Goal: Communication & Community: Ask a question

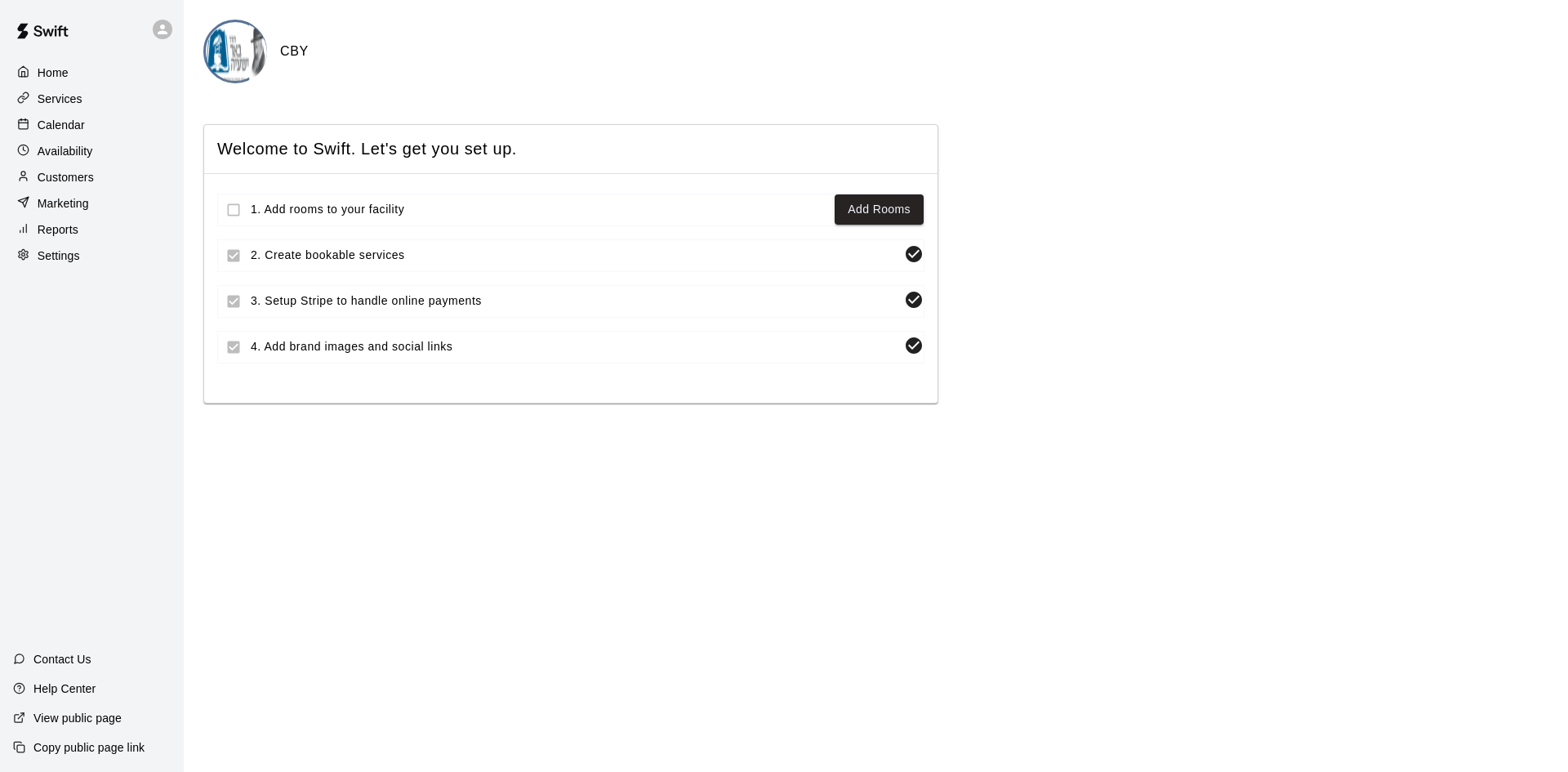
click at [85, 110] on div "Services" at bounding box center [92, 99] width 158 height 24
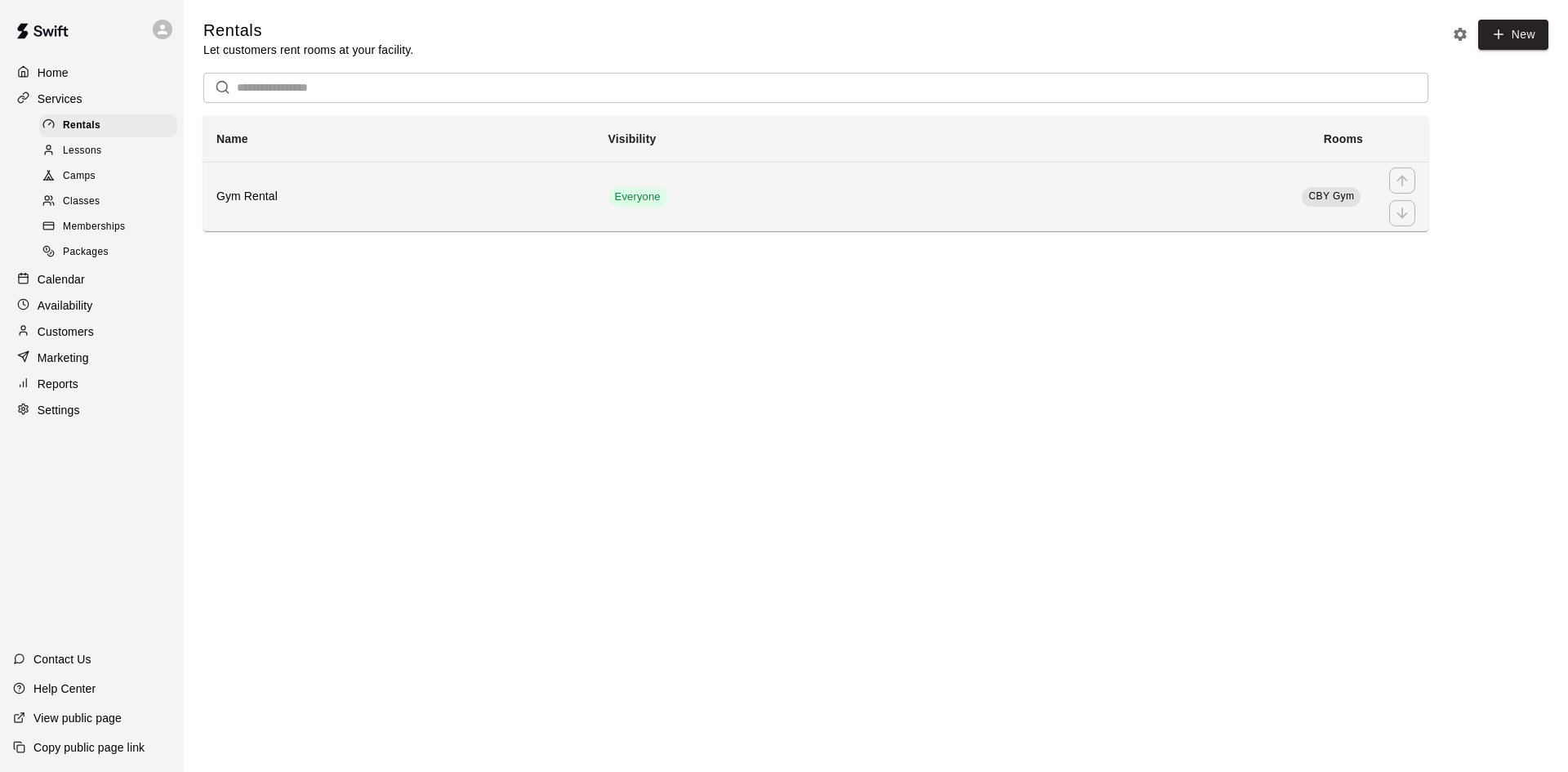
click at [844, 226] on td "Everyone" at bounding box center [786, 197] width 381 height 70
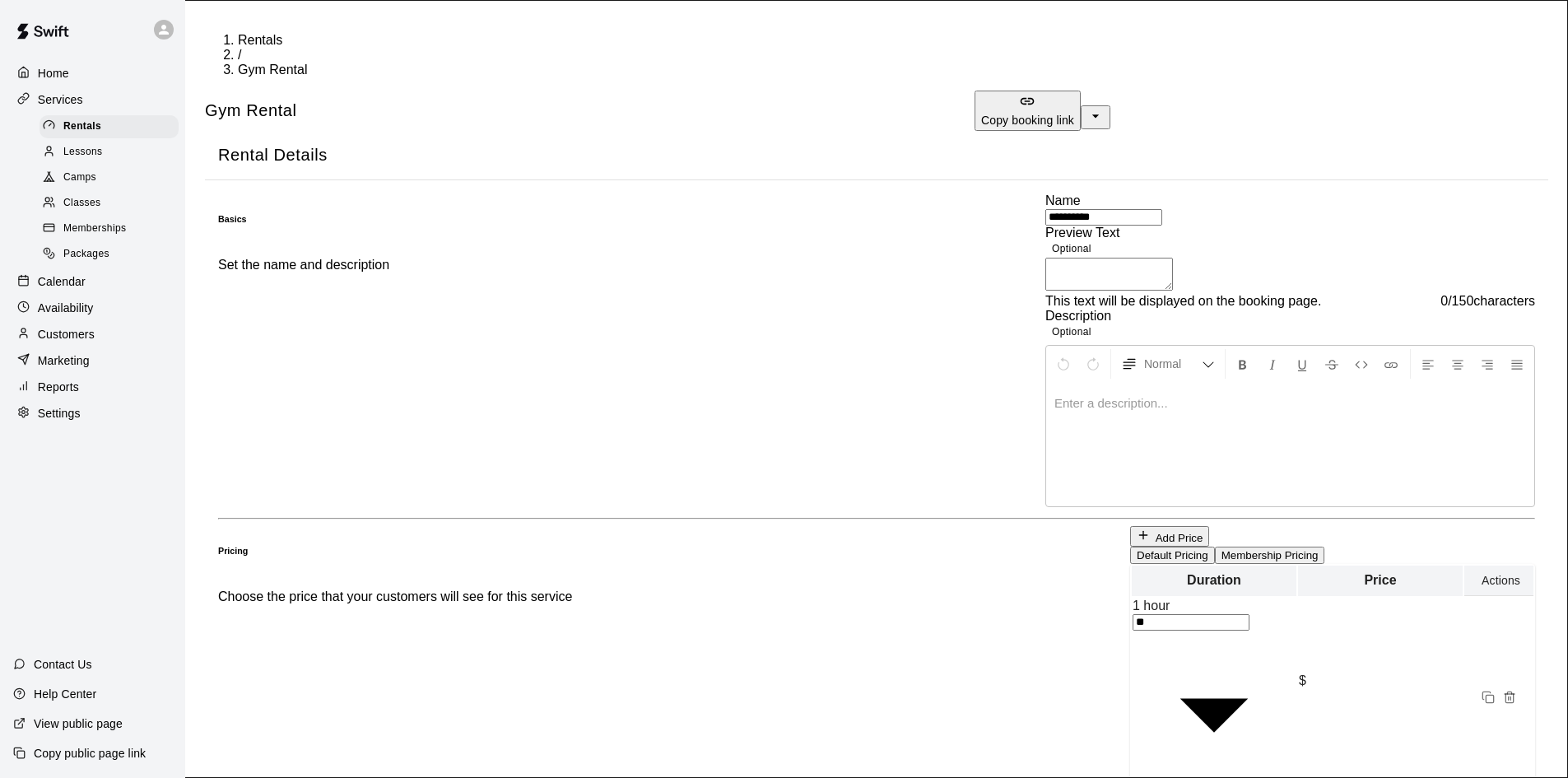
click at [238, 32] on span "Rentals" at bounding box center [260, 40] width 44 height 14
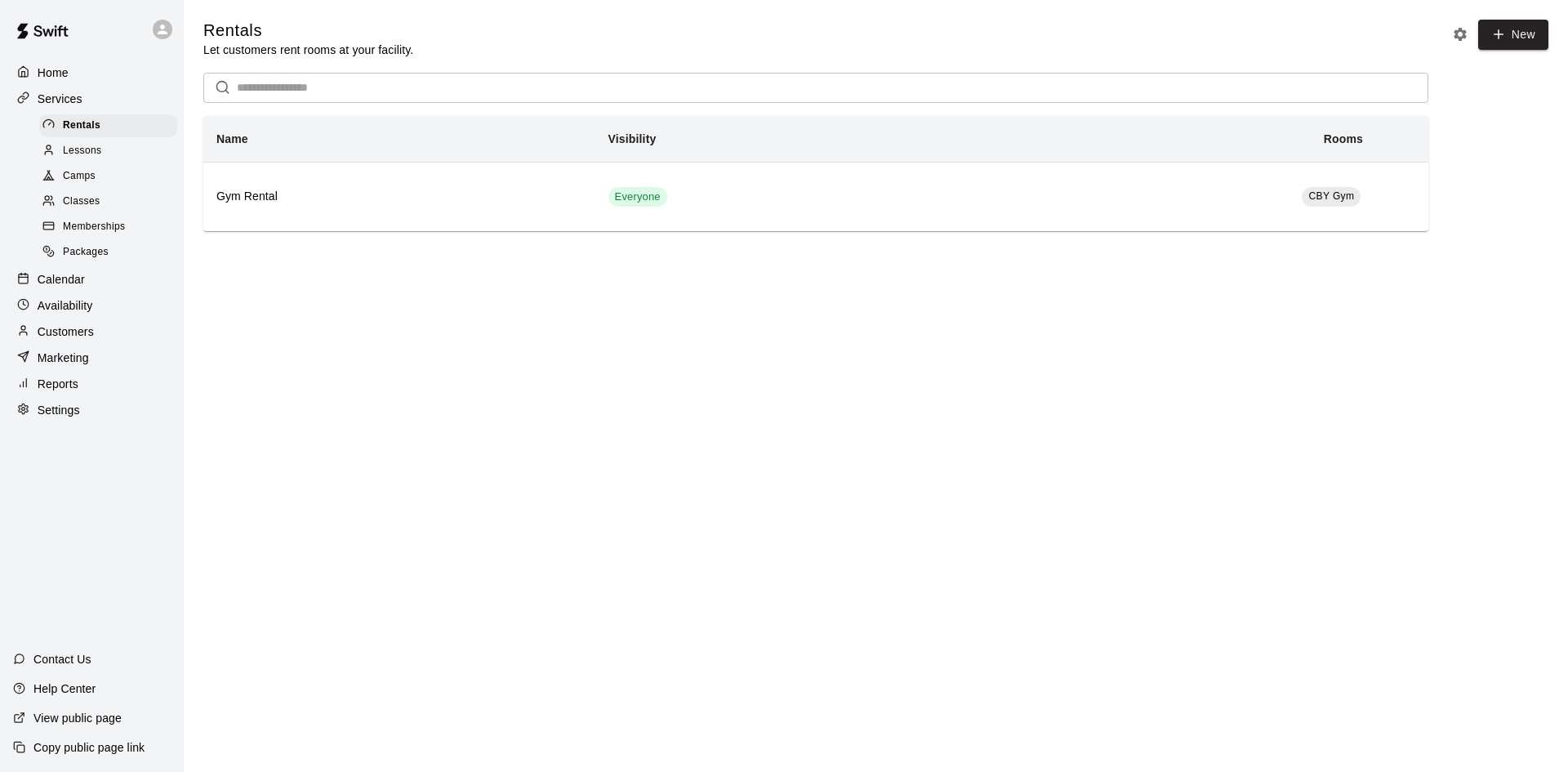
click at [73, 648] on div "Contact Us" at bounding box center [52, 659] width 105 height 30
click at [230, 414] on link "AI Answers Instant answers to your questions" at bounding box center [123, 556] width 245 height 341
type textarea "**********"
drag, startPoint x: 75, startPoint y: 430, endPoint x: 154, endPoint y: 456, distance: 83.2
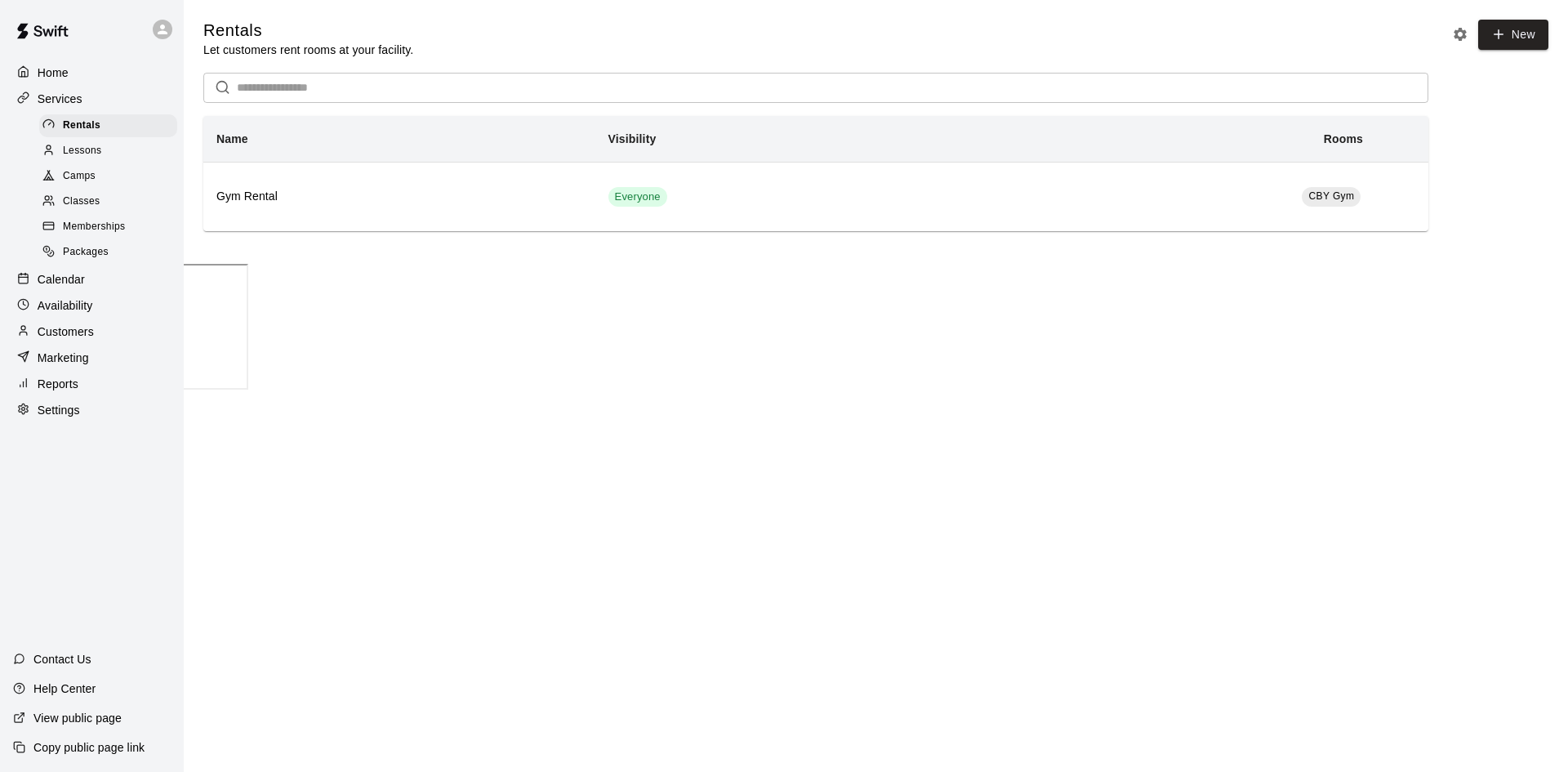
click at [154, 456] on div "How can i add the security lock feature" at bounding box center [123, 452] width 245 height 16
click at [156, 456] on div "How can i add the security lock feature" at bounding box center [123, 452] width 245 height 16
click at [159, 459] on div "How can i add the security lock feature" at bounding box center [123, 452] width 245 height 16
click at [144, 455] on div "How can i add the security lock feature" at bounding box center [123, 452] width 245 height 16
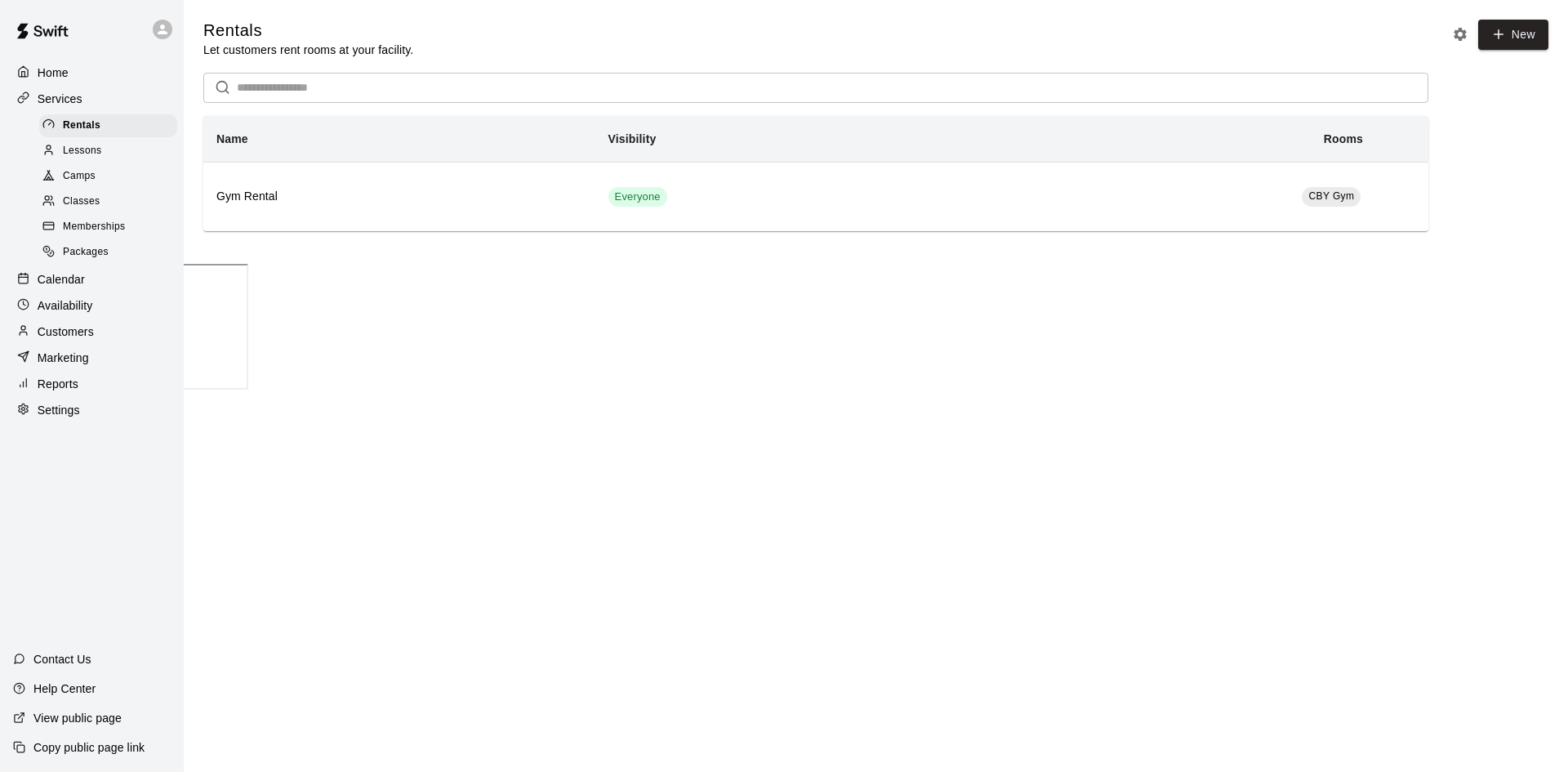
click at [144, 455] on div "How can i add the security lock feature" at bounding box center [123, 452] width 245 height 16
drag, startPoint x: 20, startPoint y: 427, endPoint x: 85, endPoint y: 505, distance: 101.5
click at [85, 505] on div "To add the security lock feature, you need to enable the Access Control integra…" at bounding box center [123, 758] width 245 height 562
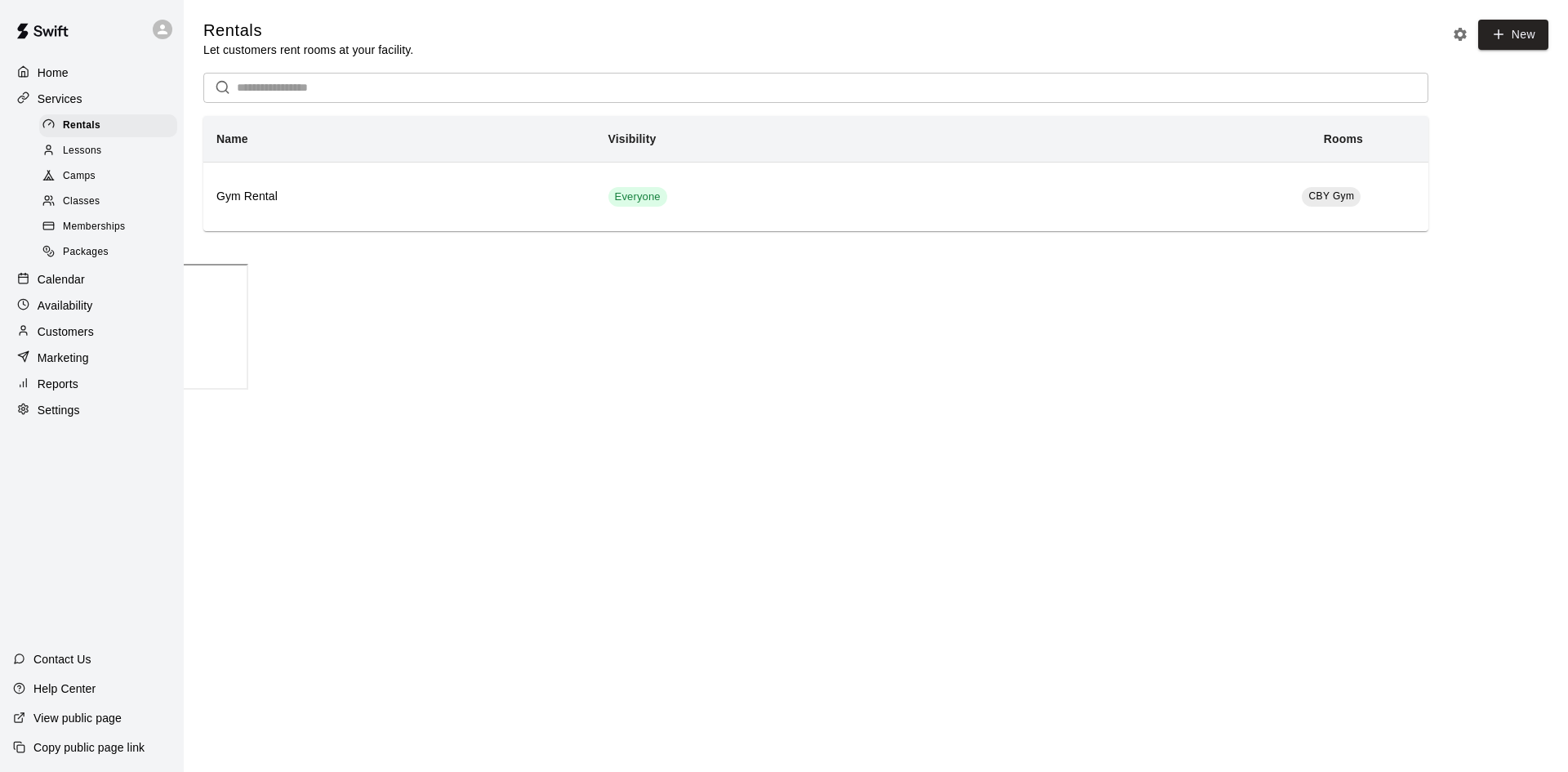
click at [86, 506] on div "To add the security lock feature, you need to enable the Access Control integra…" at bounding box center [123, 739] width 245 height 526
click at [87, 506] on div "To add the security lock feature, you need to enable the Access Control integra…" at bounding box center [123, 739] width 245 height 526
click at [89, 510] on div "To add the security lock feature, you need to enable the Access Control integra…" at bounding box center [123, 739] width 245 height 526
click at [83, 525] on div "To add the security lock feature, you need to enable the Access Control integra…" at bounding box center [123, 739] width 245 height 526
click at [85, 527] on div "To add the security lock feature, you need to enable the Access Control integra…" at bounding box center [123, 739] width 245 height 526
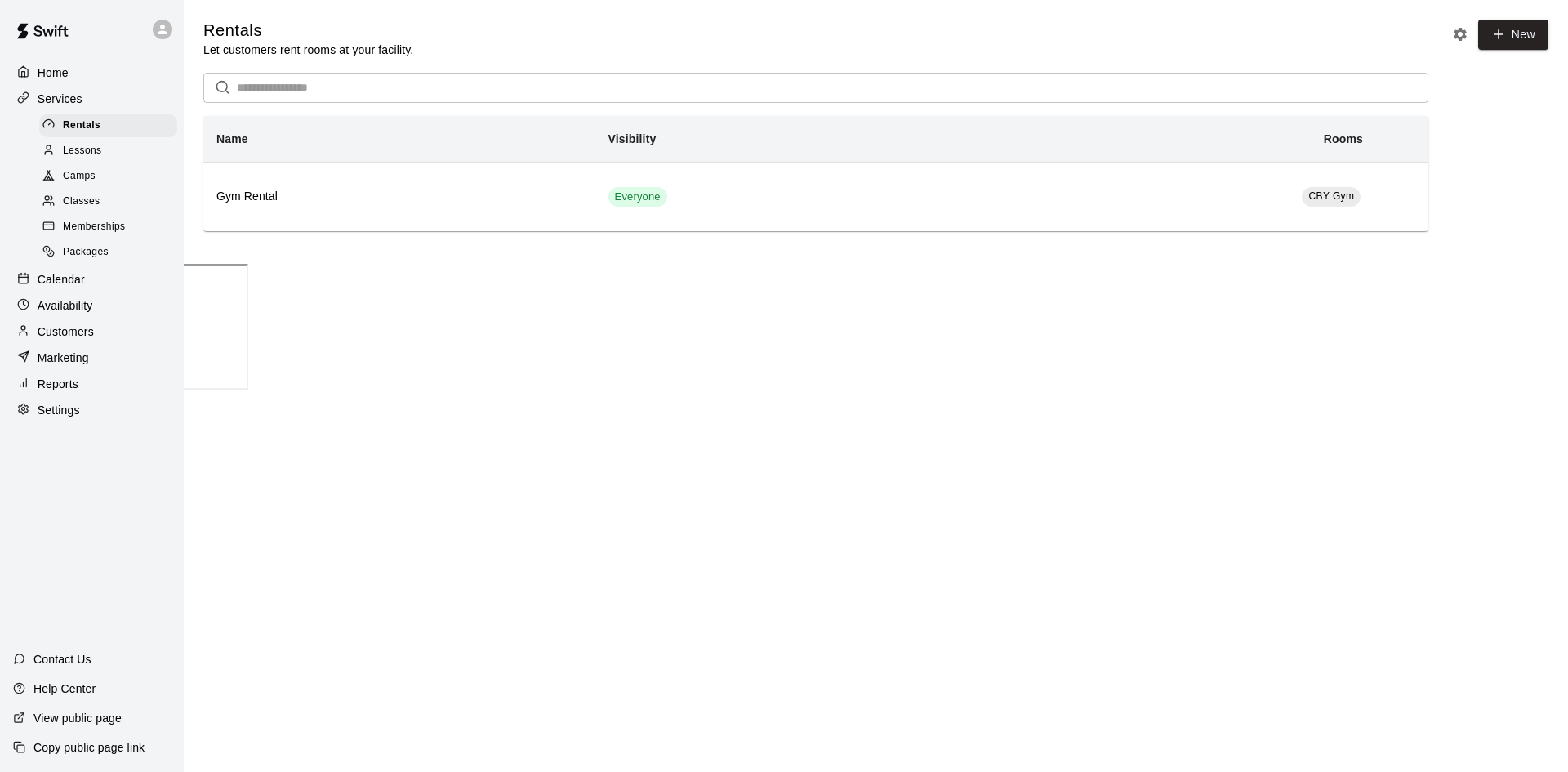
drag, startPoint x: 68, startPoint y: 560, endPoint x: 160, endPoint y: 561, distance: 92.0
click at [160, 561] on div "To add the security lock feature, you need to enable the Access Control integra…" at bounding box center [123, 739] width 245 height 526
click at [161, 562] on div "To add the security lock feature, you need to enable the Access Control integra…" at bounding box center [123, 739] width 245 height 526
click at [162, 562] on div "To add the security lock feature, you need to enable the Access Control integra…" at bounding box center [123, 739] width 245 height 526
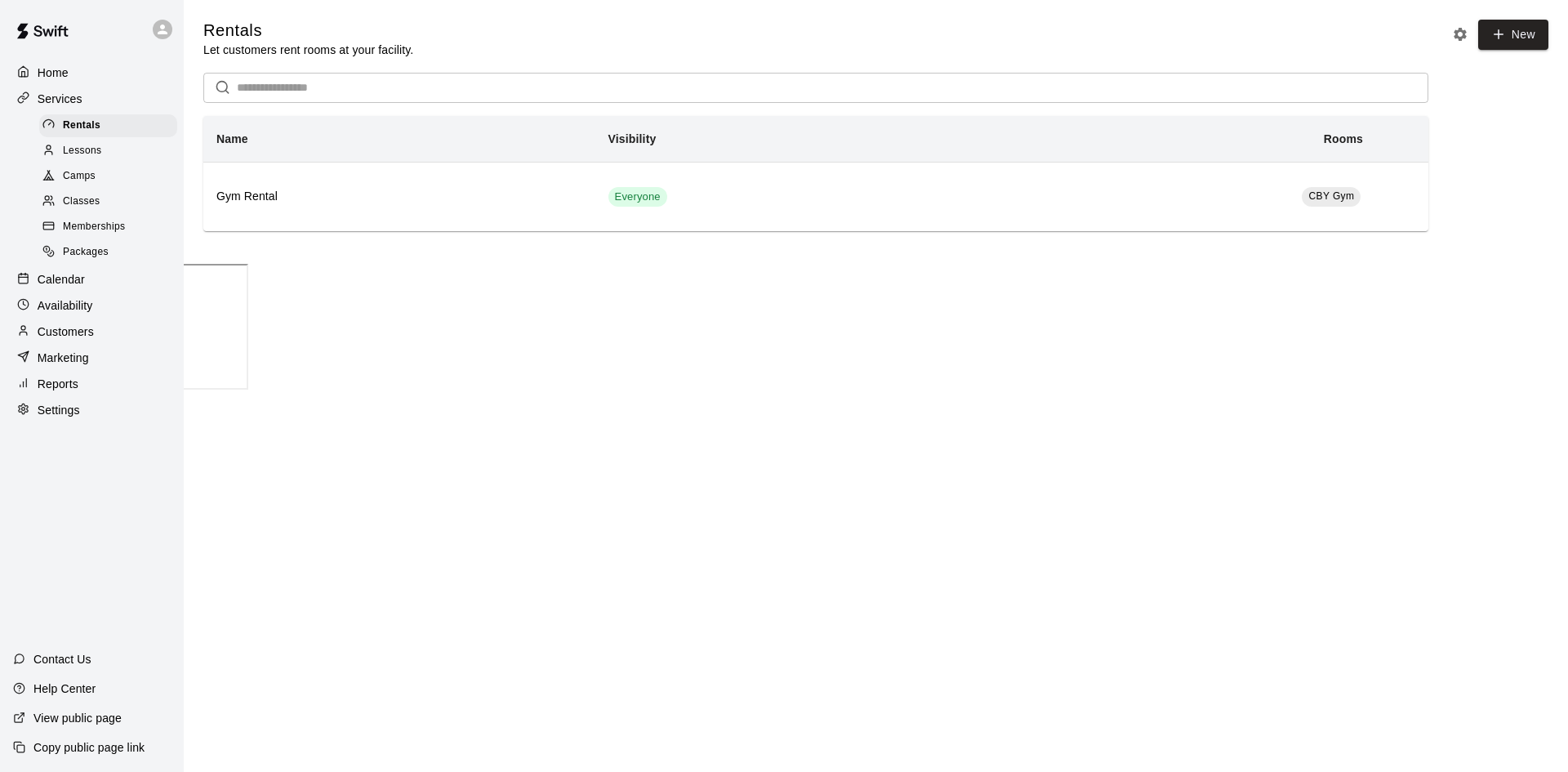
scroll to position [578, 0]
drag, startPoint x: 1245, startPoint y: 862, endPoint x: 254, endPoint y: 683, distance: 1007.0
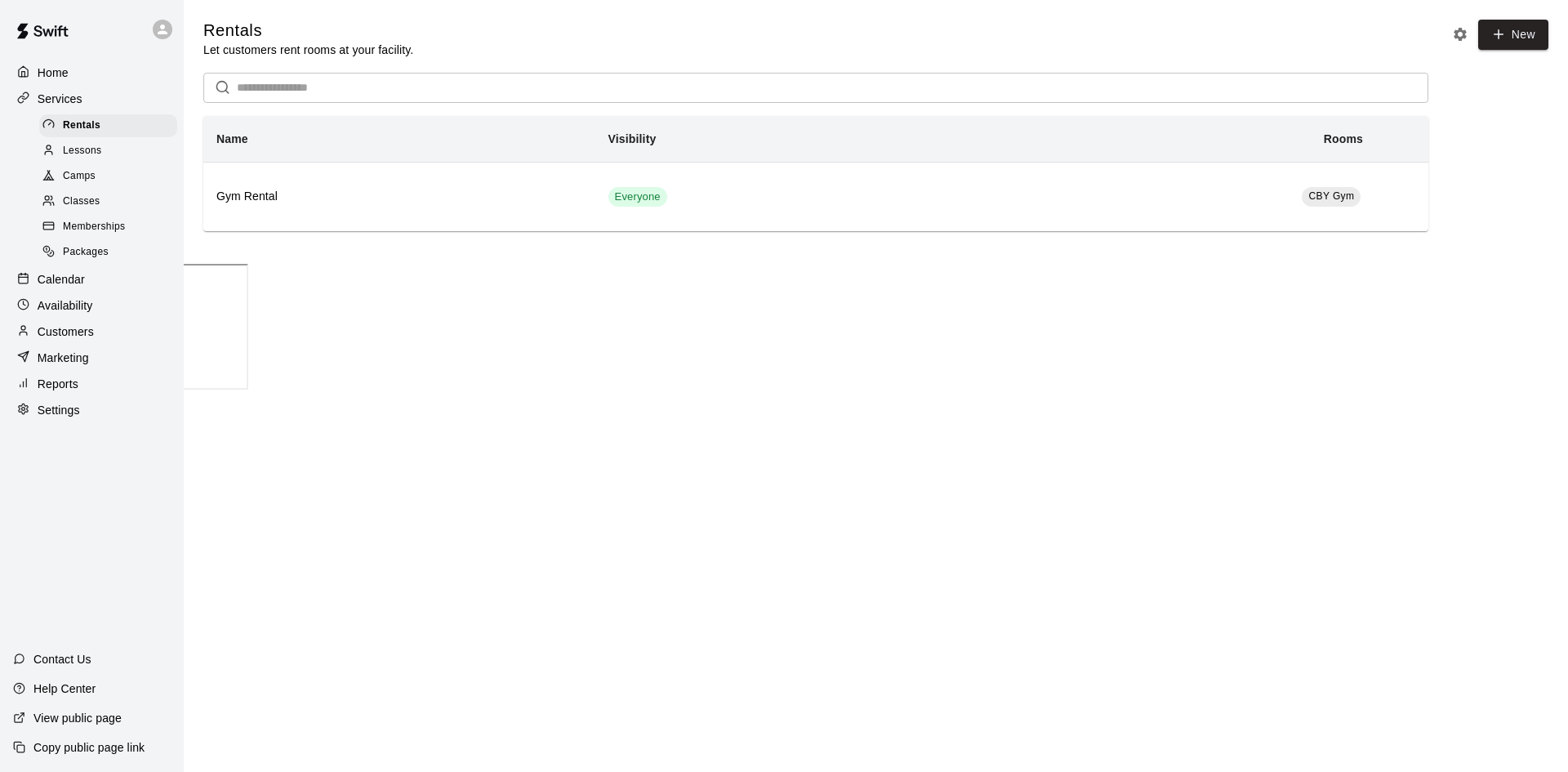
drag, startPoint x: 64, startPoint y: 580, endPoint x: 99, endPoint y: 570, distance: 36.4
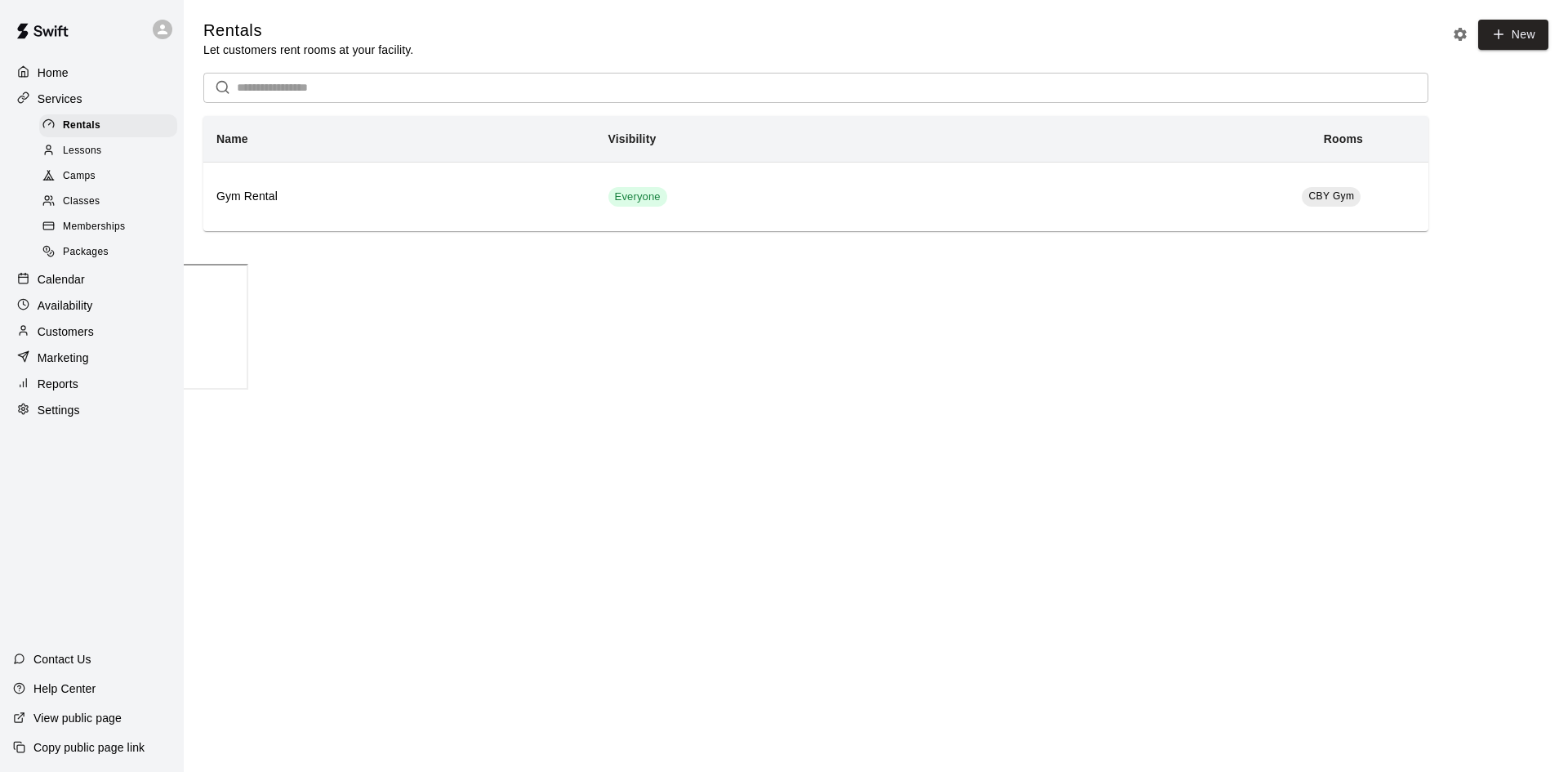
type input "*"
type input "**********"
drag, startPoint x: 96, startPoint y: 594, endPoint x: 96, endPoint y: 603, distance: 9.0
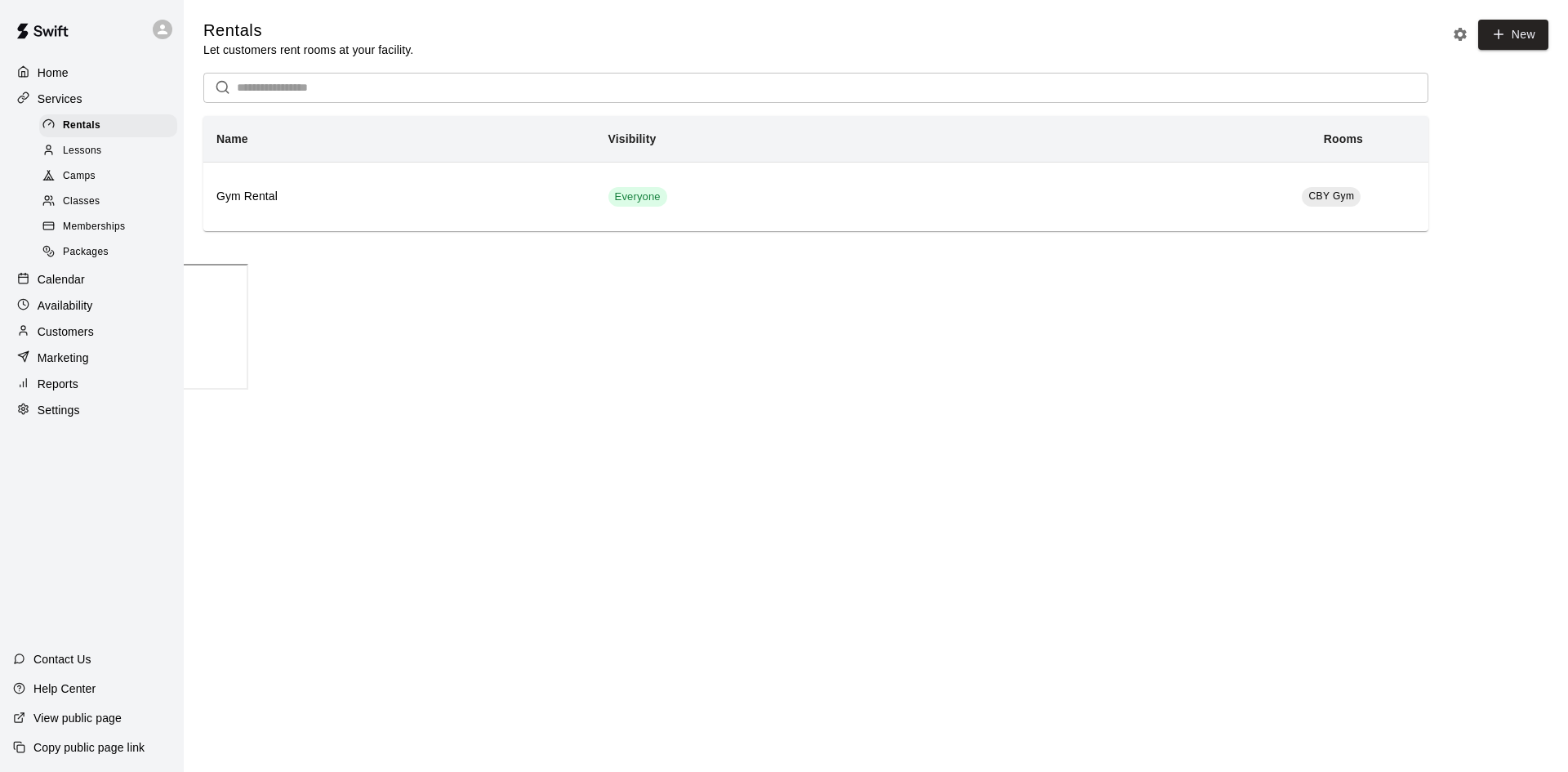
drag, startPoint x: 26, startPoint y: 540, endPoint x: 102, endPoint y: 557, distance: 77.9
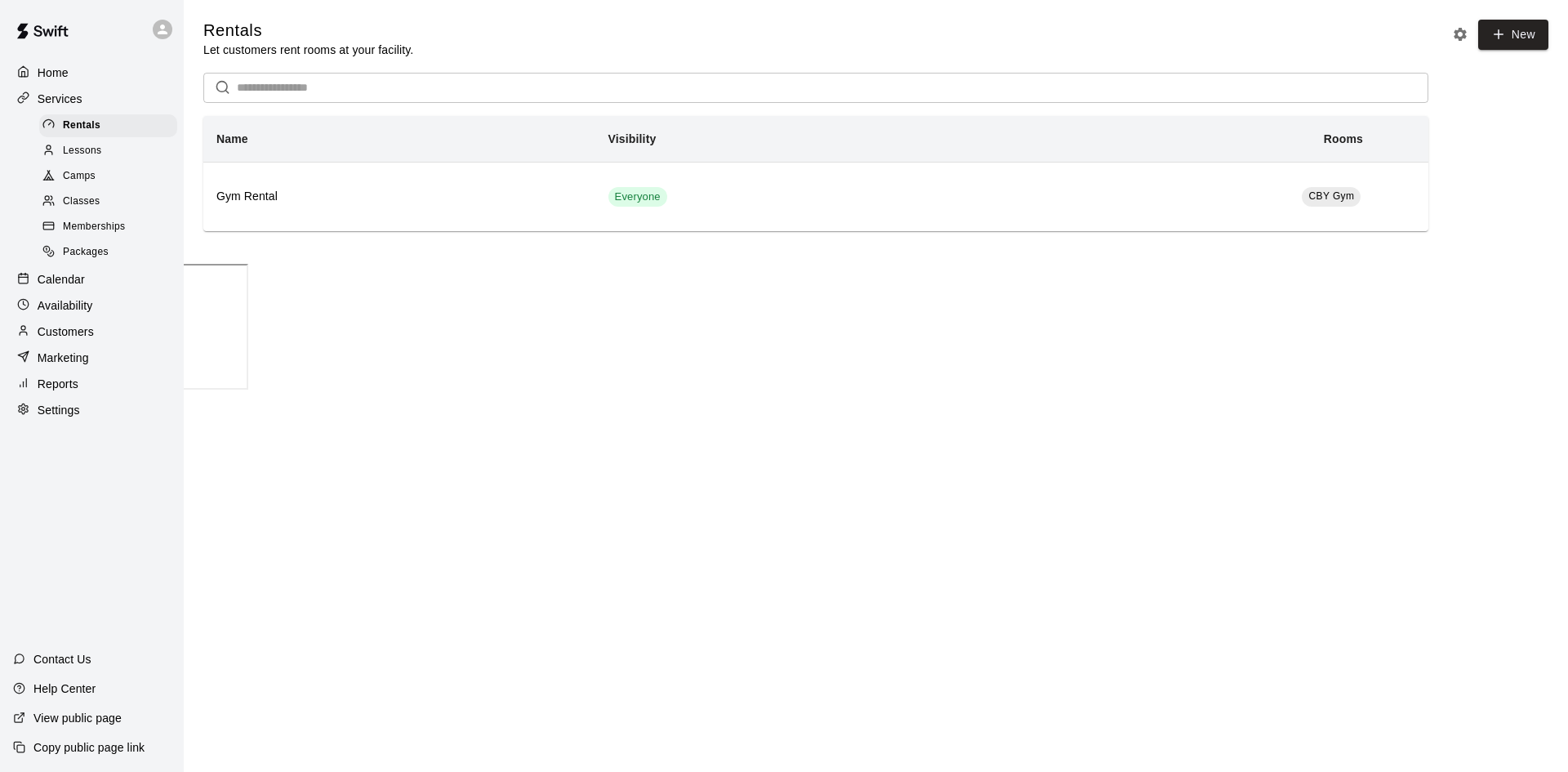
drag, startPoint x: 94, startPoint y: 588, endPoint x: 30, endPoint y: 572, distance: 66.0
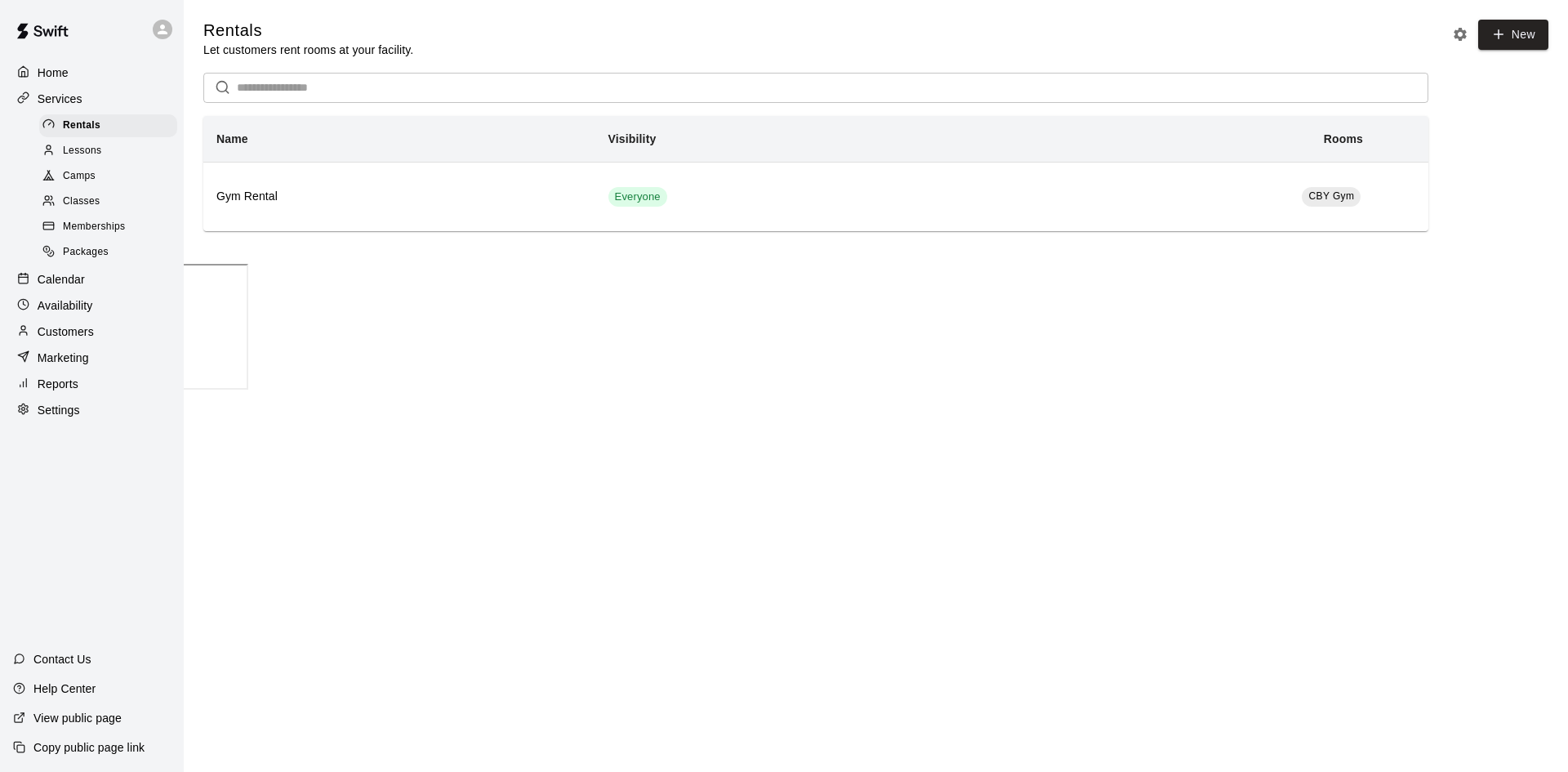
drag, startPoint x: 45, startPoint y: 590, endPoint x: 197, endPoint y: 590, distance: 152.0
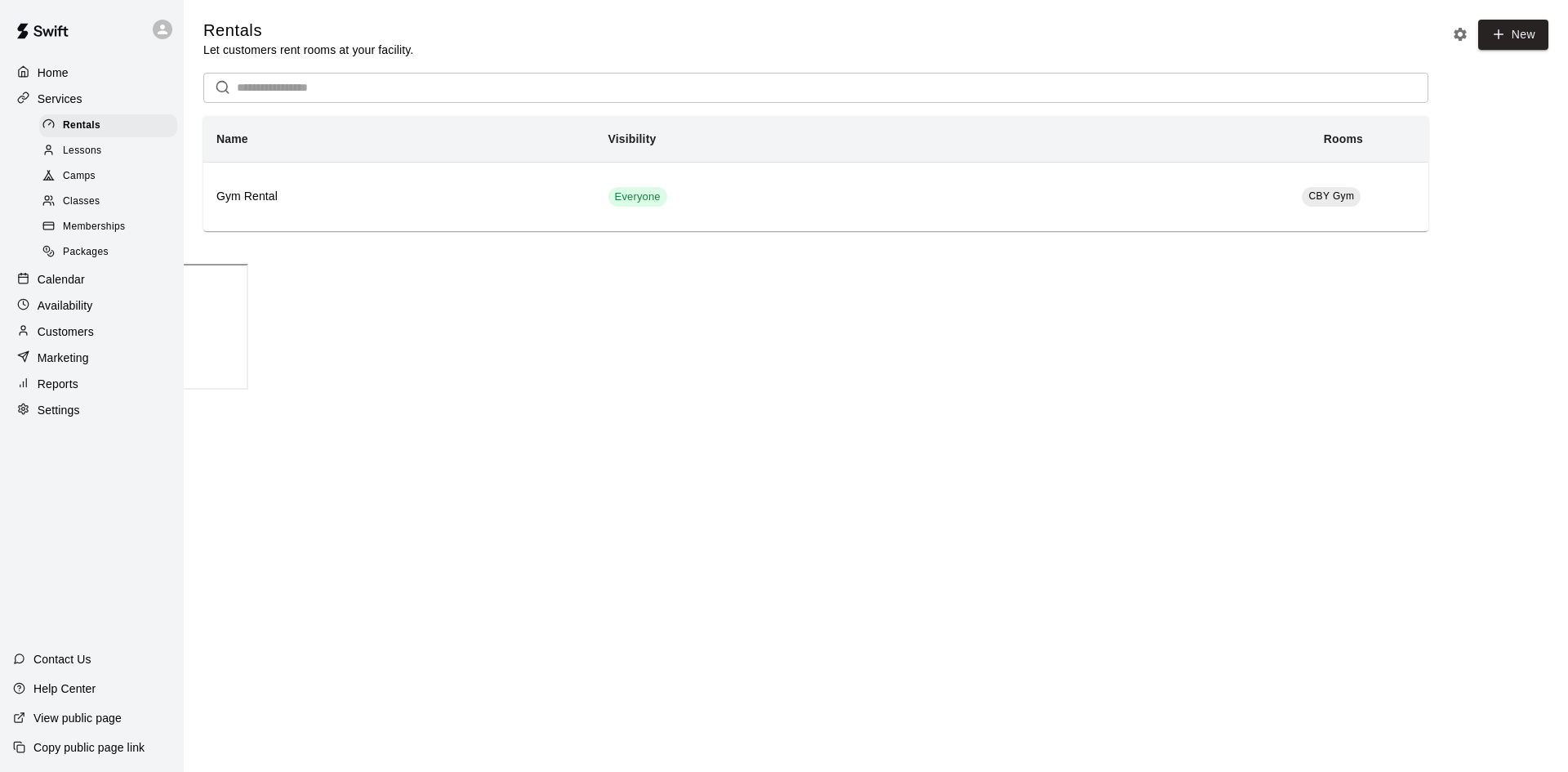
type textarea "**********"
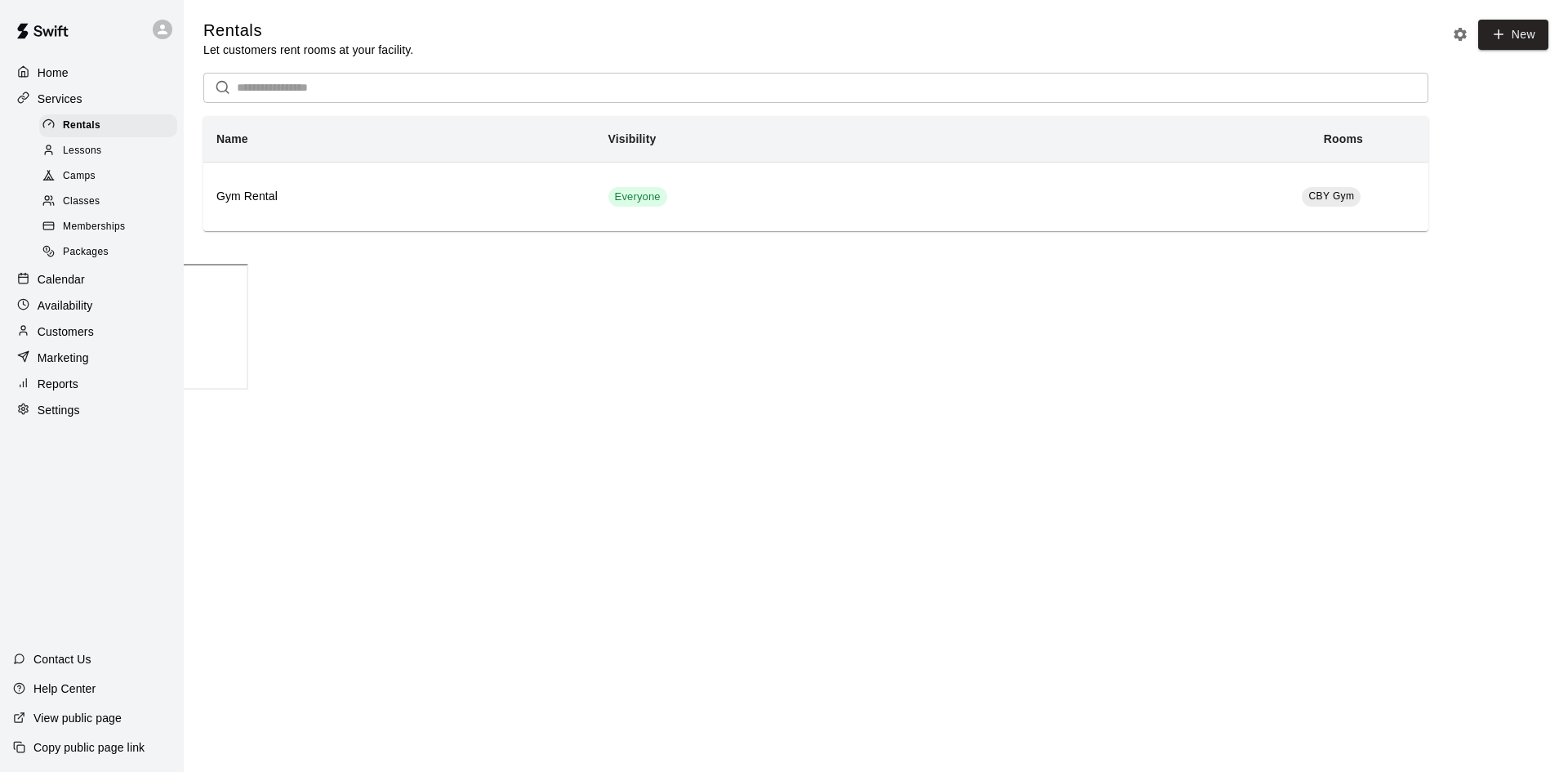
paste input "*"
drag, startPoint x: 140, startPoint y: 518, endPoint x: 89, endPoint y: 524, distance: 51.4
type input "**********"
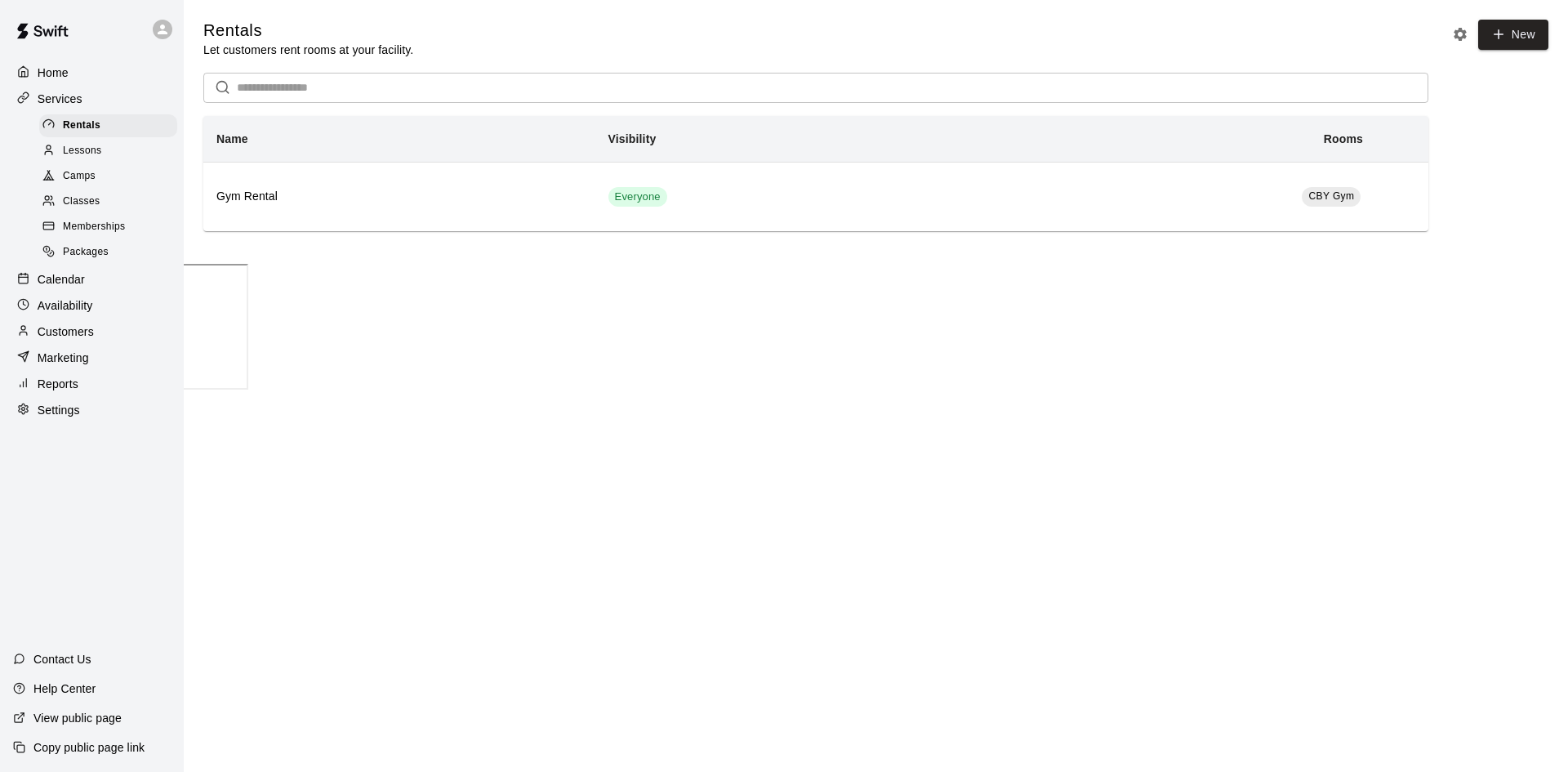
drag, startPoint x: 114, startPoint y: 594, endPoint x: 42, endPoint y: 560, distance: 79.6
type textarea "*"
paste textarea "**********"
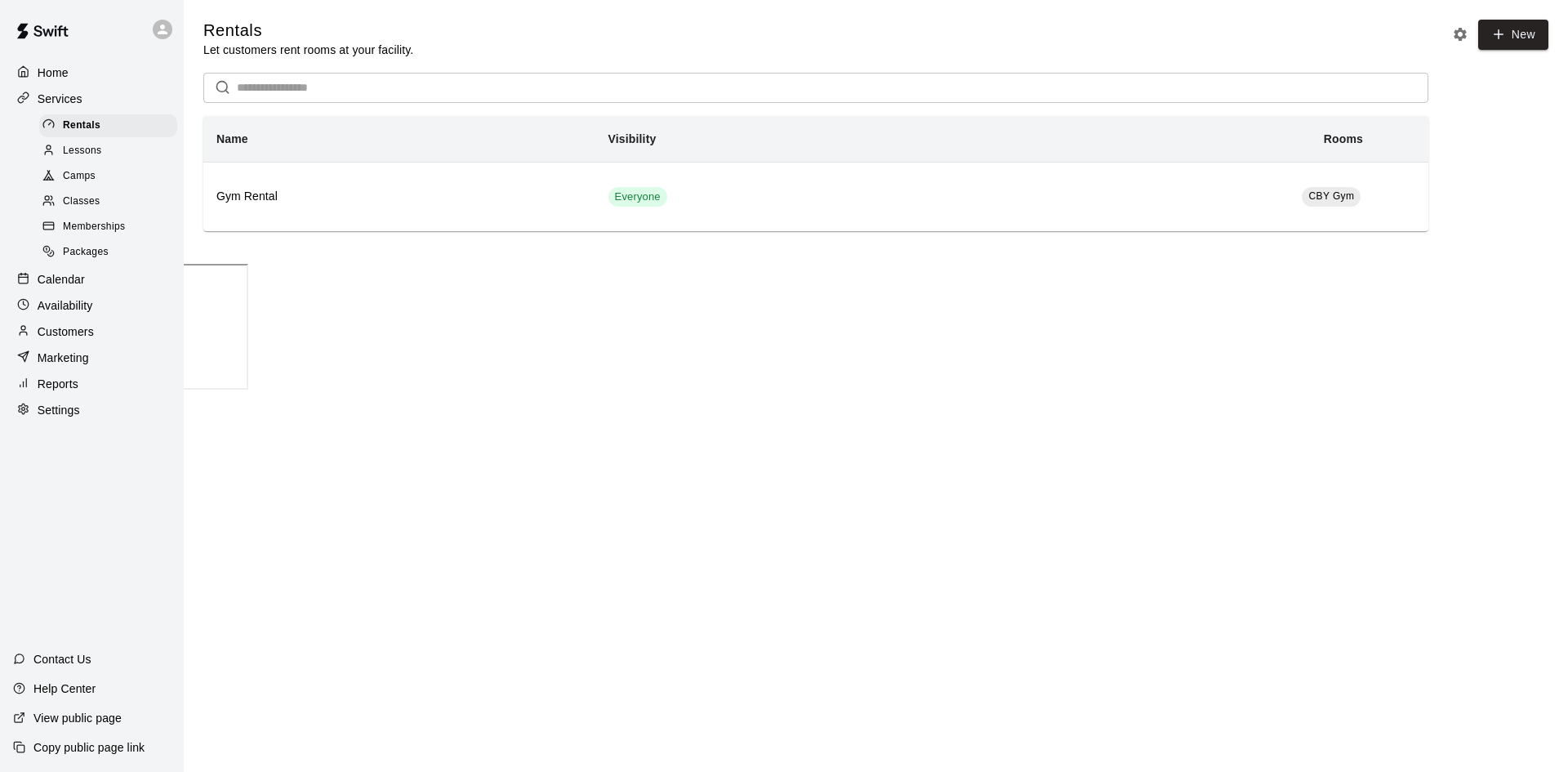
scroll to position [2, 0]
type textarea "**********"
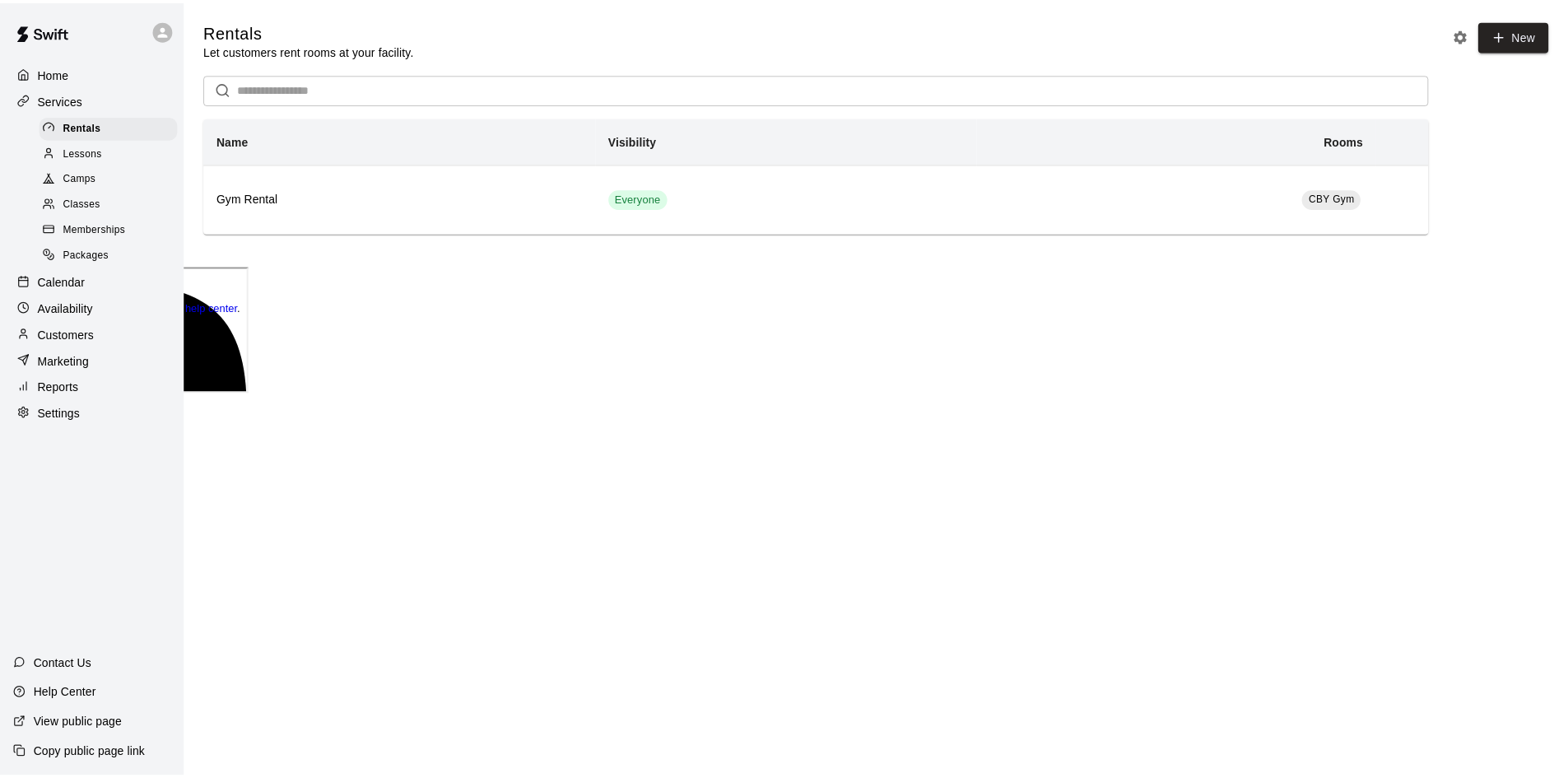
scroll to position [0, 0]
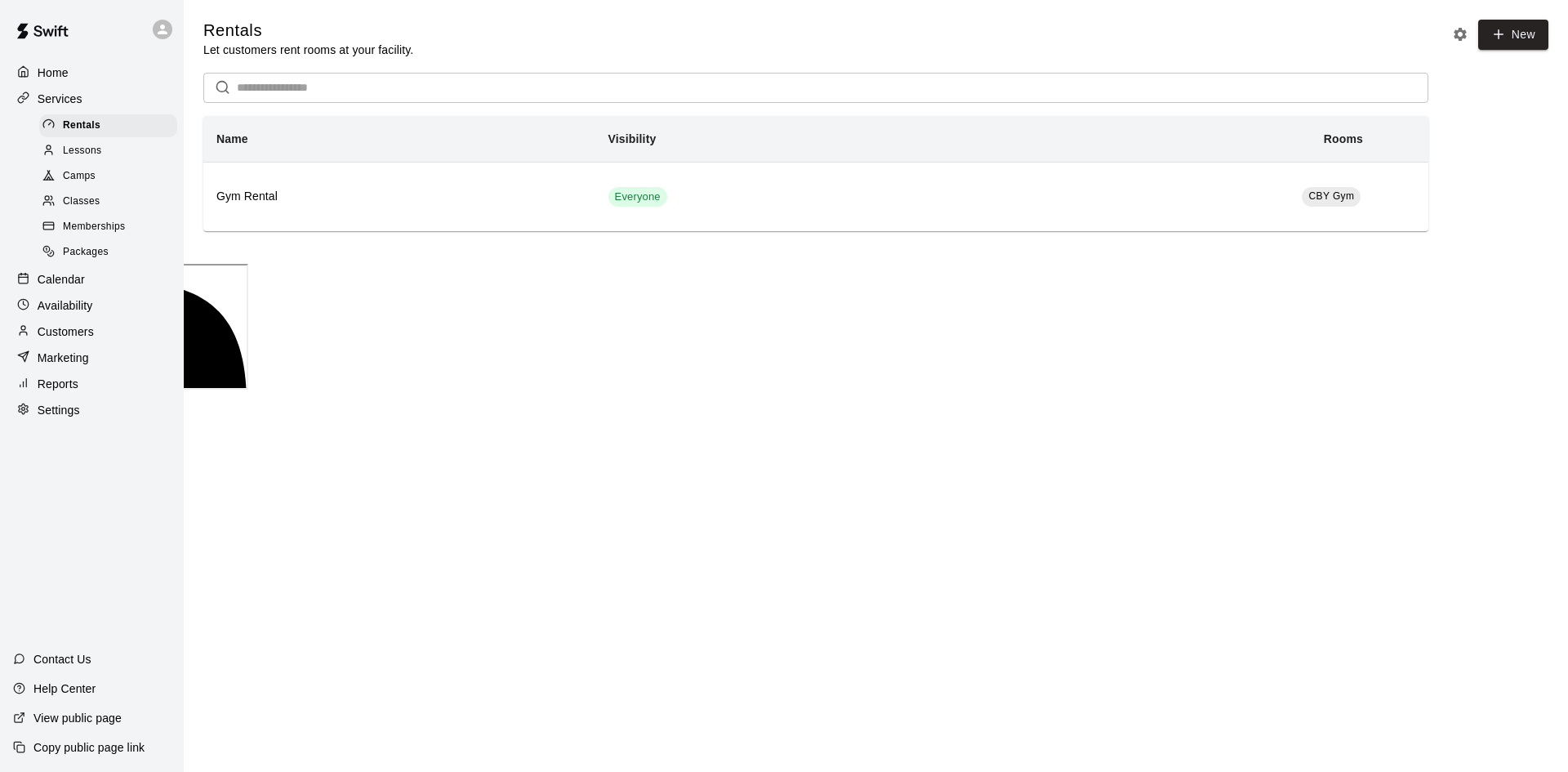
drag, startPoint x: 79, startPoint y: 582, endPoint x: 239, endPoint y: 612, distance: 162.8
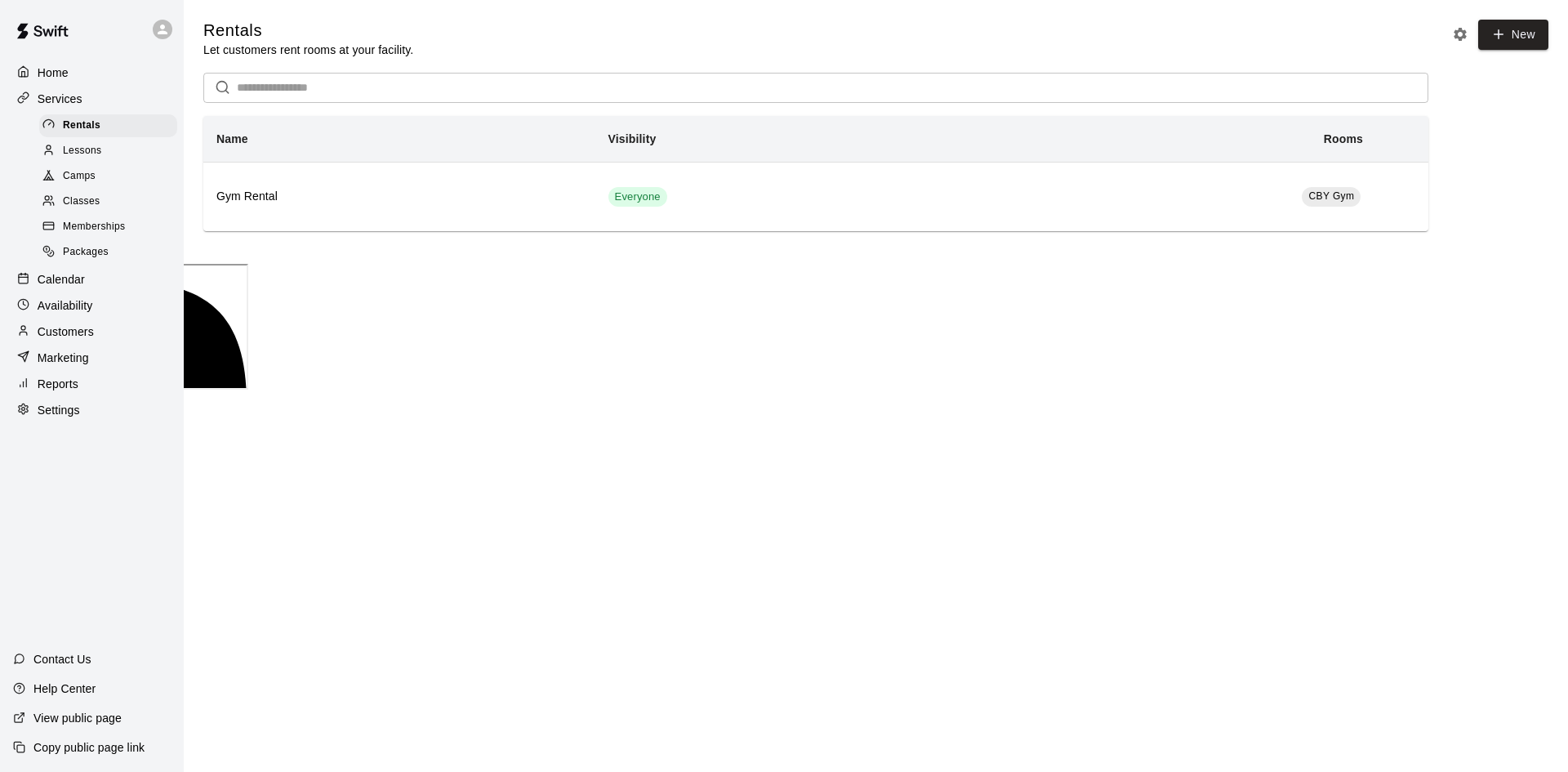
click at [1062, 392] on html "Home Services Rentals Lessons Camps Classes Memberships Packages Calendar Avail…" at bounding box center [784, 196] width 1568 height 392
click at [107, 313] on div "Availability" at bounding box center [92, 305] width 158 height 24
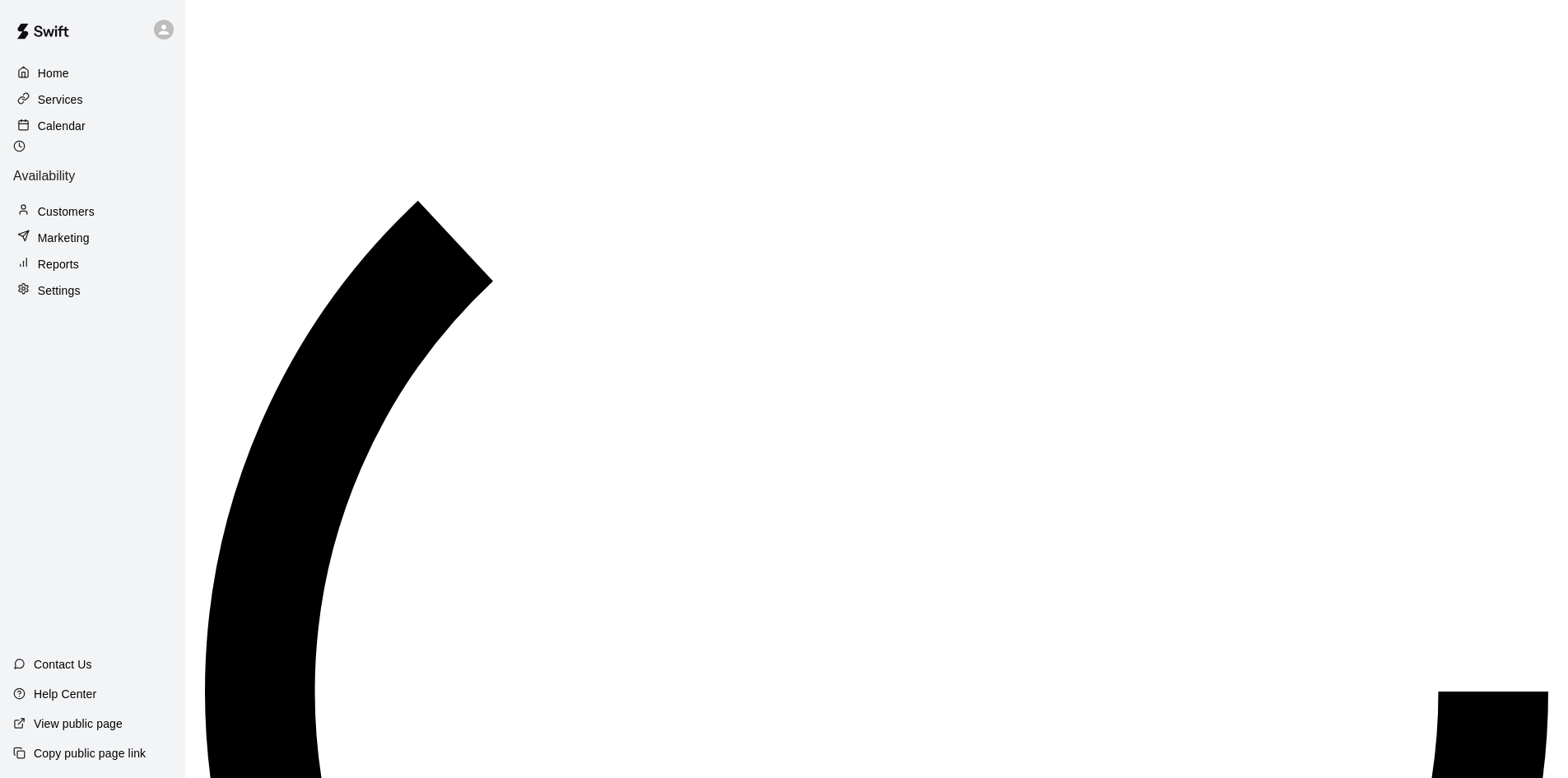
scroll to position [870, 0]
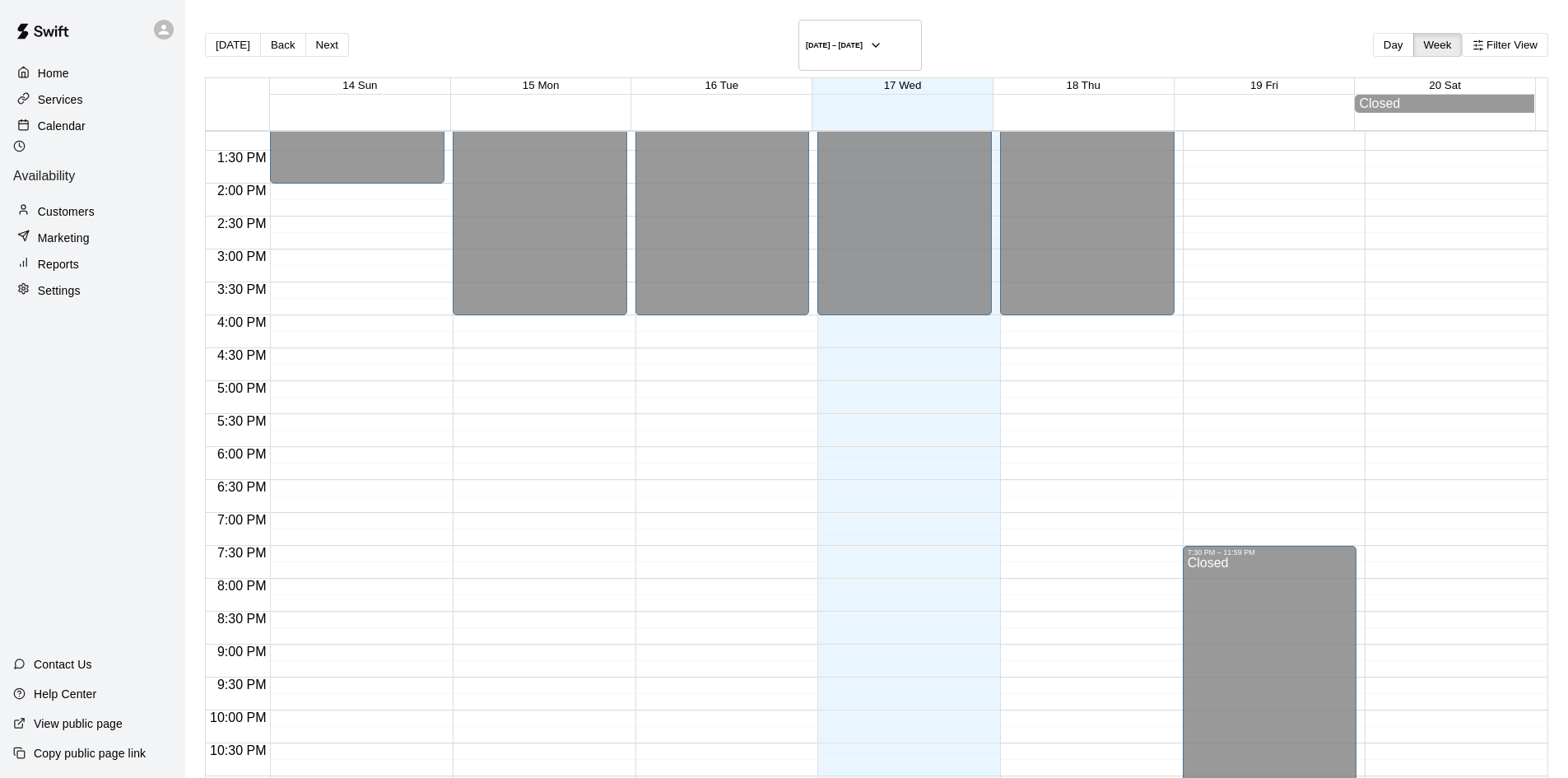
click at [86, 137] on div "Calendar" at bounding box center [93, 125] width 159 height 24
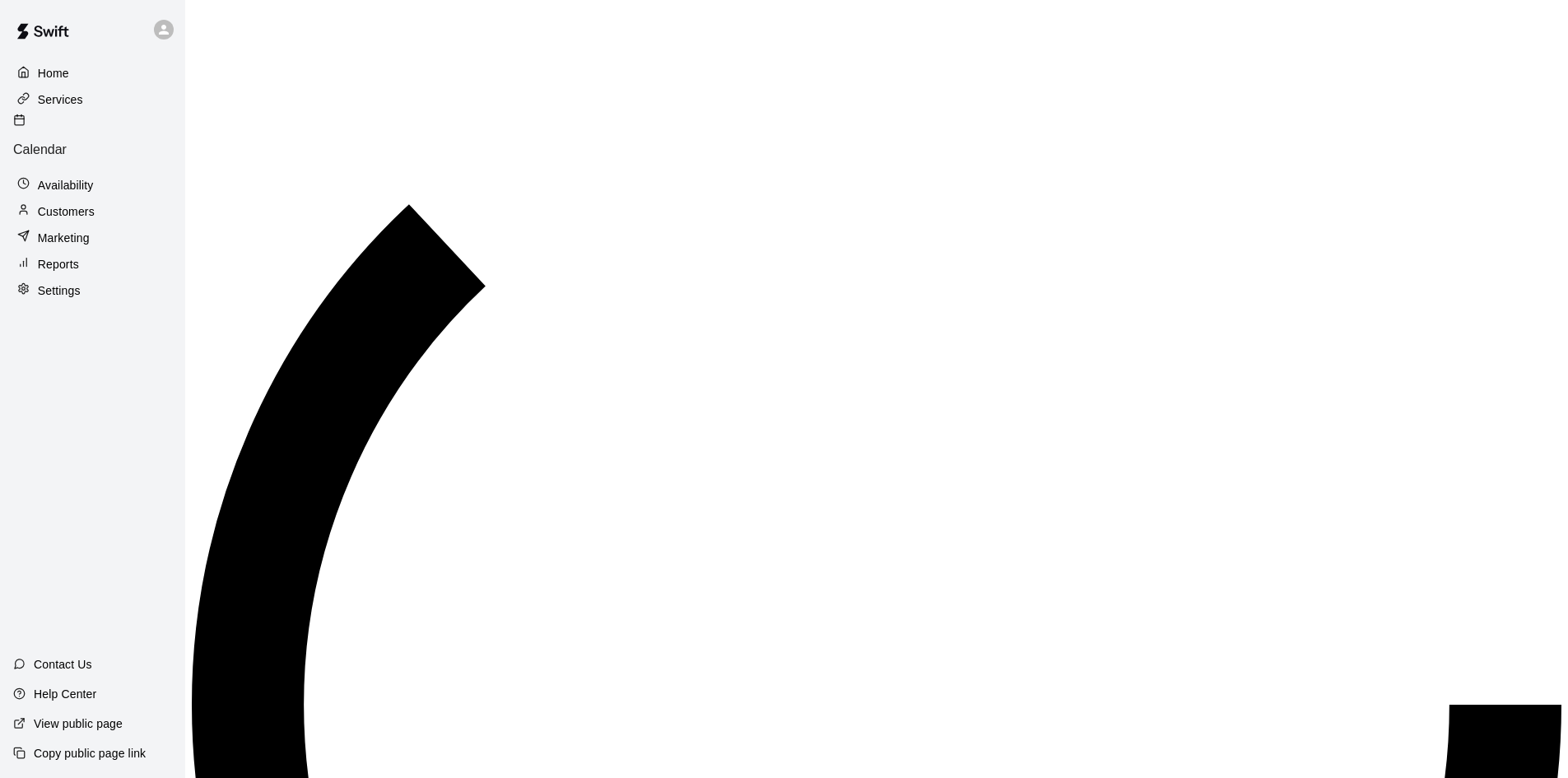
scroll to position [844, 0]
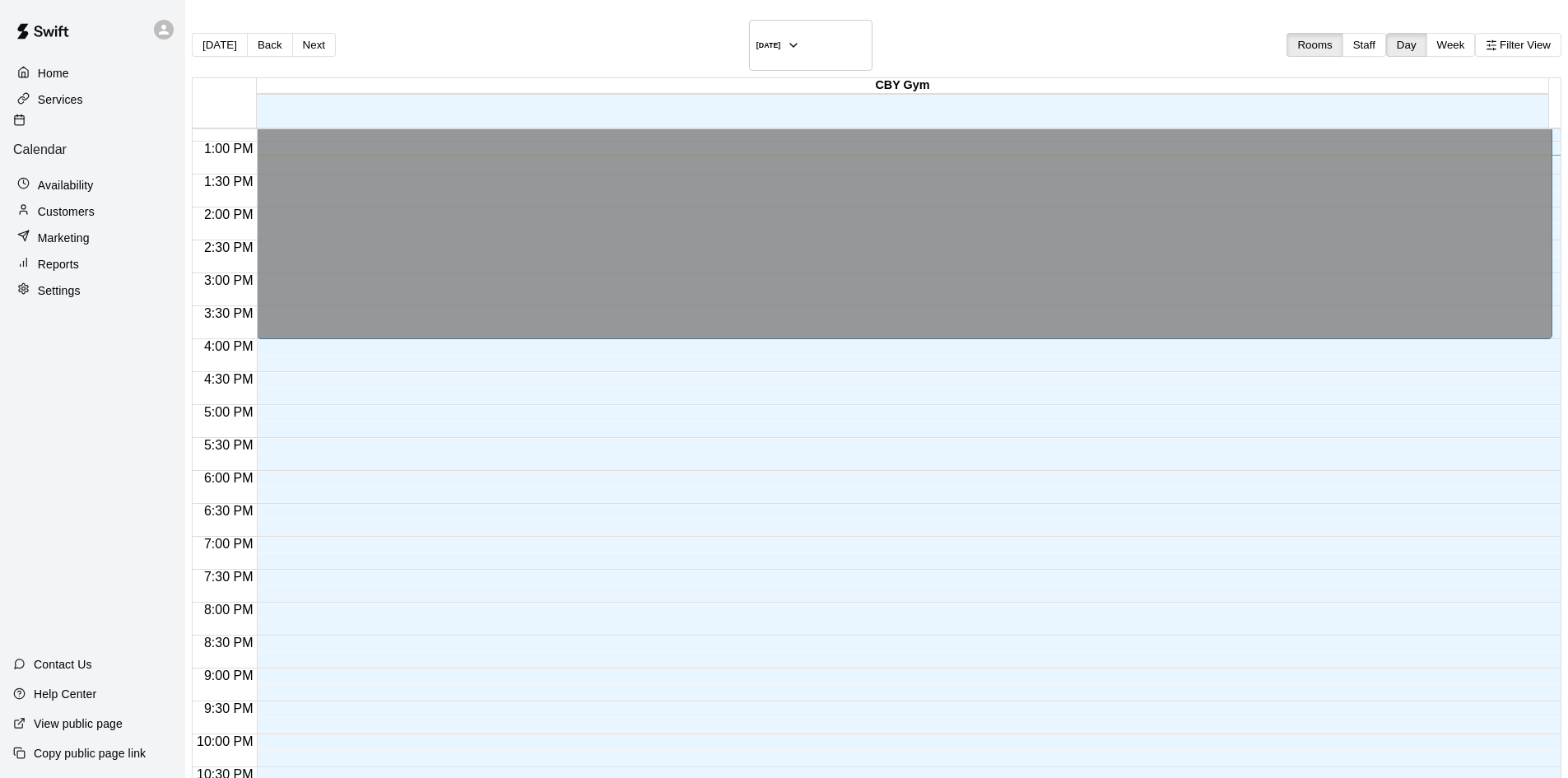
click at [114, 173] on div "Availability" at bounding box center [93, 185] width 159 height 24
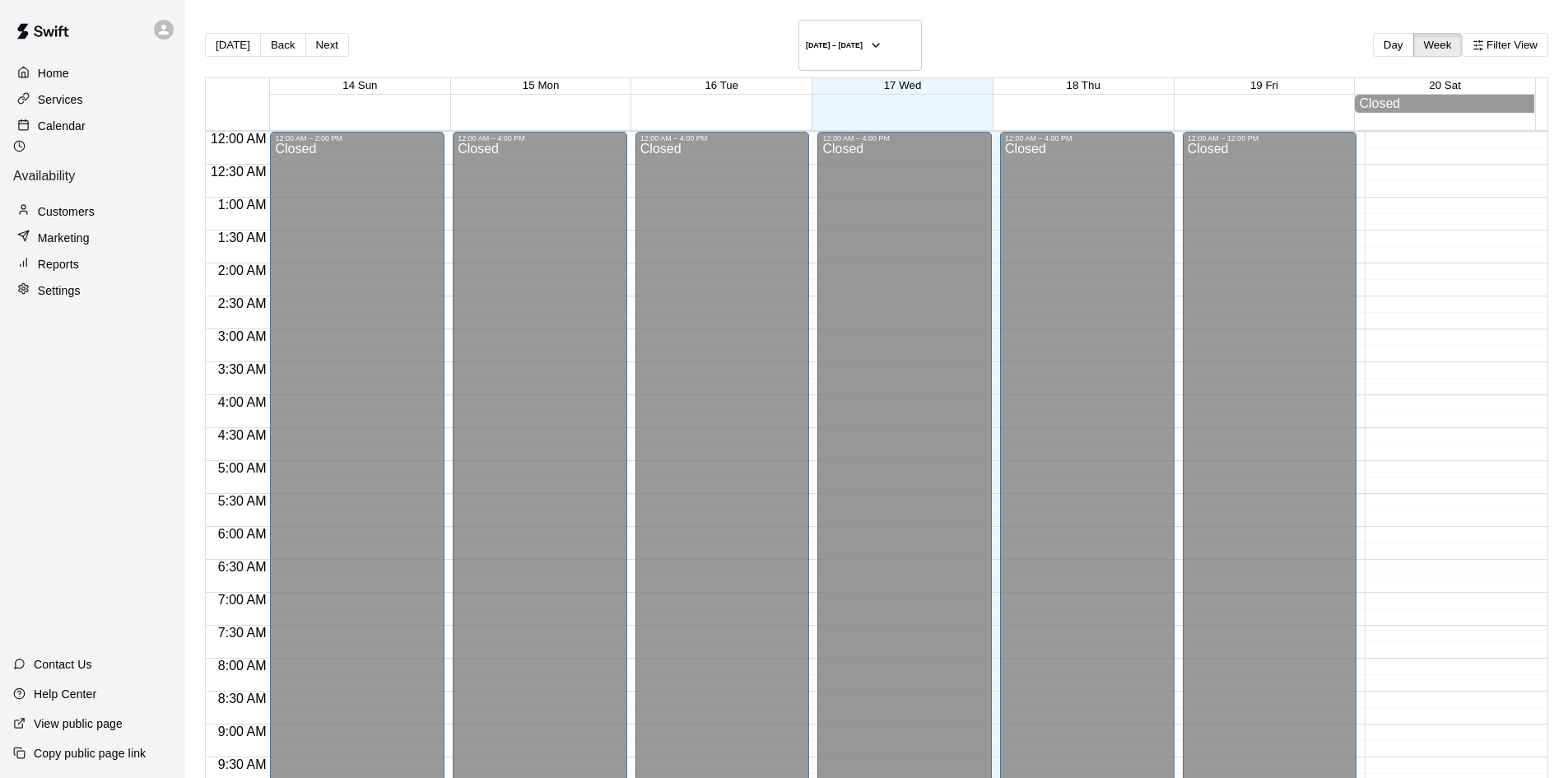
scroll to position [870, 0]
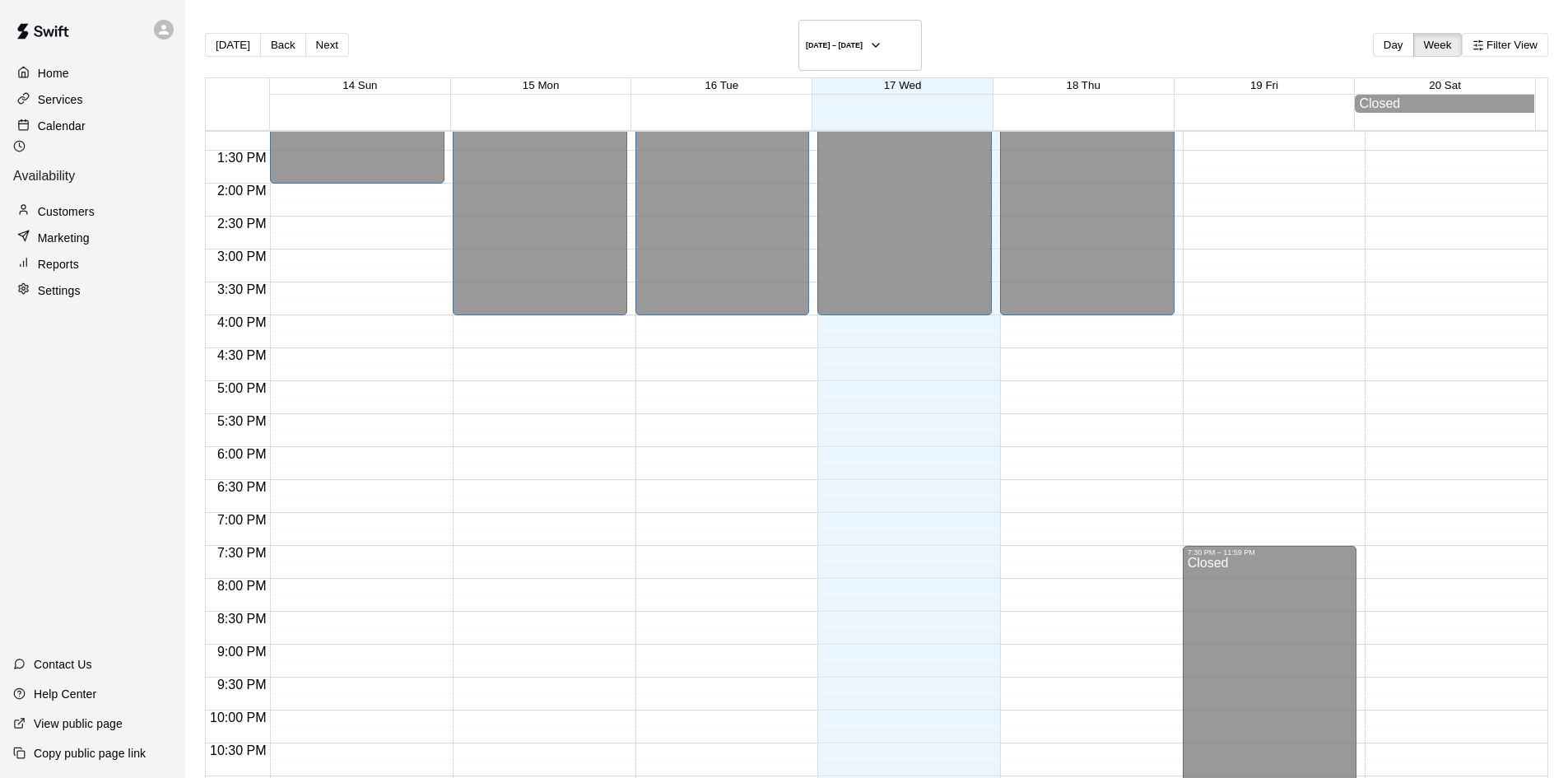
click at [62, 256] on p "Reports" at bounding box center [59, 264] width 42 height 16
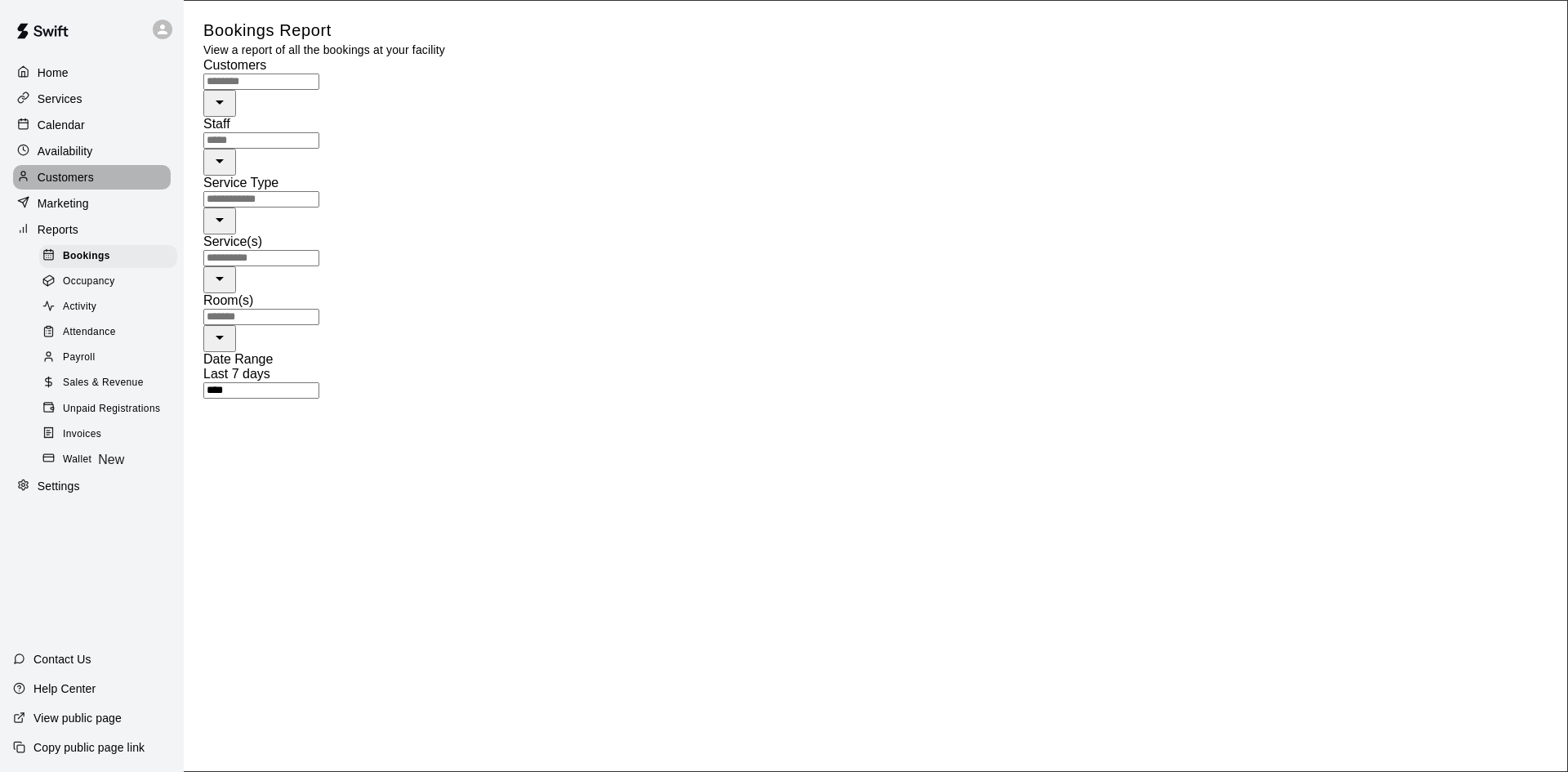
click at [74, 172] on p "Customers" at bounding box center [65, 177] width 56 height 16
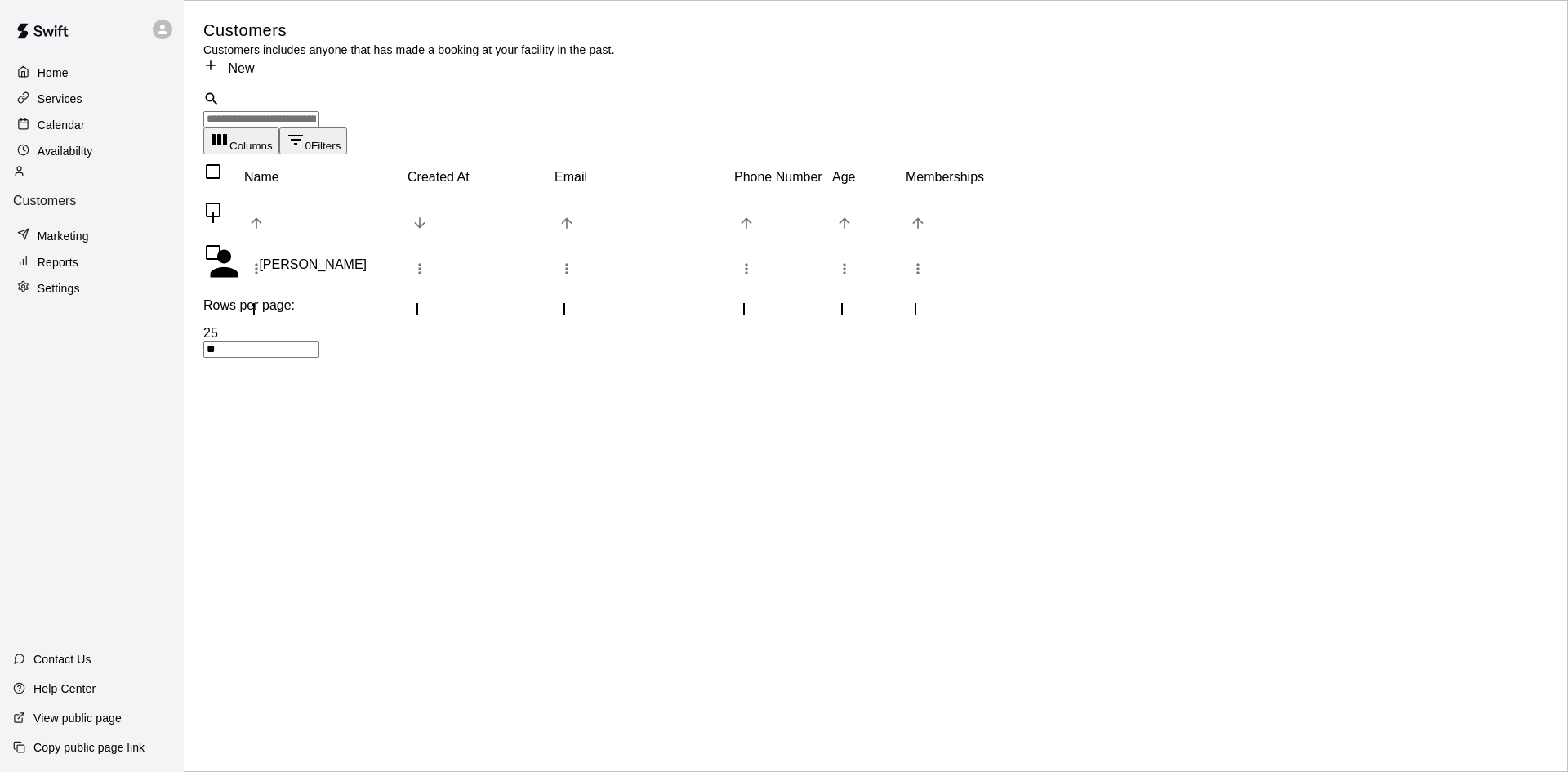
click at [90, 154] on p "Availability" at bounding box center [65, 151] width 56 height 16
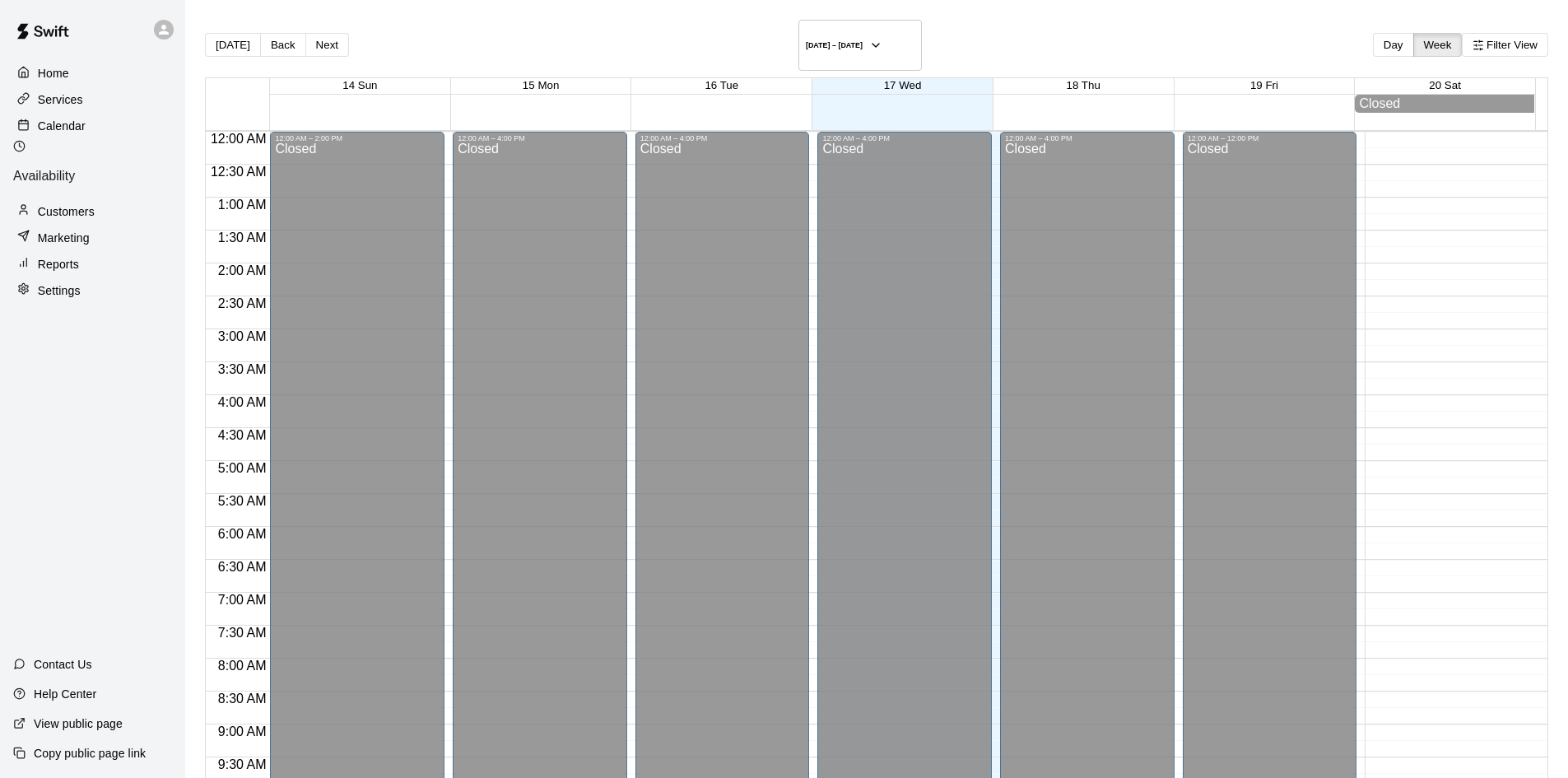
scroll to position [870, 0]
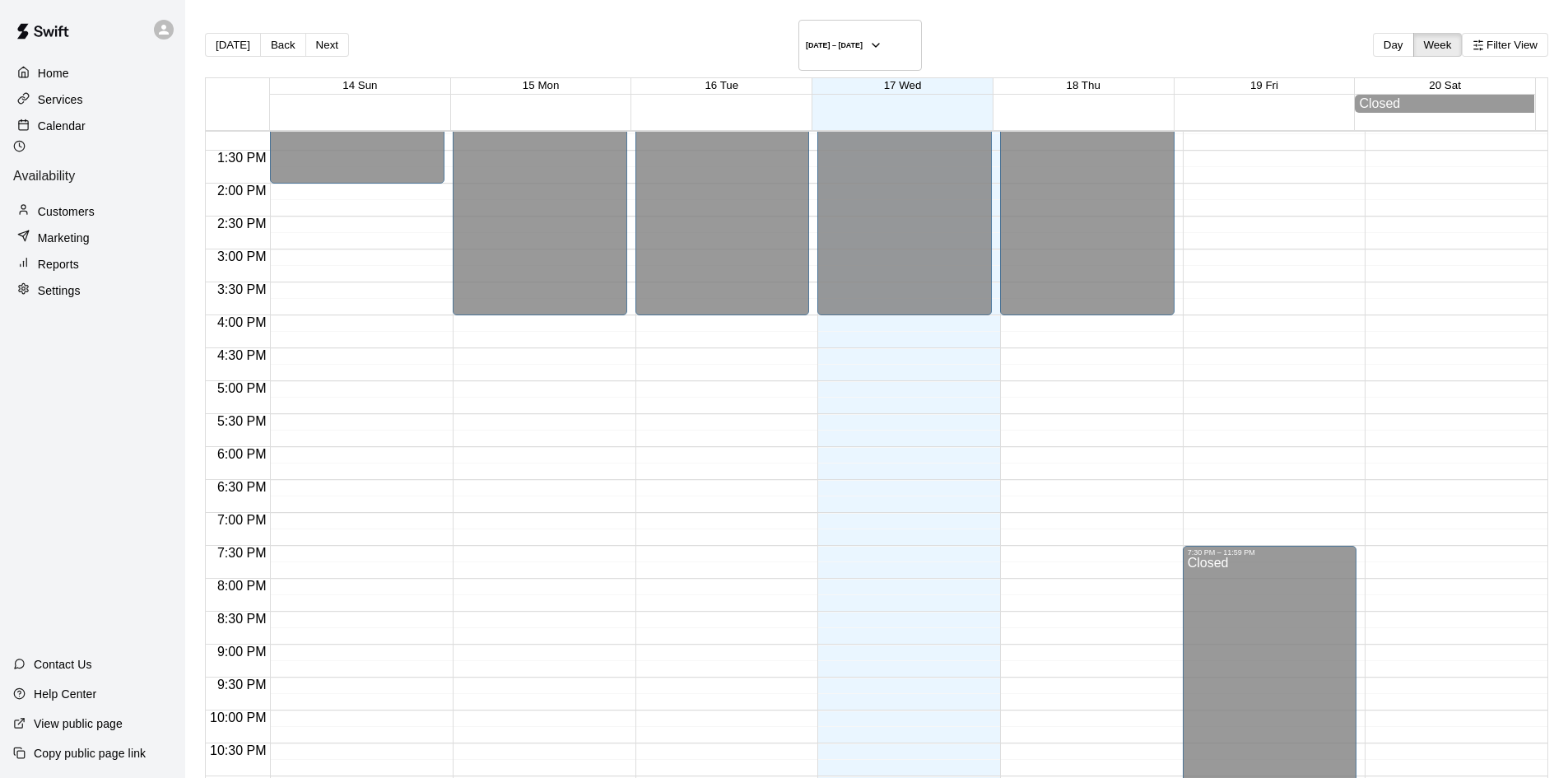
click at [91, 226] on div "Marketing" at bounding box center [93, 237] width 159 height 24
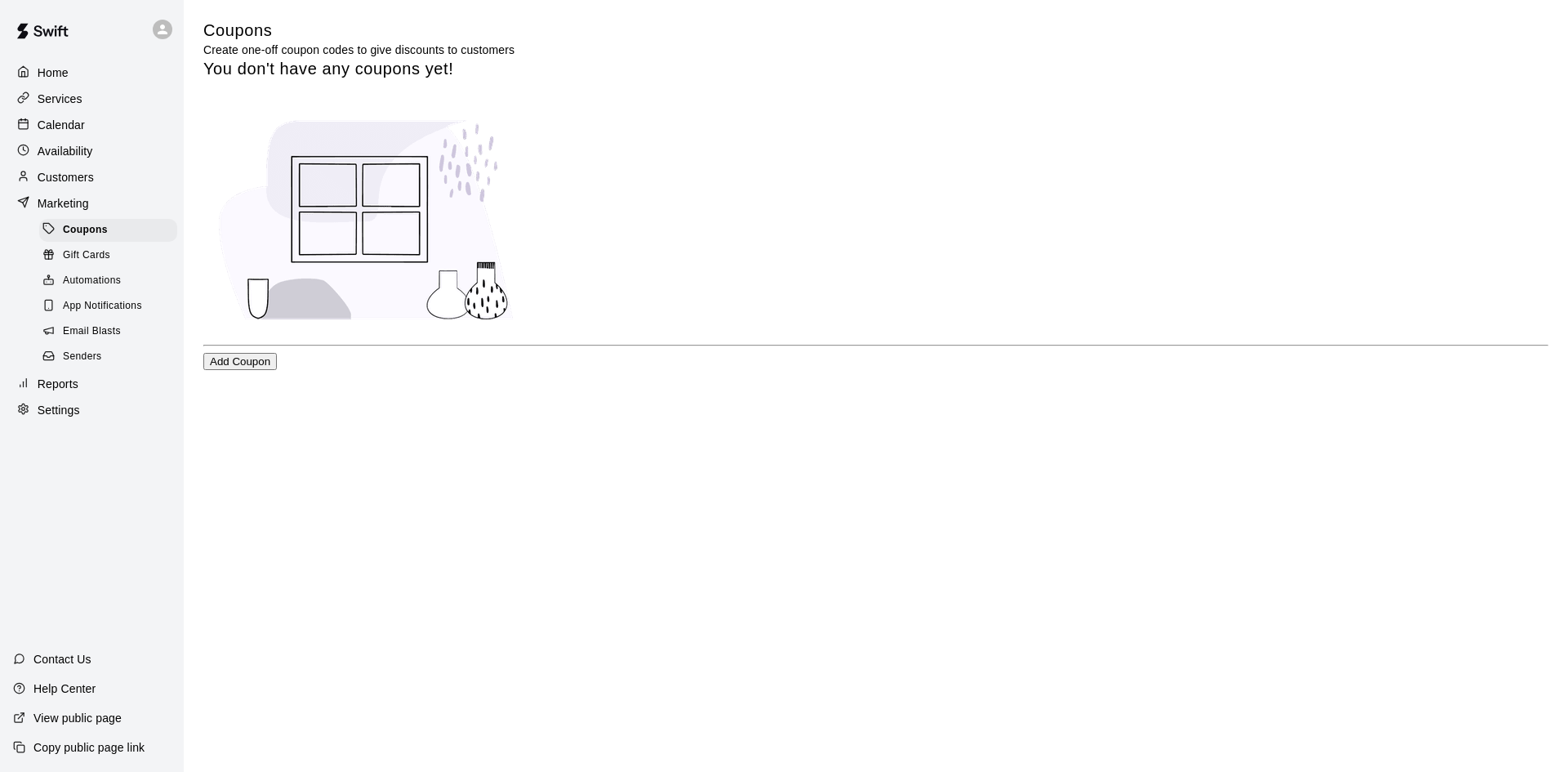
click at [79, 190] on div "Customers" at bounding box center [92, 176] width 158 height 24
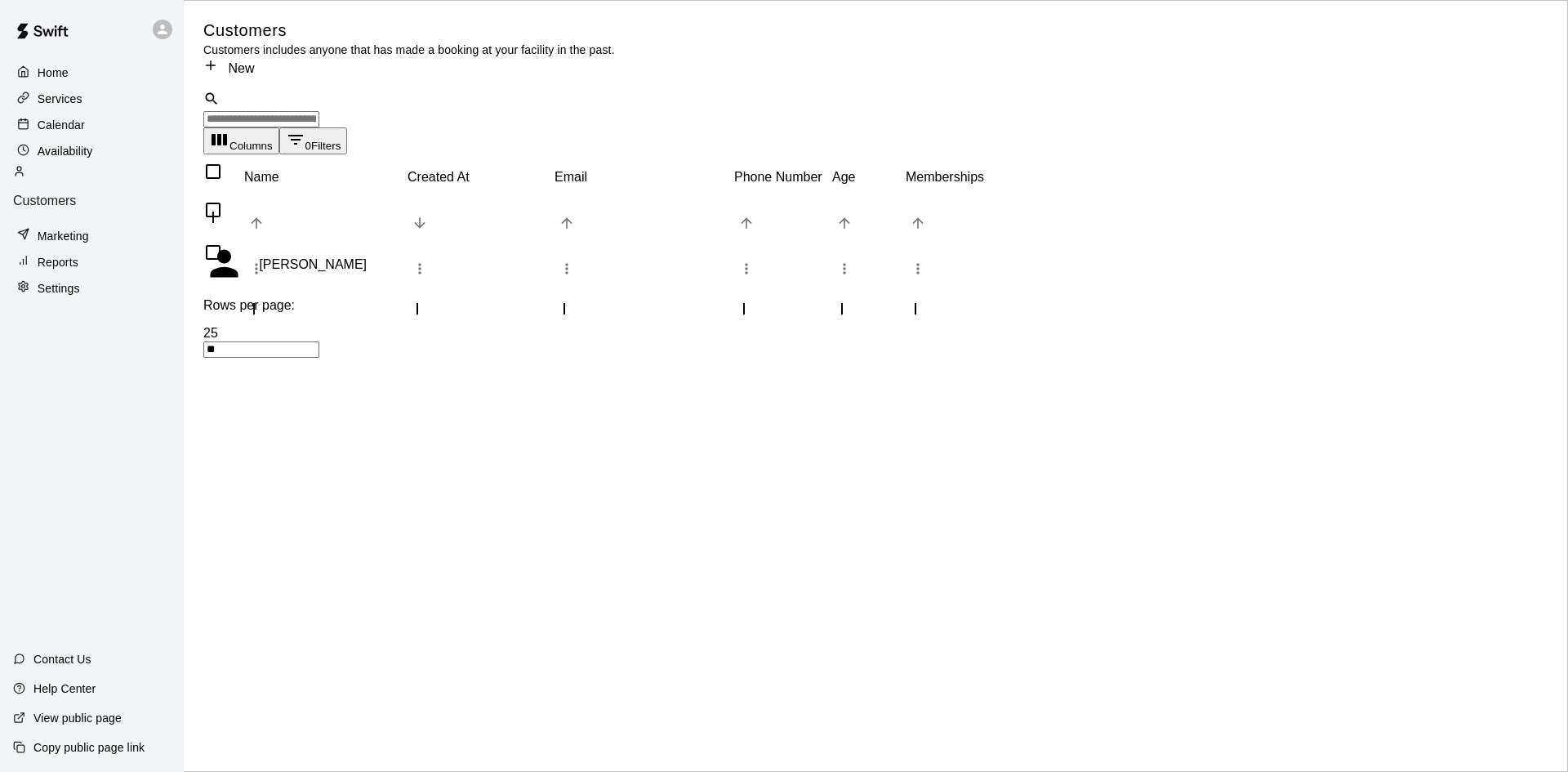
click at [82, 150] on p "Availability" at bounding box center [65, 151] width 56 height 16
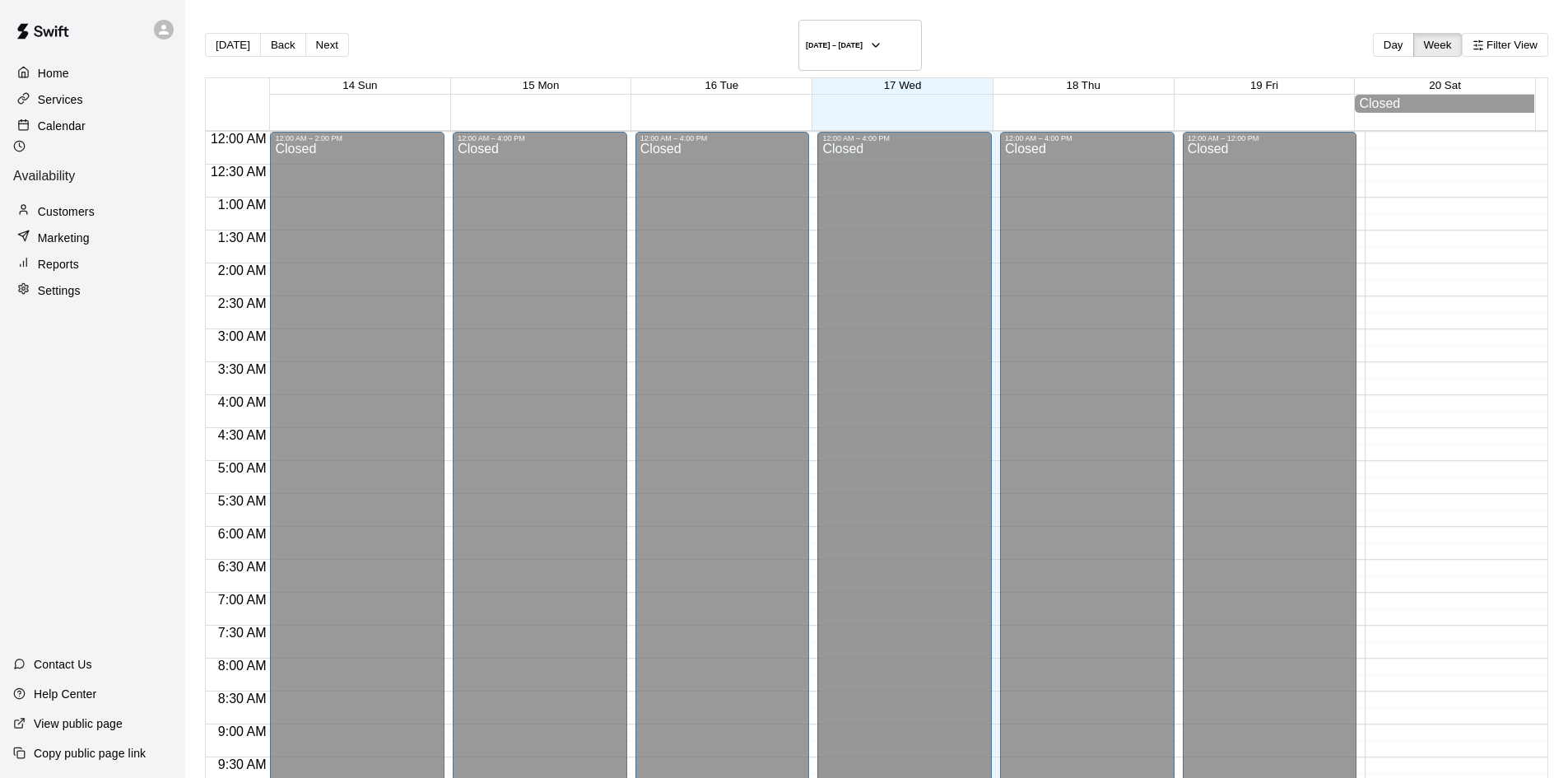
scroll to position [870, 0]
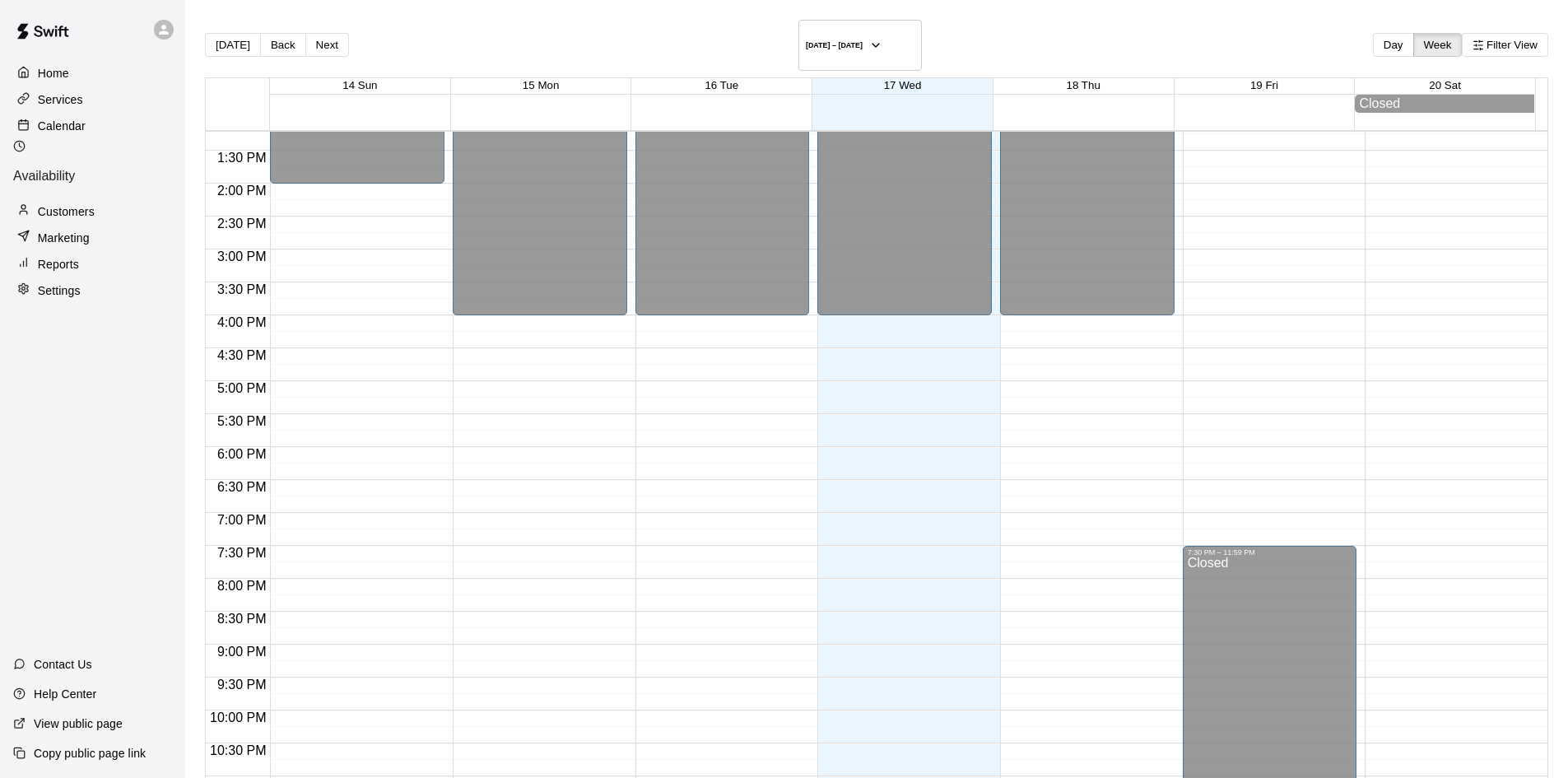
click at [77, 203] on p "Customers" at bounding box center [66, 211] width 57 height 16
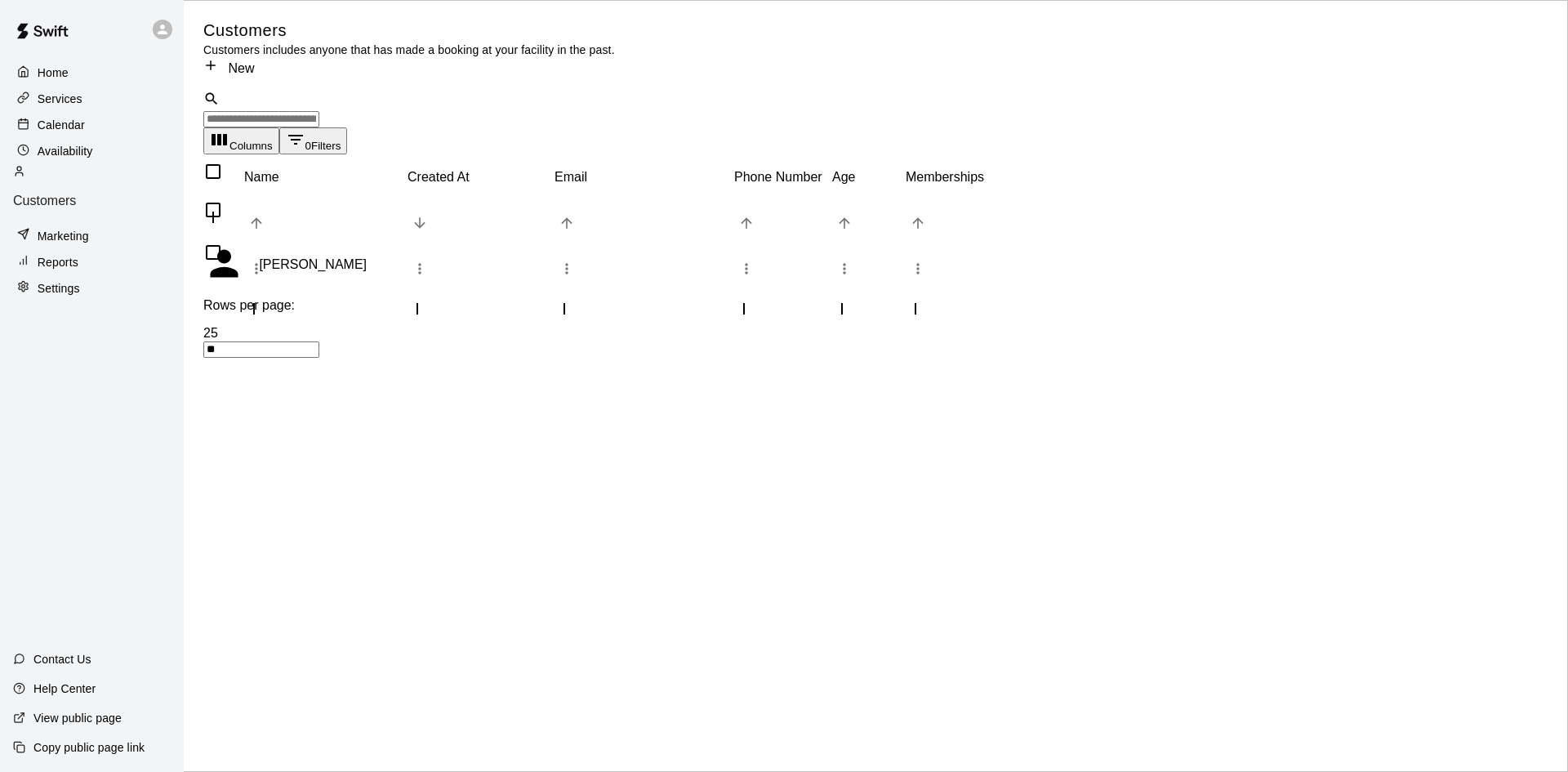
click at [67, 280] on p "Settings" at bounding box center [58, 288] width 42 height 16
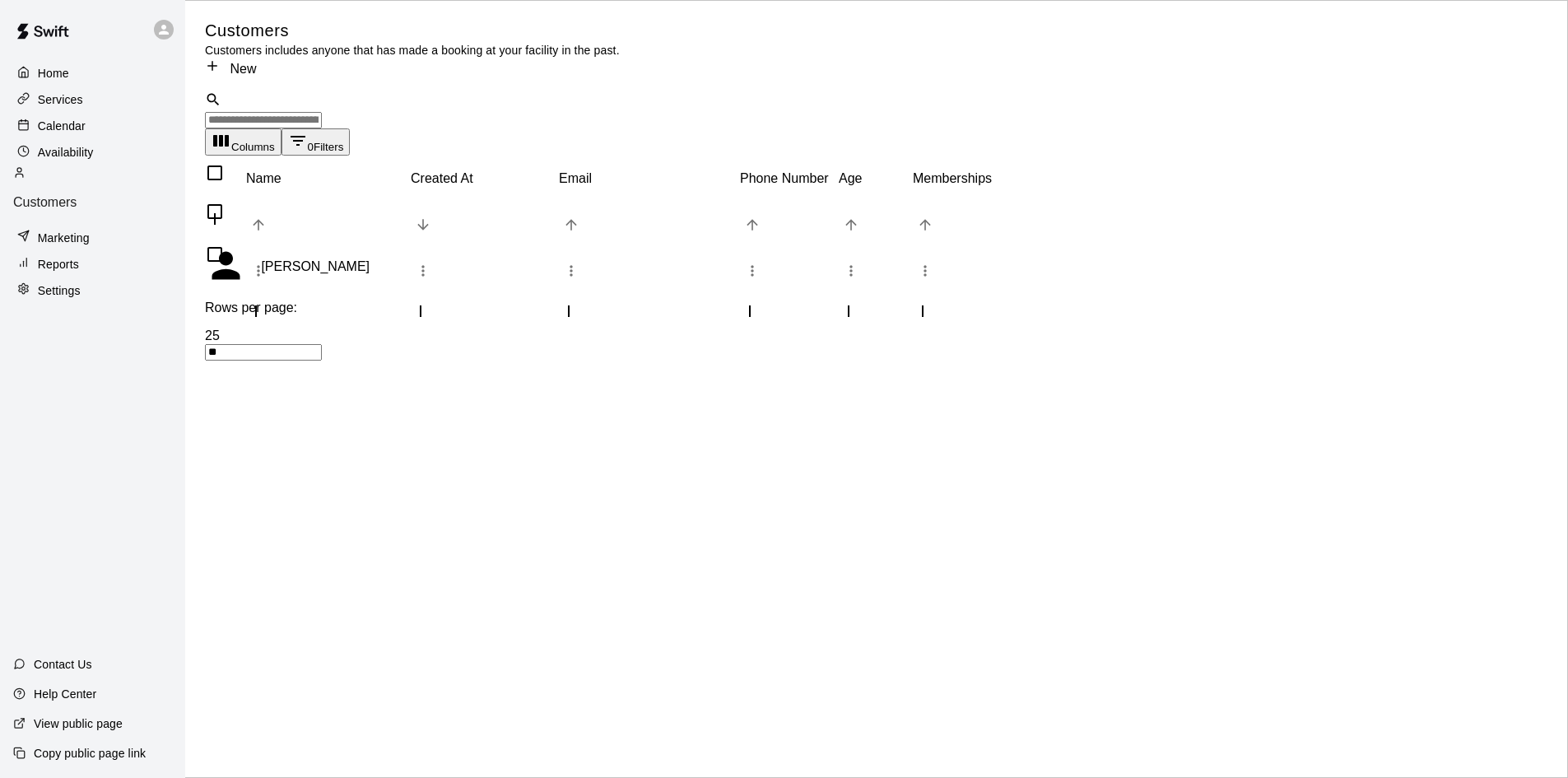
select select "**"
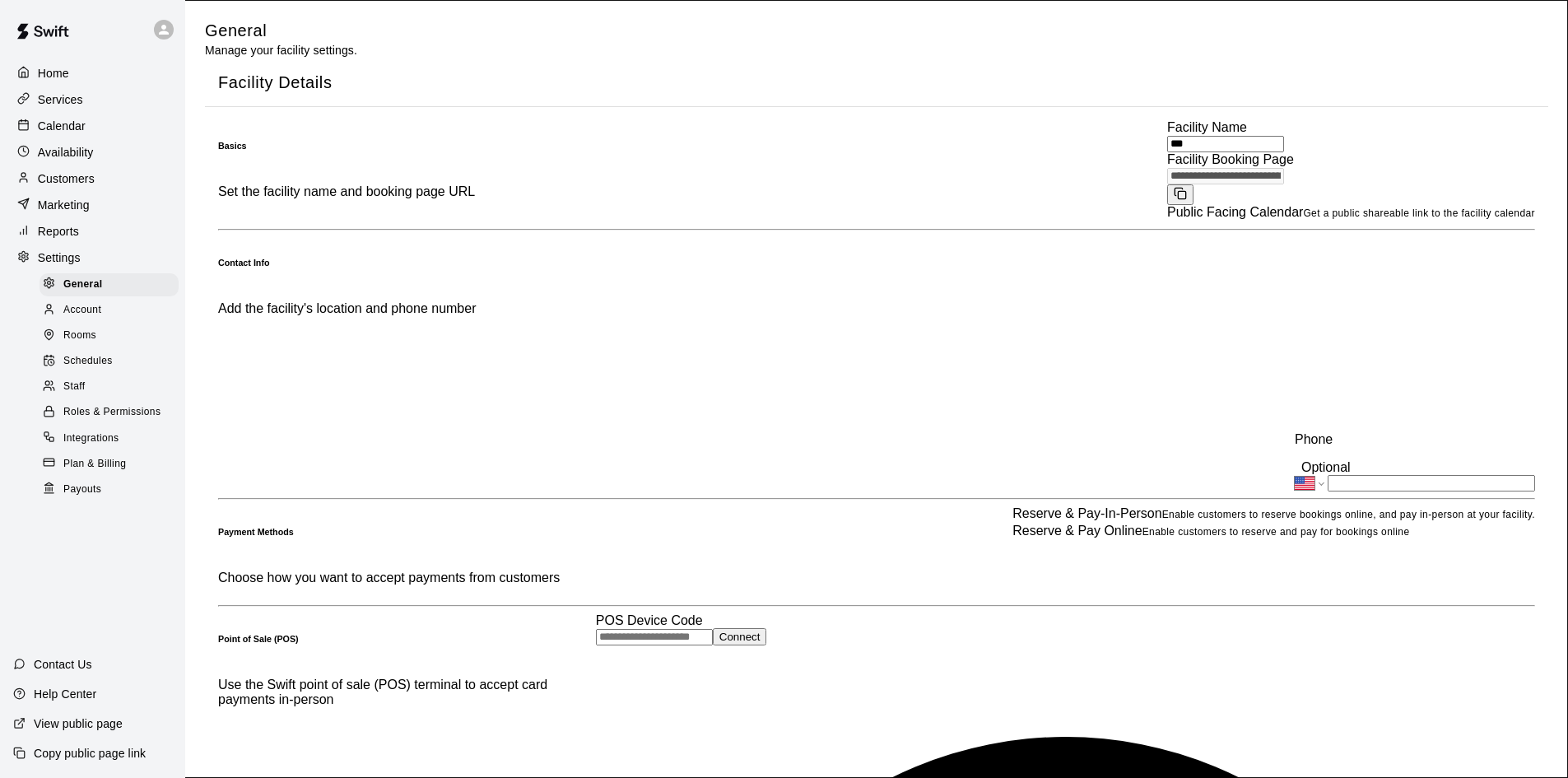
click at [74, 233] on p "Reports" at bounding box center [59, 231] width 42 height 16
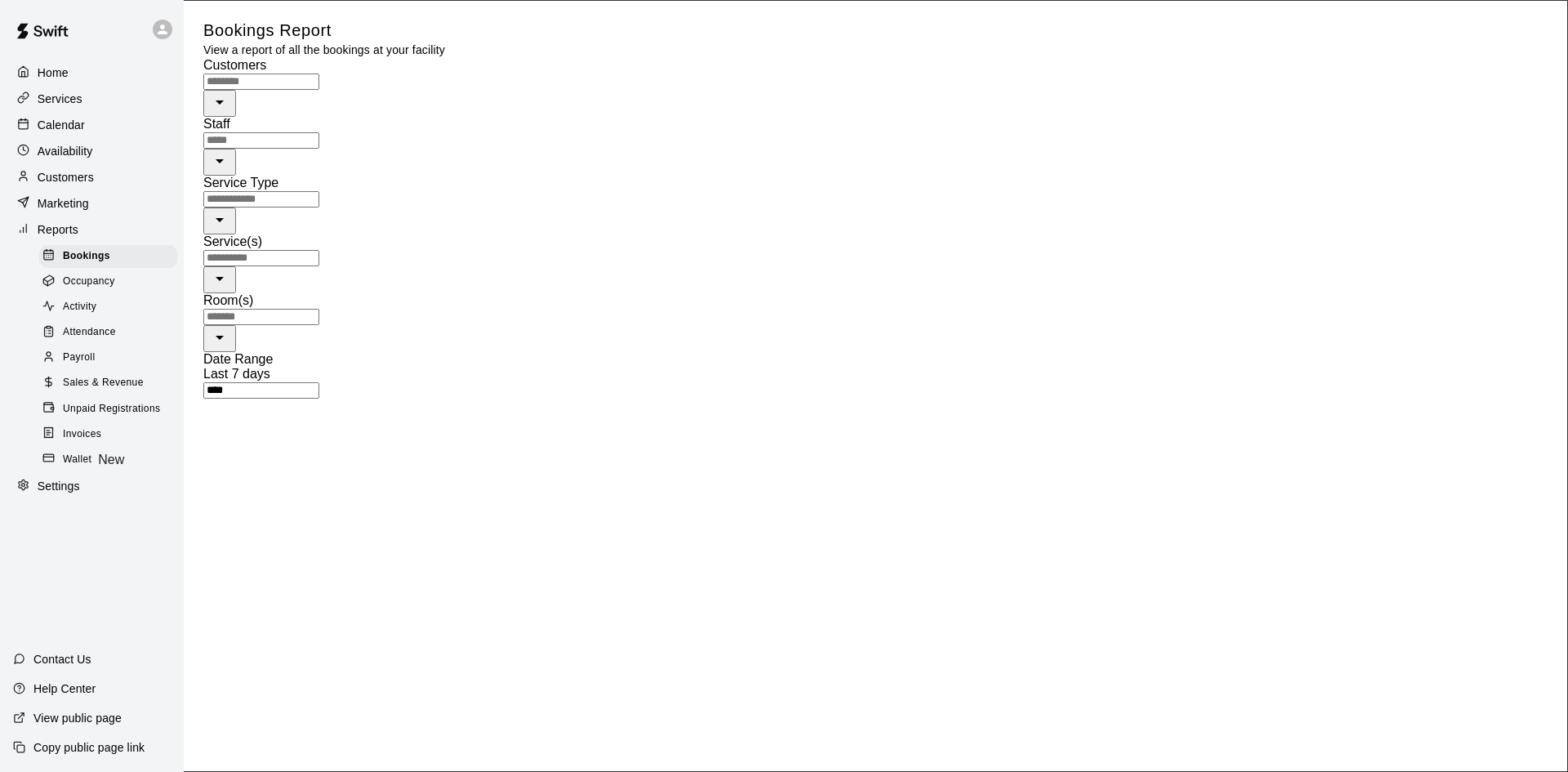
click at [85, 202] on p "Marketing" at bounding box center [63, 203] width 51 height 16
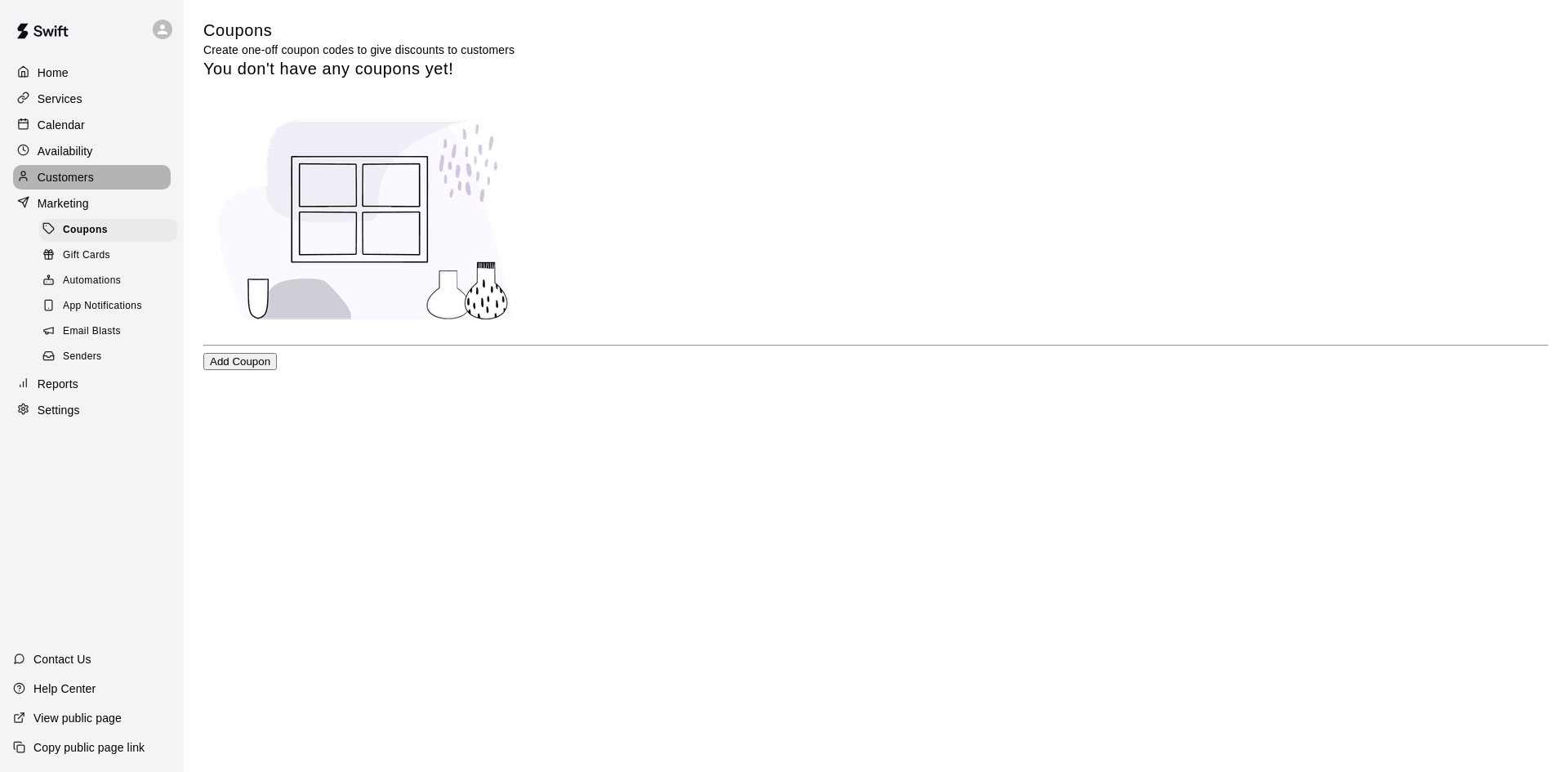
click at [94, 188] on div "Customers" at bounding box center [92, 176] width 158 height 24
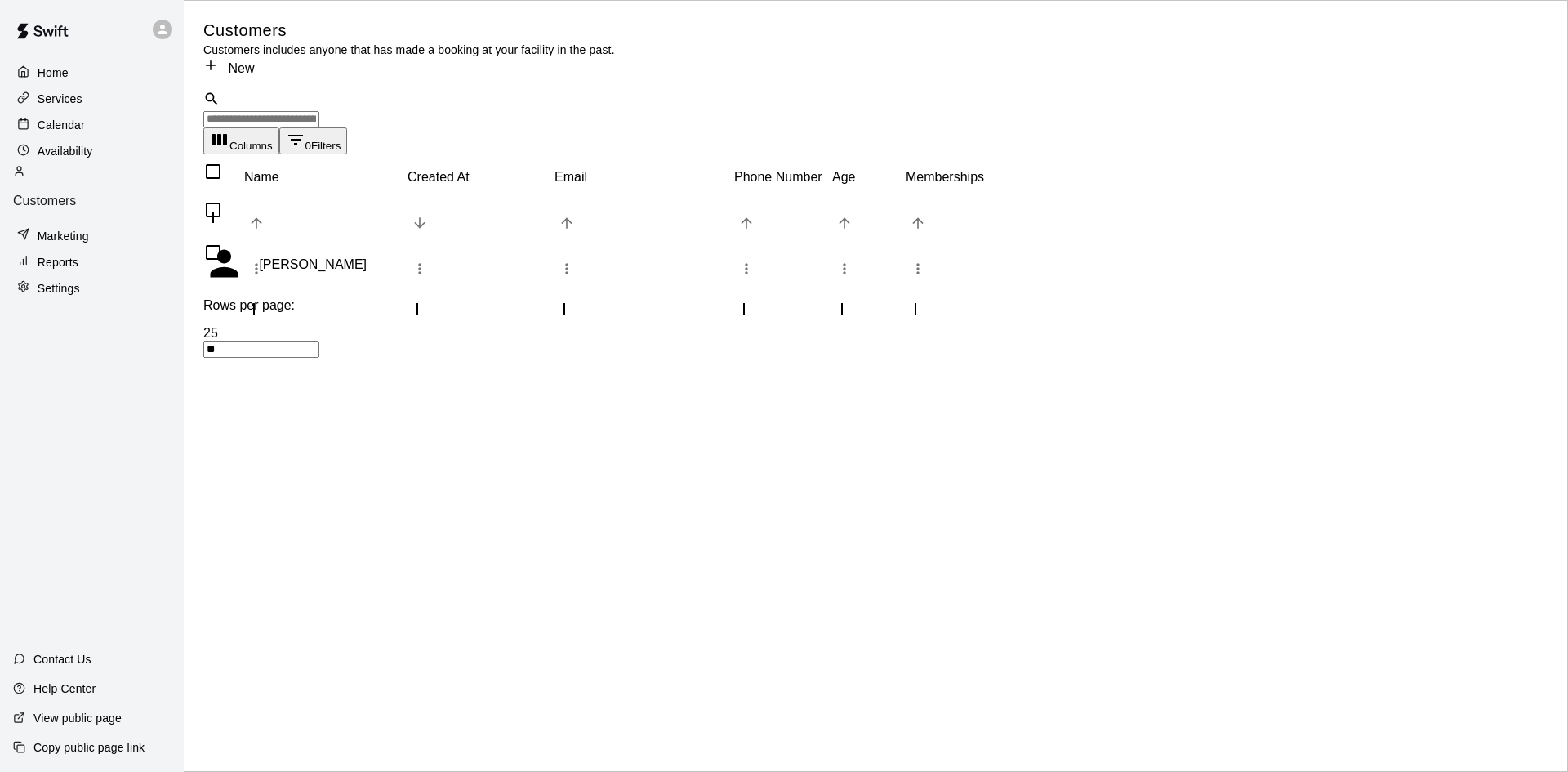
click at [91, 146] on p "Availability" at bounding box center [65, 151] width 56 height 16
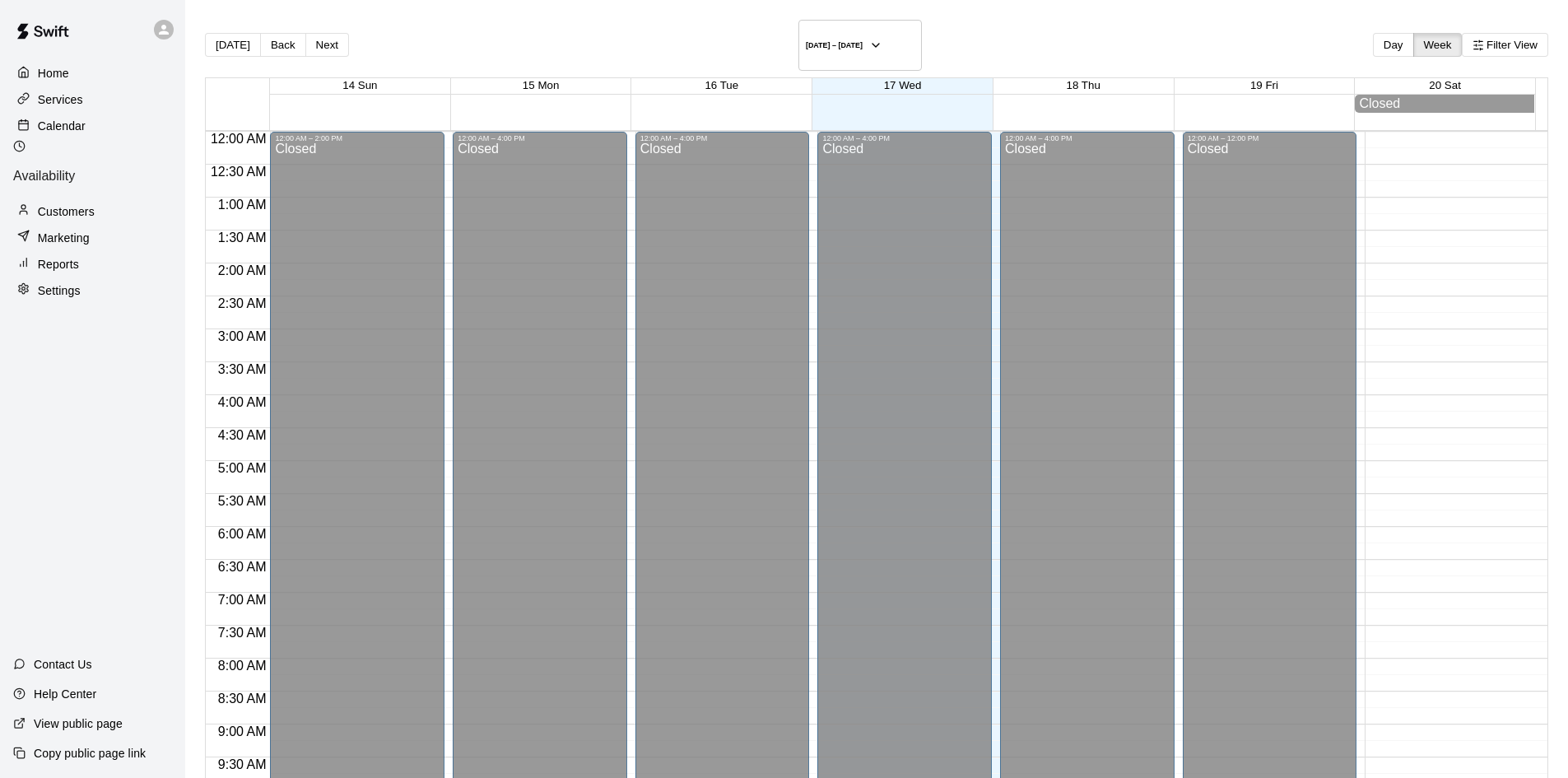
scroll to position [870, 0]
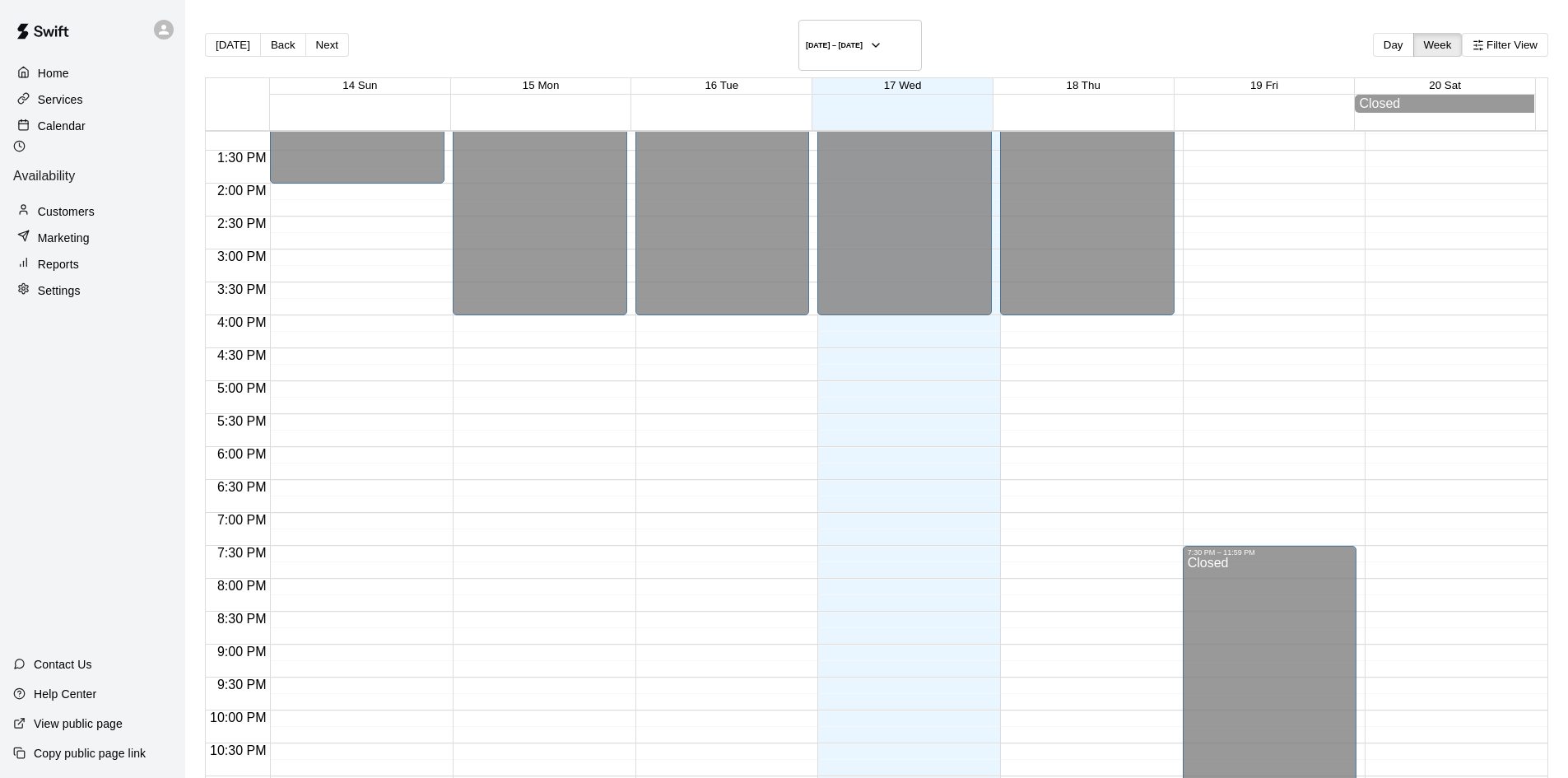
click at [112, 126] on div "Calendar" at bounding box center [93, 125] width 159 height 24
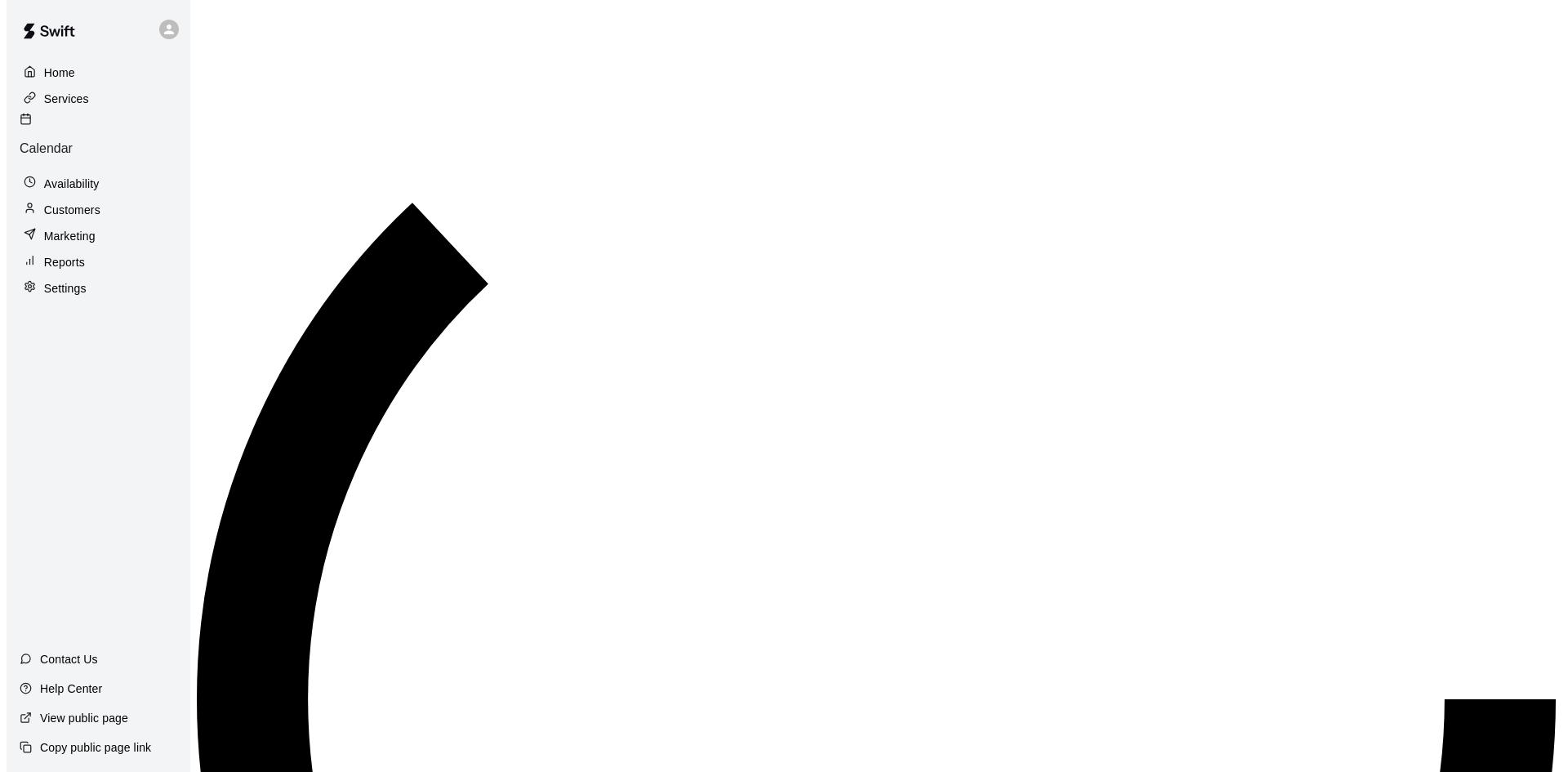
scroll to position [837, 0]
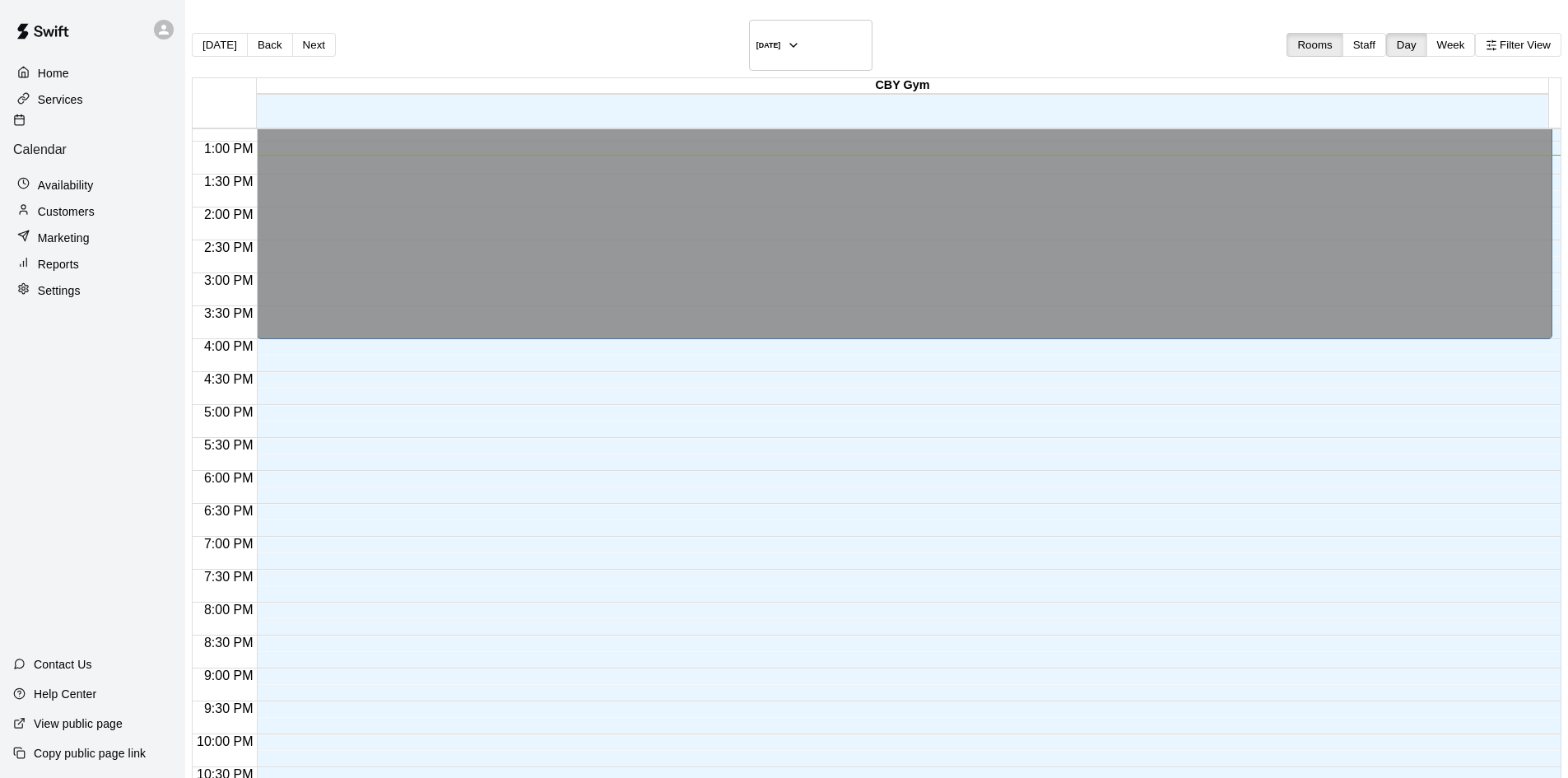
click at [83, 229] on p "Marketing" at bounding box center [63, 237] width 51 height 16
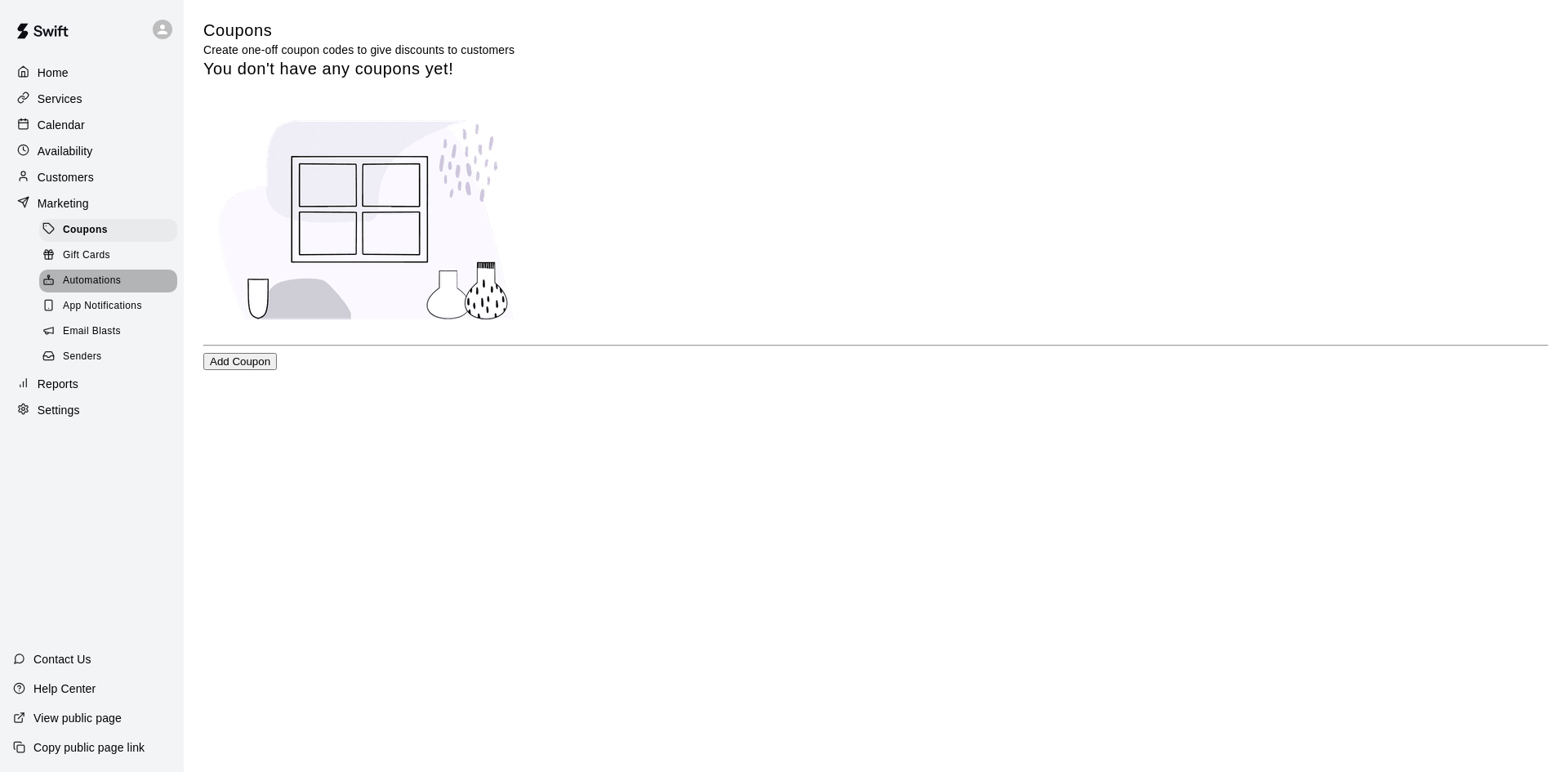
click at [95, 287] on span "Automations" at bounding box center [91, 281] width 58 height 16
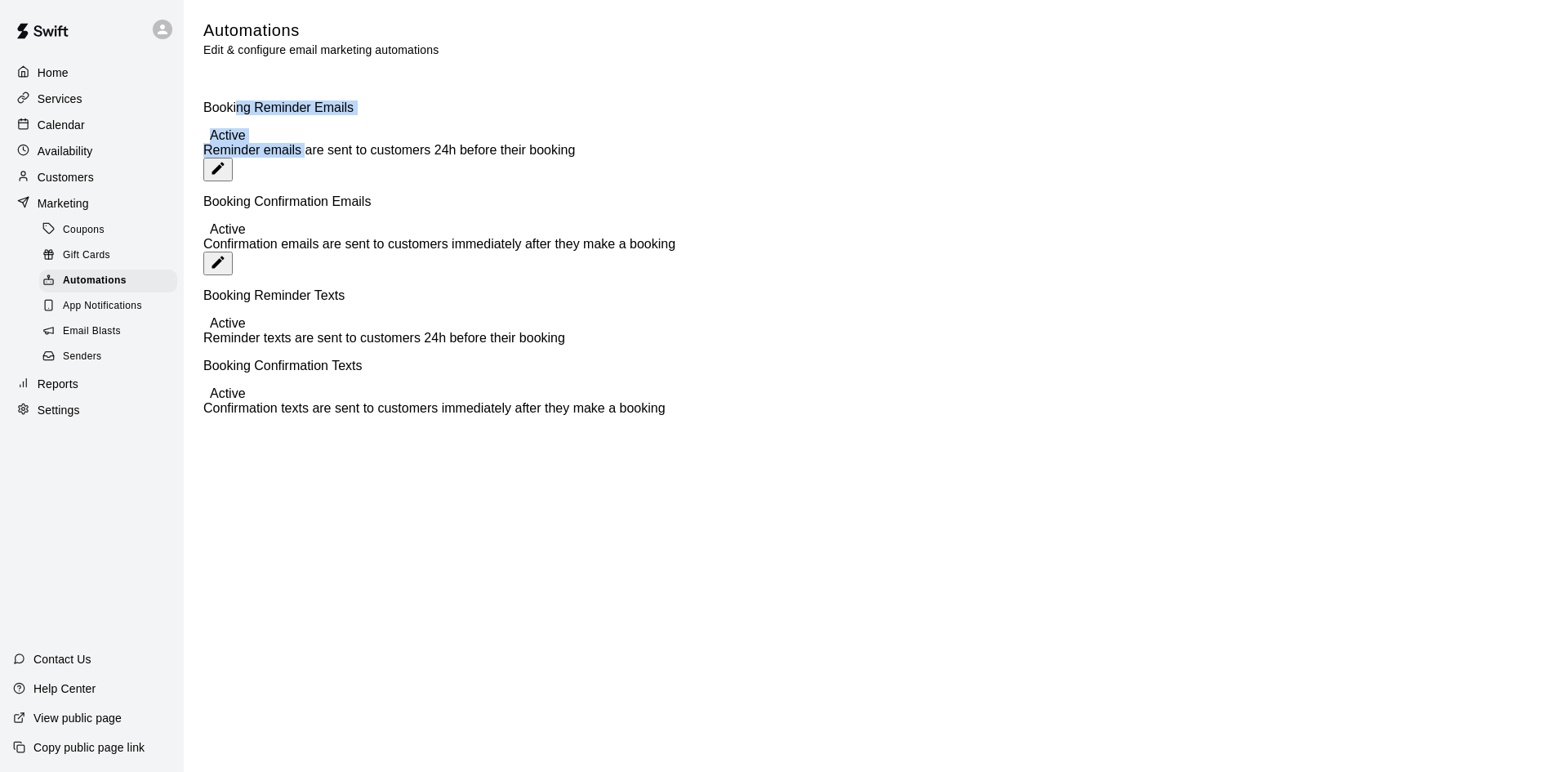
drag, startPoint x: 246, startPoint y: 126, endPoint x: 302, endPoint y: 138, distance: 57.3
click at [302, 138] on div "Booking Reminder Emails Active Reminder emails are sent to customers 24h before…" at bounding box center [876, 129] width 1345 height 57
click at [303, 139] on div "Booking Reminder Emails Active Reminder emails are sent to customers 24h before…" at bounding box center [876, 129] width 1345 height 57
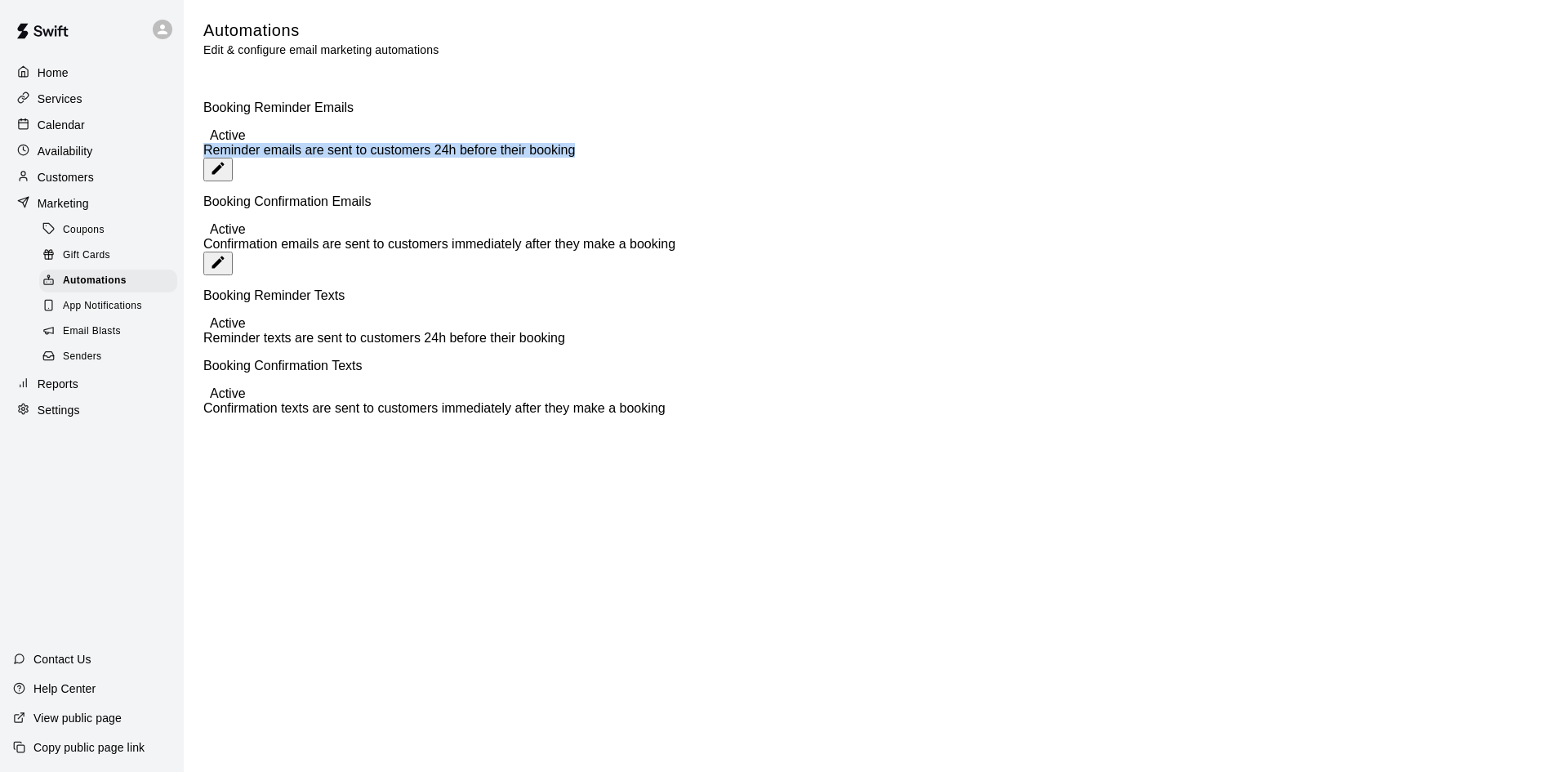
click at [296, 163] on div "Booking Reminder Emails Active Reminder emails are sent to customers 24h before…" at bounding box center [876, 141] width 1345 height 81
drag, startPoint x: 223, startPoint y: 144, endPoint x: 406, endPoint y: 144, distance: 183.0
click at [395, 144] on span "Reminder emails are sent to customers 24h before their booking" at bounding box center [389, 150] width 372 height 14
click at [406, 144] on span "Reminder emails are sent to customers 24h before their booking" at bounding box center [389, 150] width 372 height 14
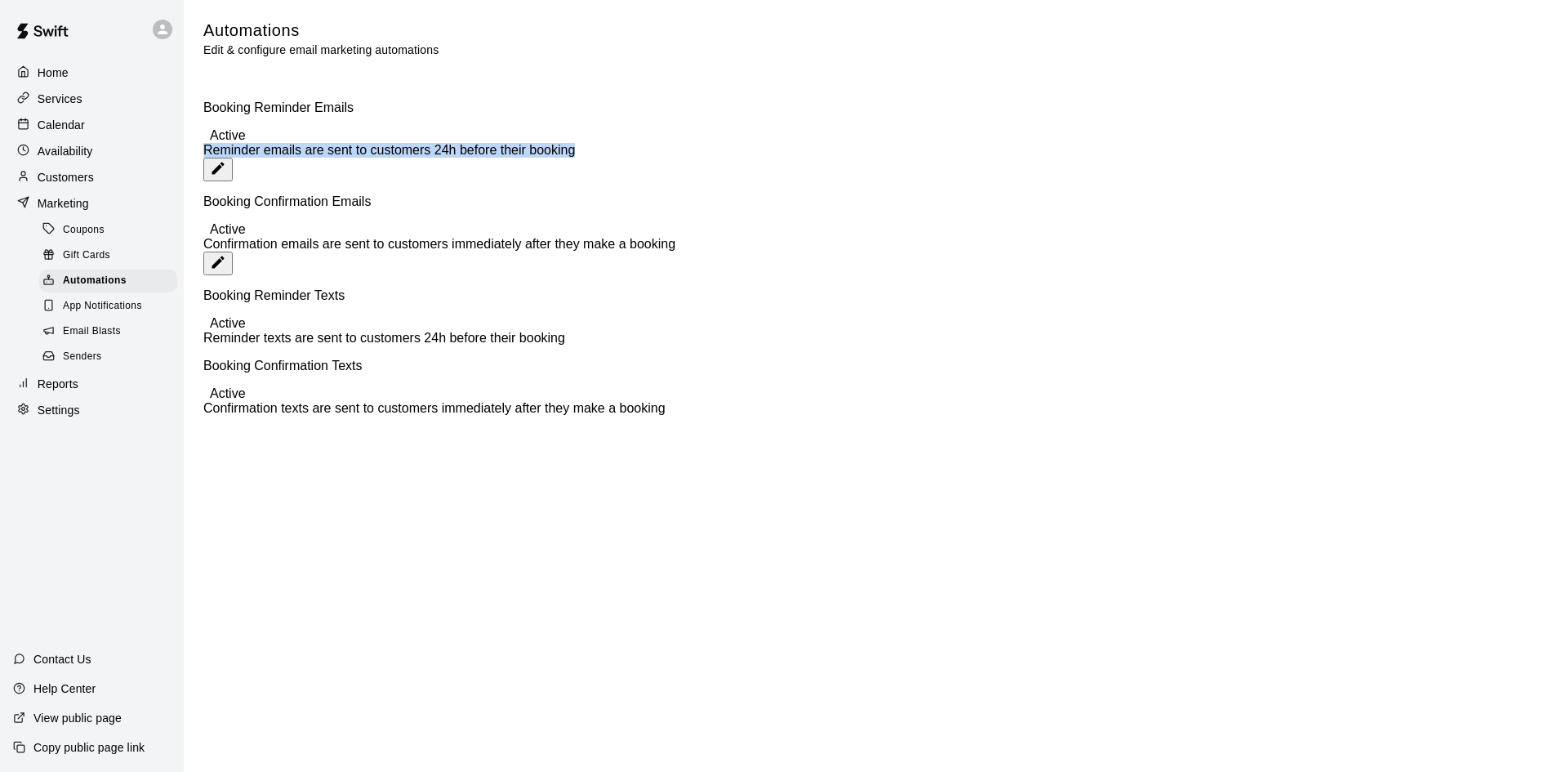
click at [406, 144] on span "Reminder emails are sent to customers 24h before their booking" at bounding box center [389, 150] width 372 height 14
click at [499, 155] on div "Booking Reminder Emails Active Reminder emails are sent to customers 24h before…" at bounding box center [876, 129] width 1345 height 57
drag, startPoint x: 520, startPoint y: 142, endPoint x: 159, endPoint y: 190, distance: 364.2
click at [159, 190] on div "Home Services Calendar Availability Customers Marketing Coupons Gift Cards Auto…" at bounding box center [784, 211] width 1568 height 423
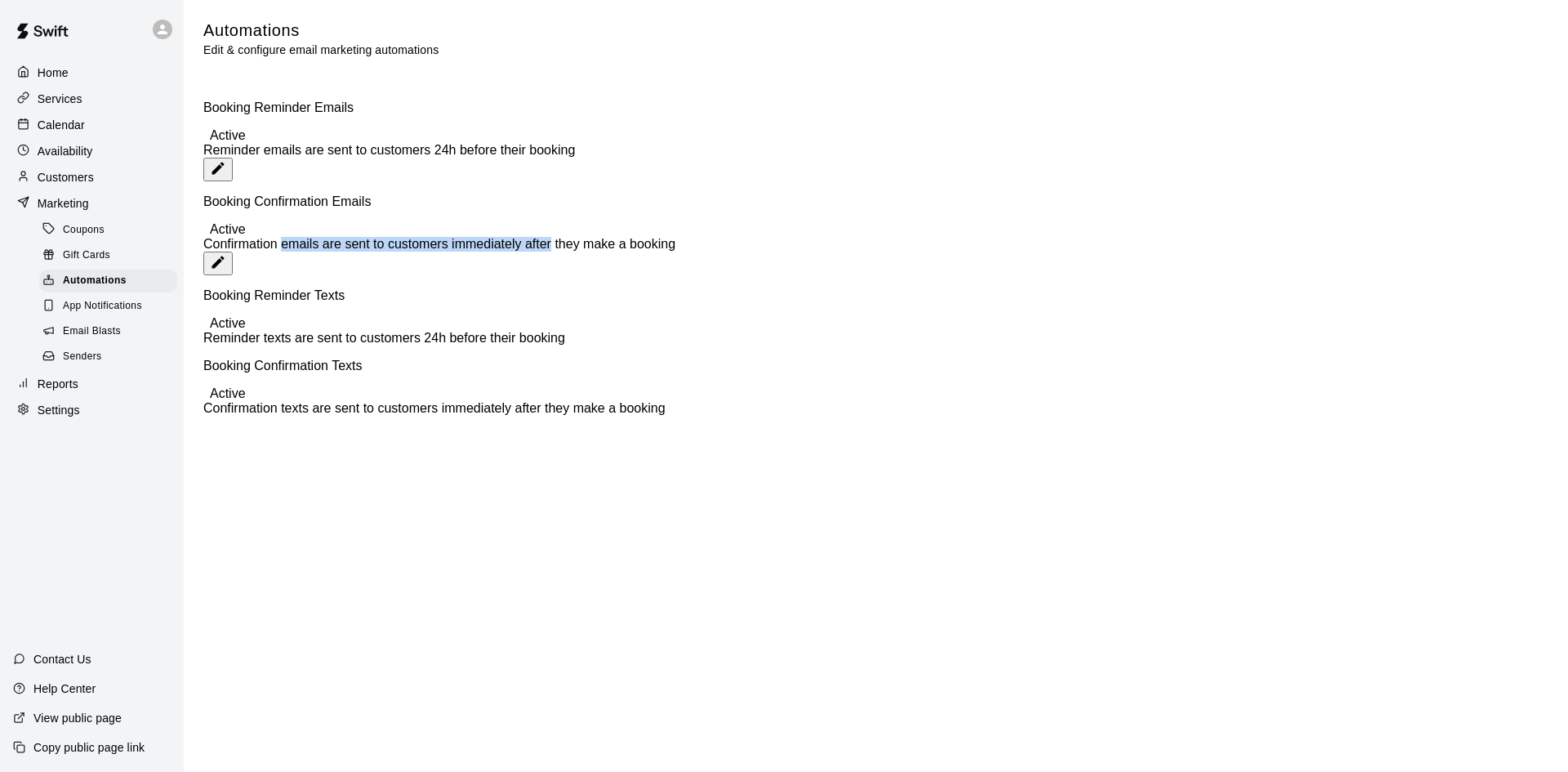
drag, startPoint x: 282, startPoint y: 253, endPoint x: 511, endPoint y: 254, distance: 229.0
click at [511, 252] on div "Booking Confirmation Emails Active Confirmation emails are sent to customers im…" at bounding box center [876, 223] width 1345 height 57
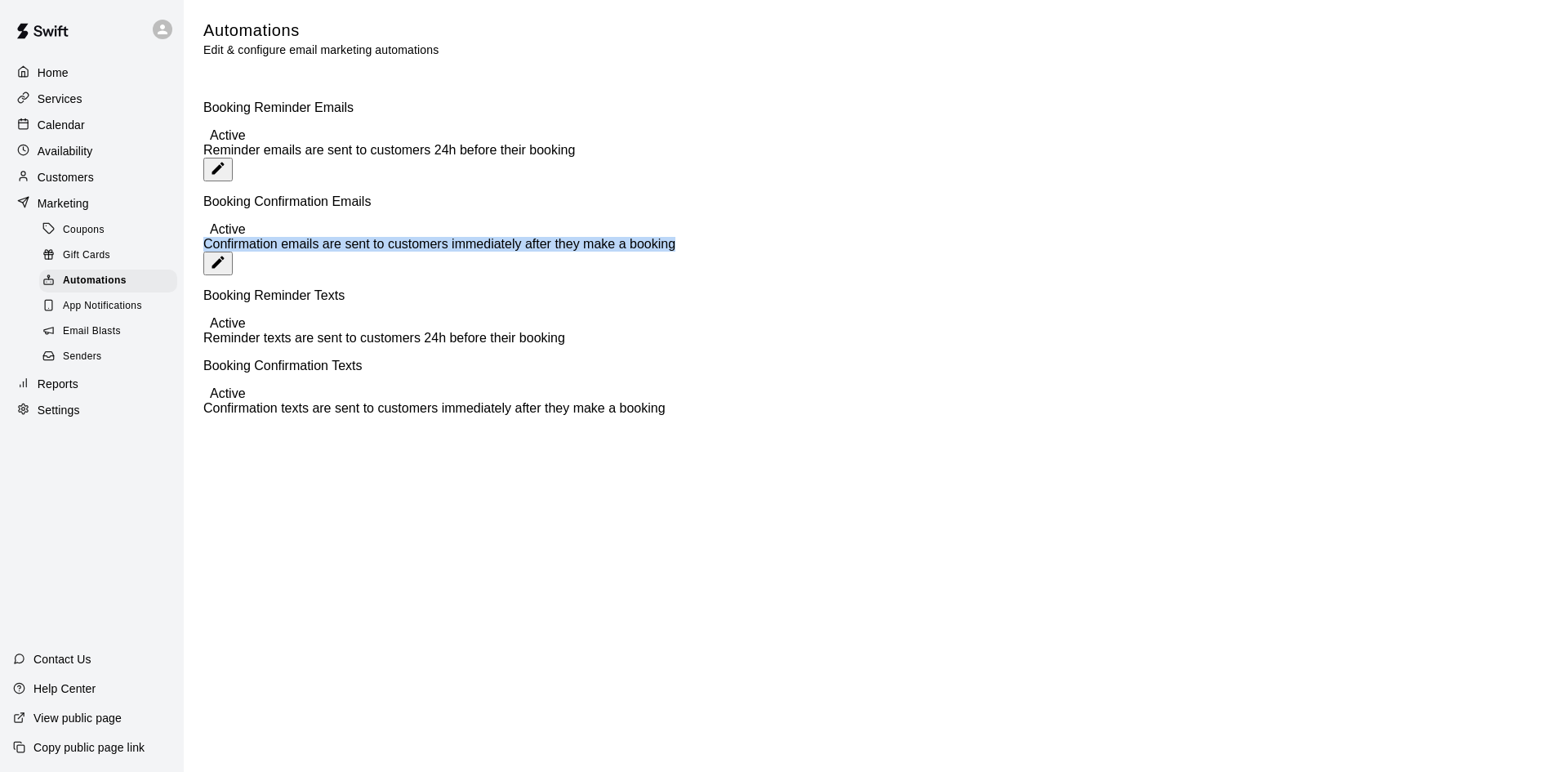
click at [717, 250] on div "Booking Confirmation Emails Active Confirmation emails are sent to customers im…" at bounding box center [876, 223] width 1345 height 57
click at [227, 254] on icon "edit" at bounding box center [218, 262] width 16 height 16
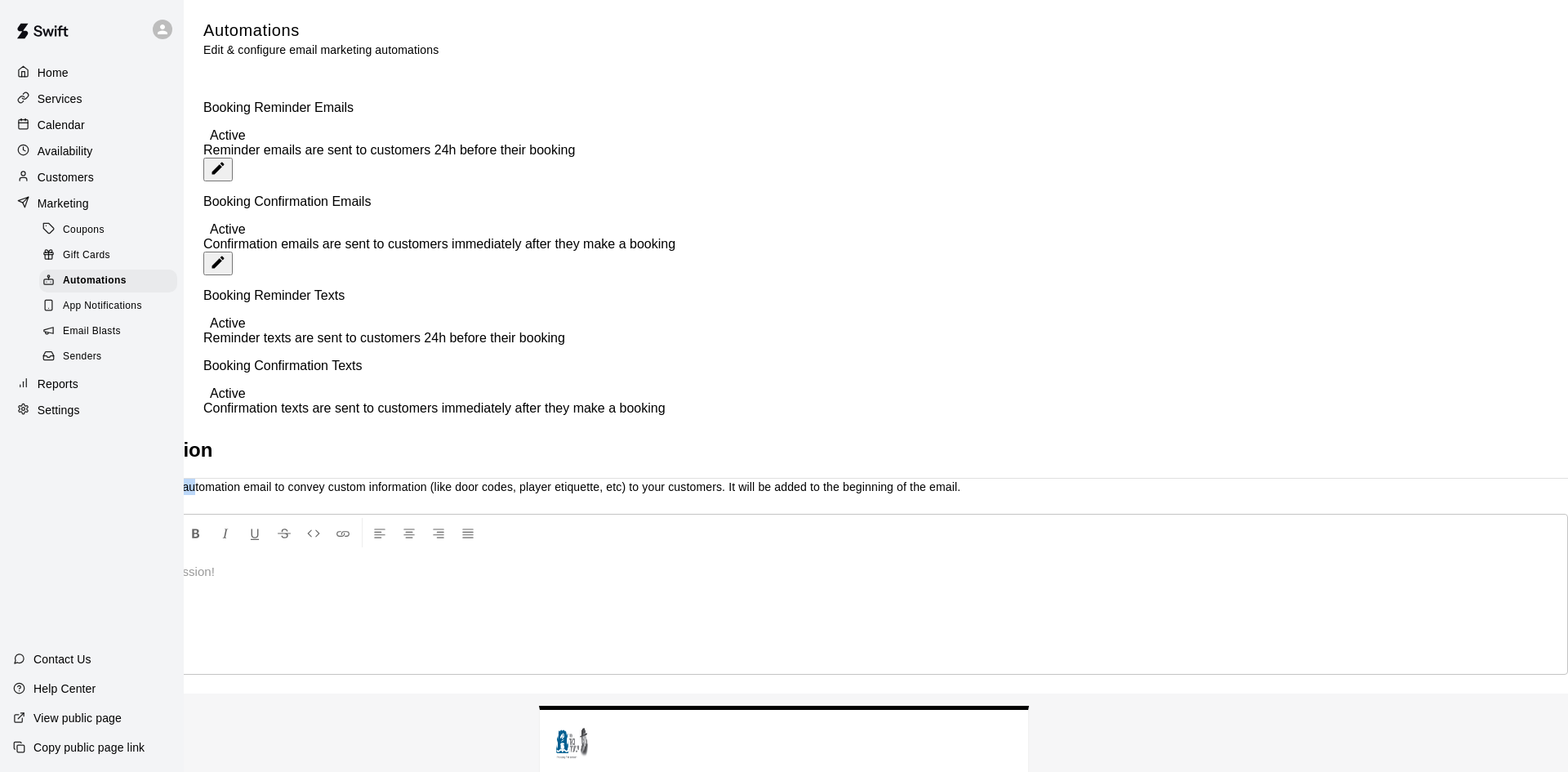
drag, startPoint x: 455, startPoint y: 135, endPoint x: 690, endPoint y: 144, distance: 235.2
click at [665, 478] on p "You can add your own text into the automation email to convey custom informatio…" at bounding box center [784, 486] width 1568 height 16
click at [1298, 439] on div "Customize Automation You can add your own text into the automation email to con…" at bounding box center [784, 751] width 1568 height 624
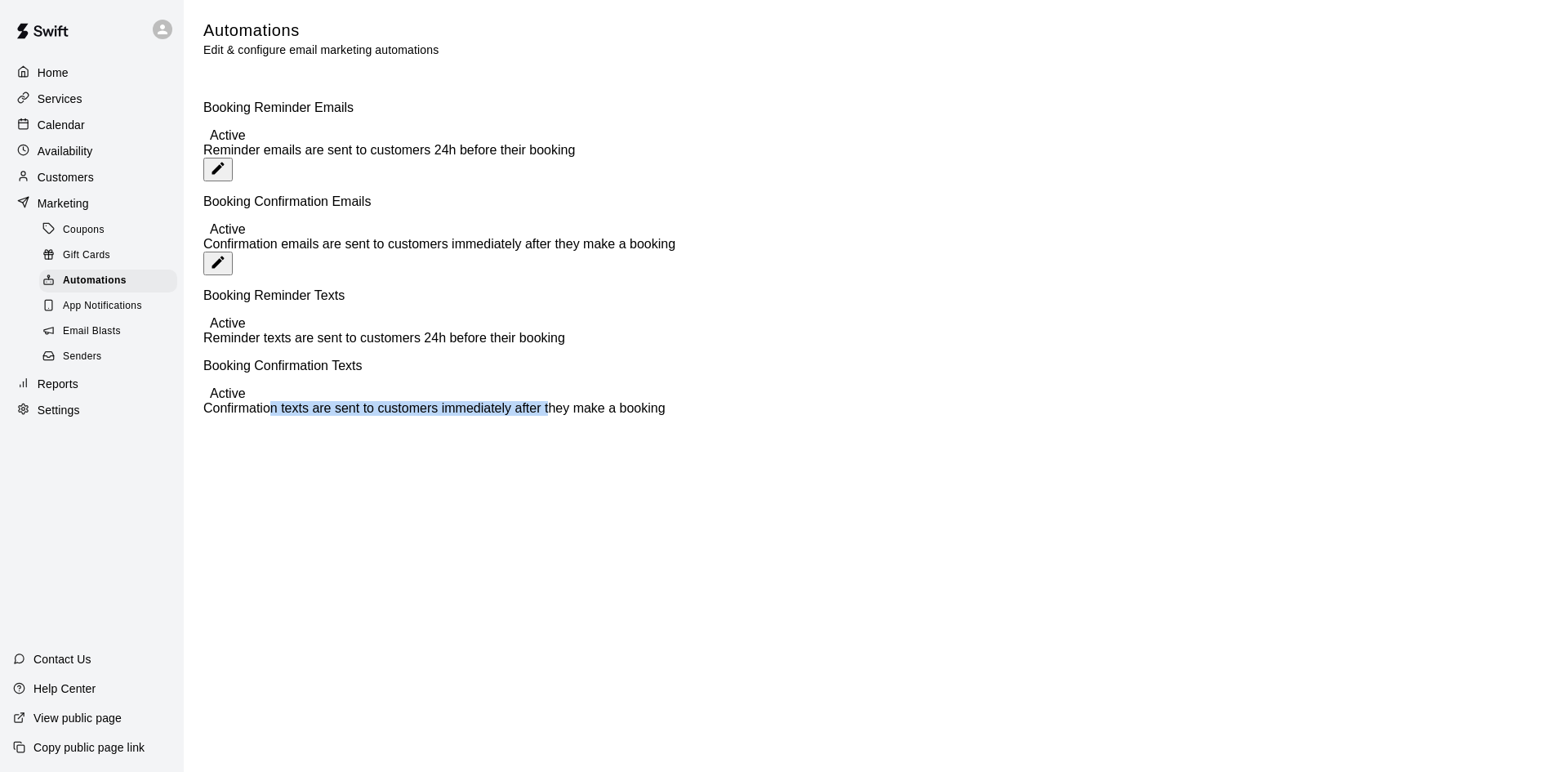
drag, startPoint x: 278, startPoint y: 437, endPoint x: 536, endPoint y: 466, distance: 259.6
click at [532, 423] on main "Automations Edit & configure email marketing automations Booking Reminder Email…" at bounding box center [876, 211] width 1384 height 423
click at [547, 416] on div "Booking Confirmation Texts Active Confirmation texts are sent to customers imme…" at bounding box center [876, 387] width 1345 height 57
click at [543, 415] on span "Confirmation texts are sent to customers immediately after they make a booking" at bounding box center [434, 408] width 462 height 14
click at [537, 415] on span "Confirmation texts are sent to customers immediately after they make a booking" at bounding box center [434, 408] width 462 height 14
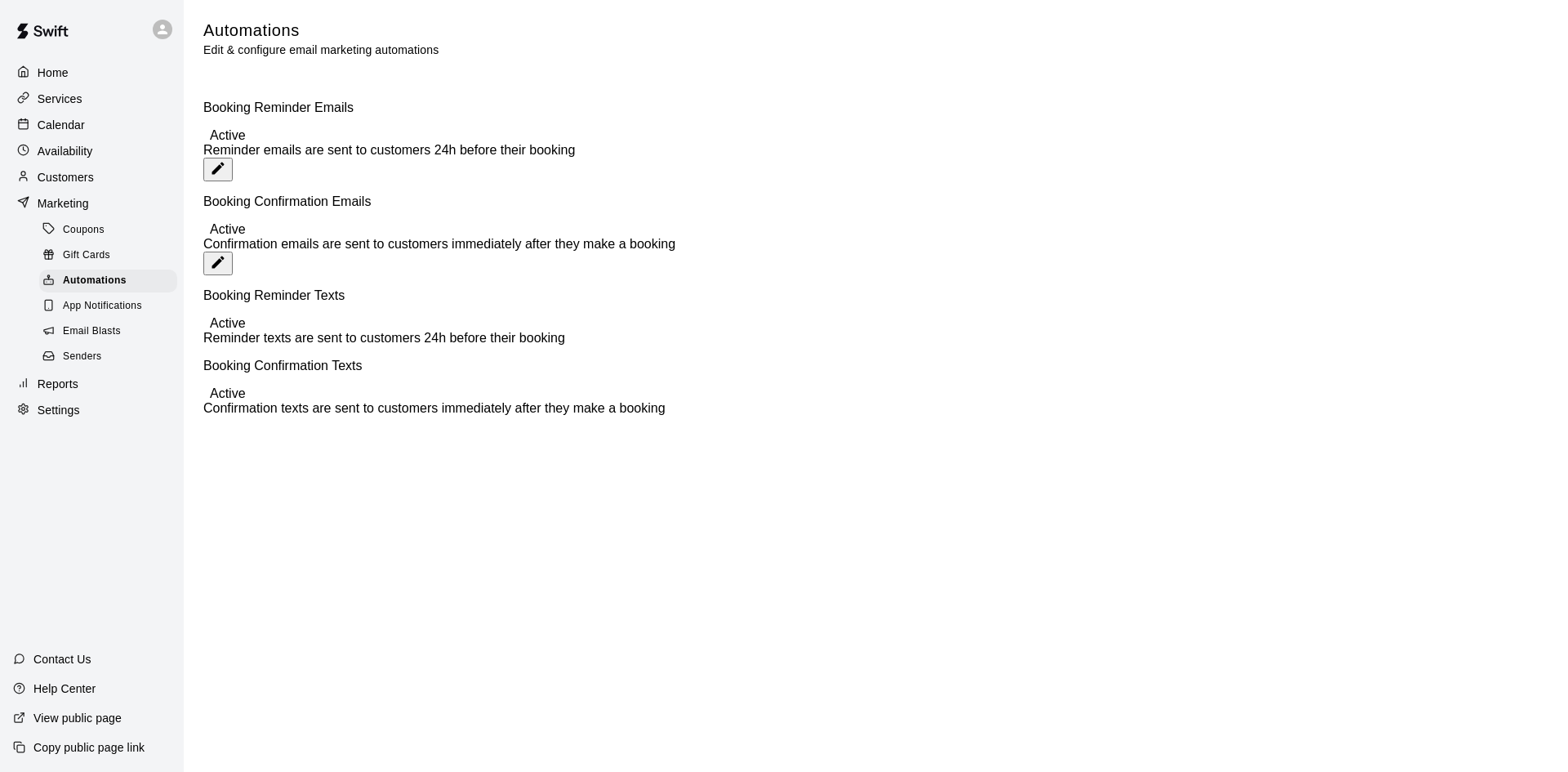
click at [58, 81] on p "Home" at bounding box center [53, 73] width 31 height 16
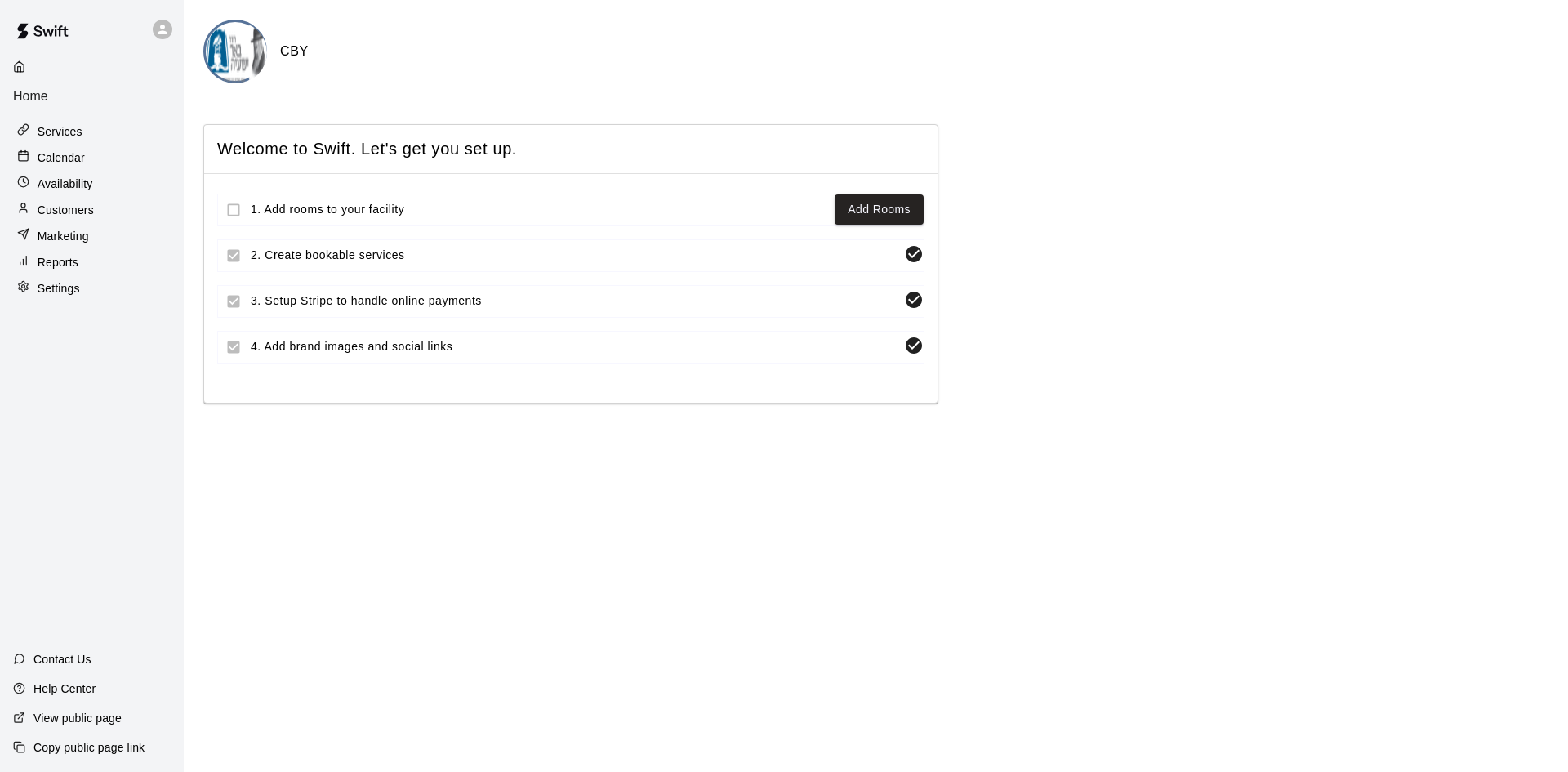
click at [269, 26] on div "CBY" at bounding box center [876, 51] width 1345 height 64
click at [253, 51] on img at bounding box center [236, 53] width 61 height 61
click at [116, 108] on div "Services" at bounding box center [92, 99] width 158 height 24
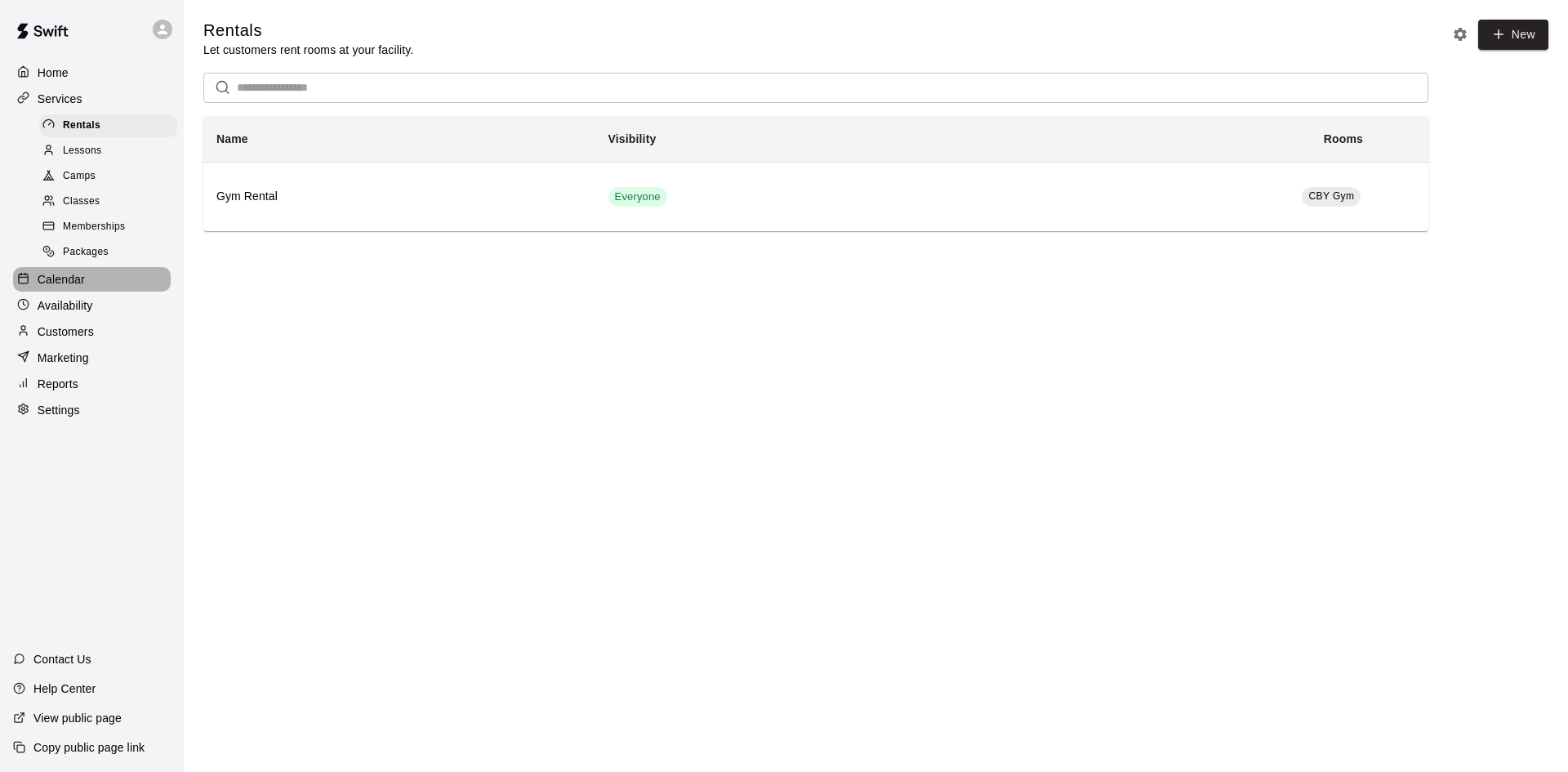
click at [110, 278] on div "Calendar" at bounding box center [92, 279] width 158 height 24
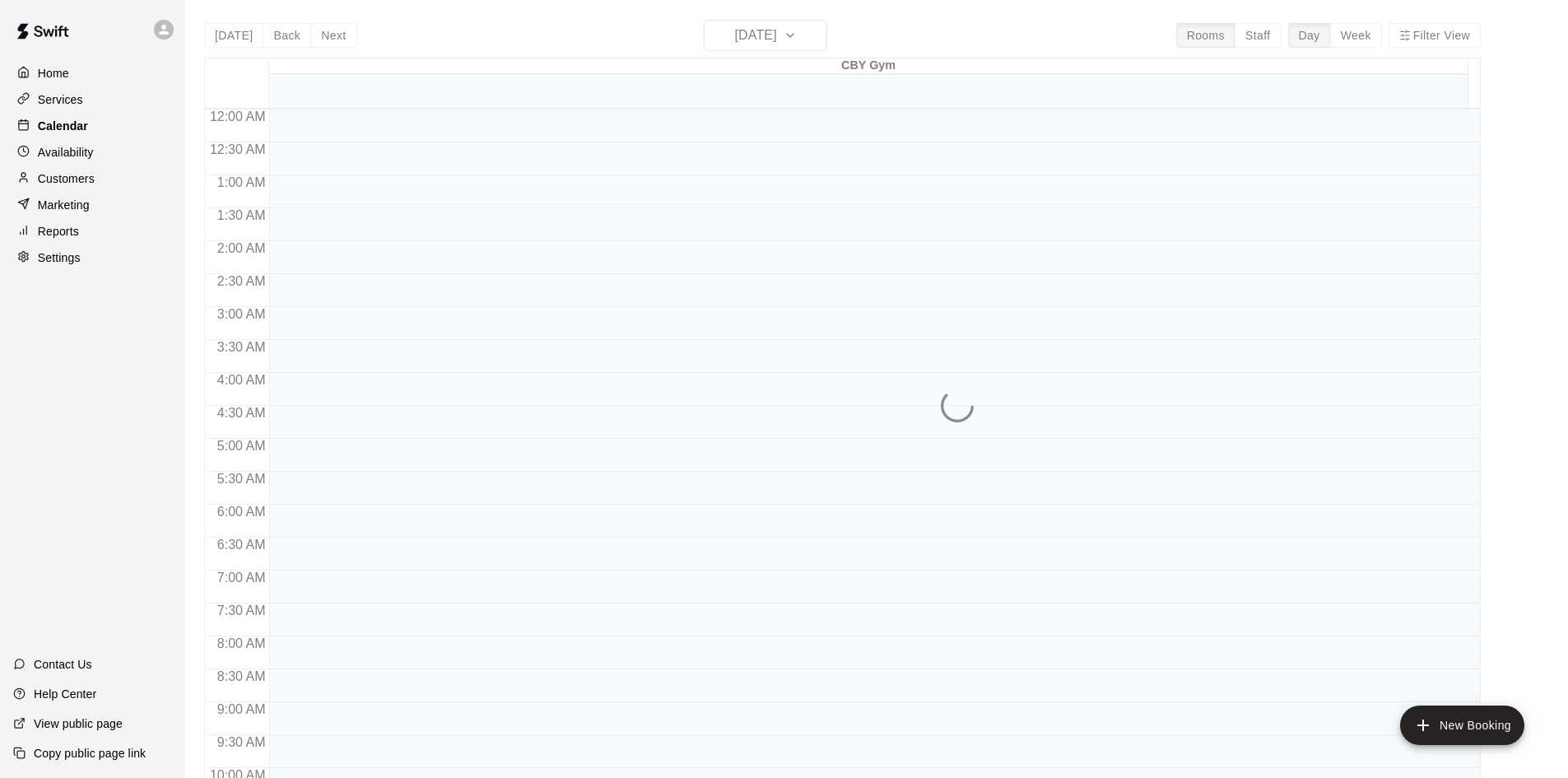
scroll to position [844, 0]
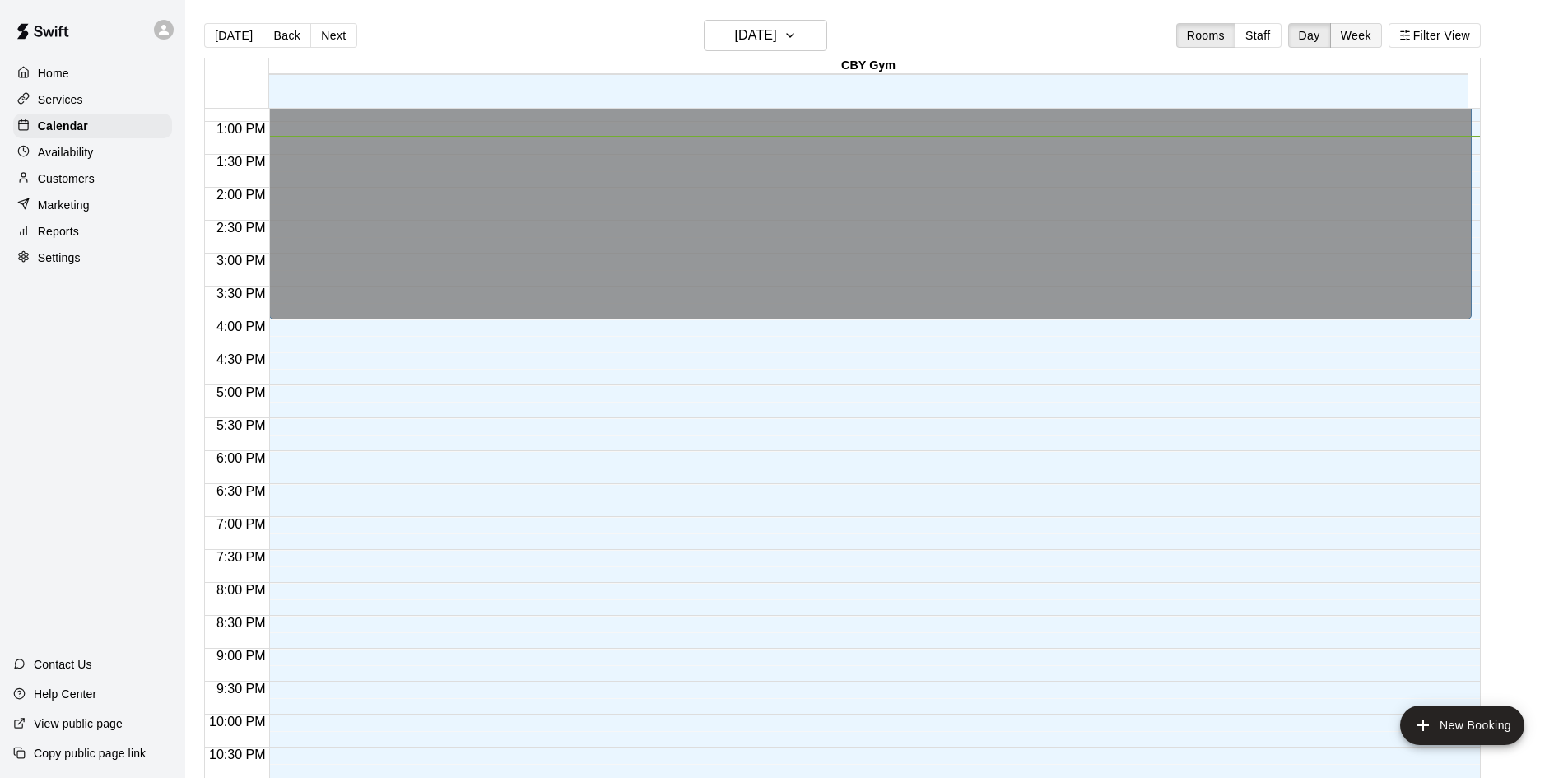
click at [1375, 32] on button "Week" at bounding box center [1355, 35] width 51 height 24
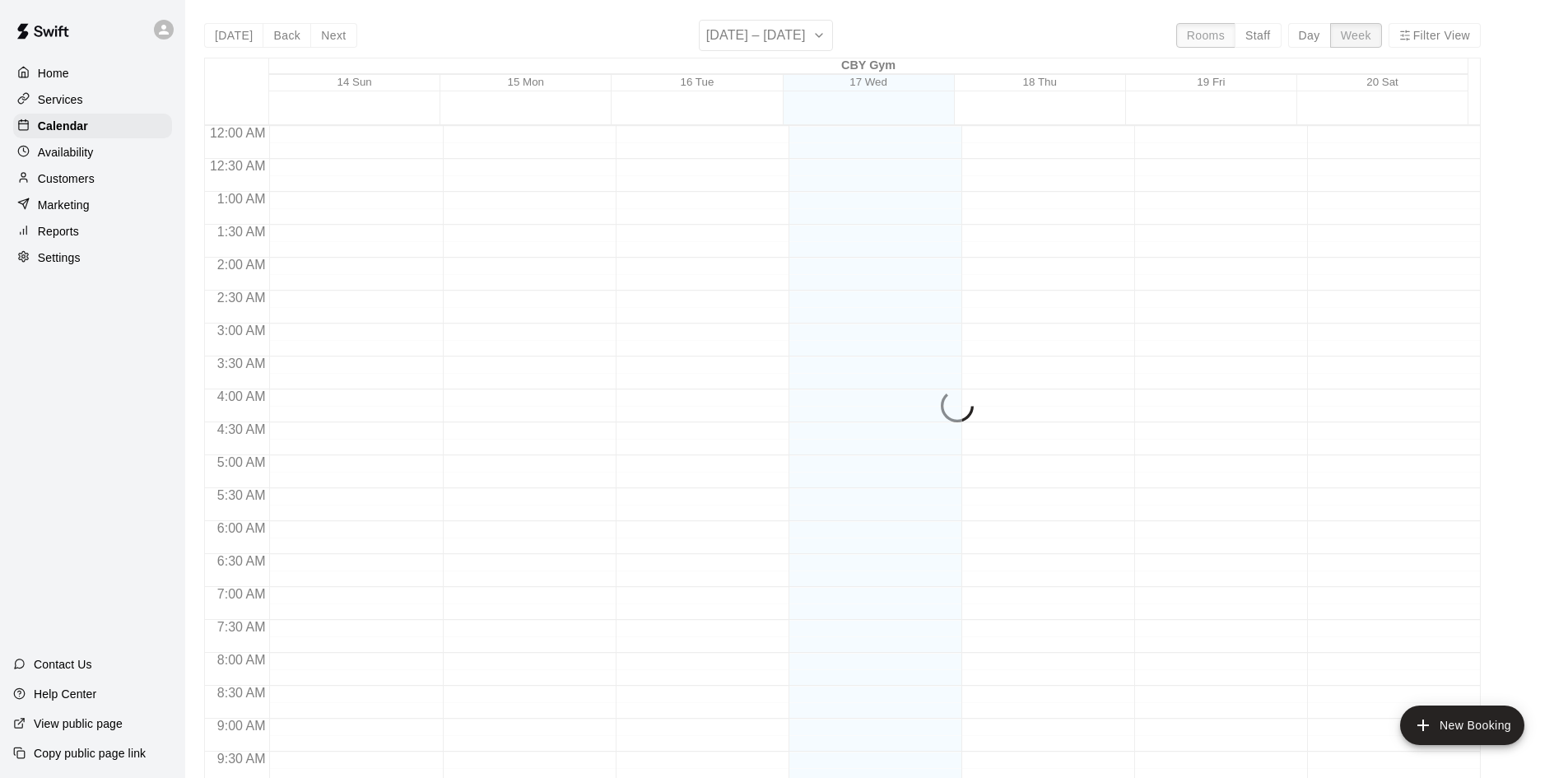
scroll to position [871, 0]
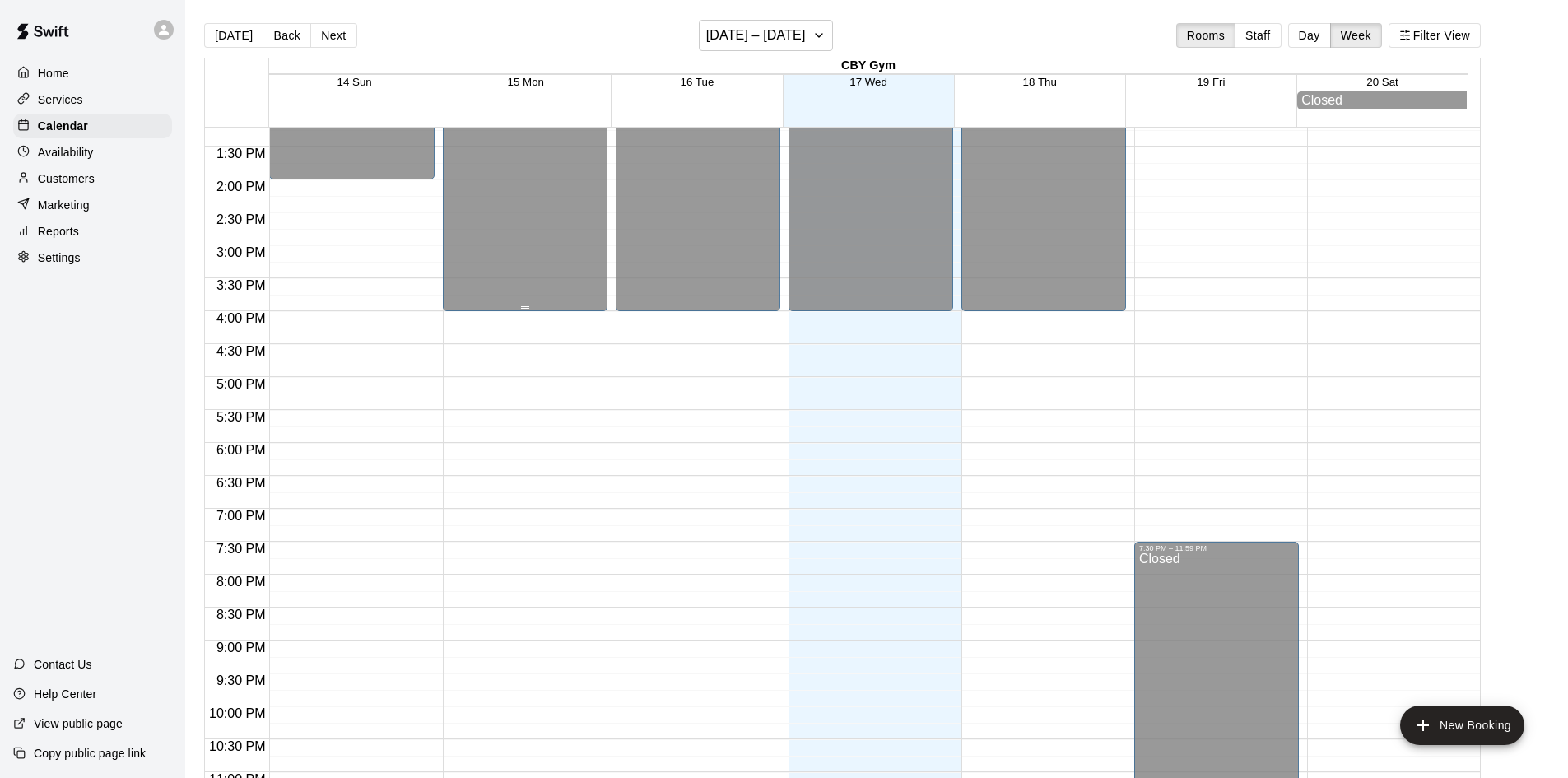
click at [524, 309] on div at bounding box center [524, 307] width 8 height 3
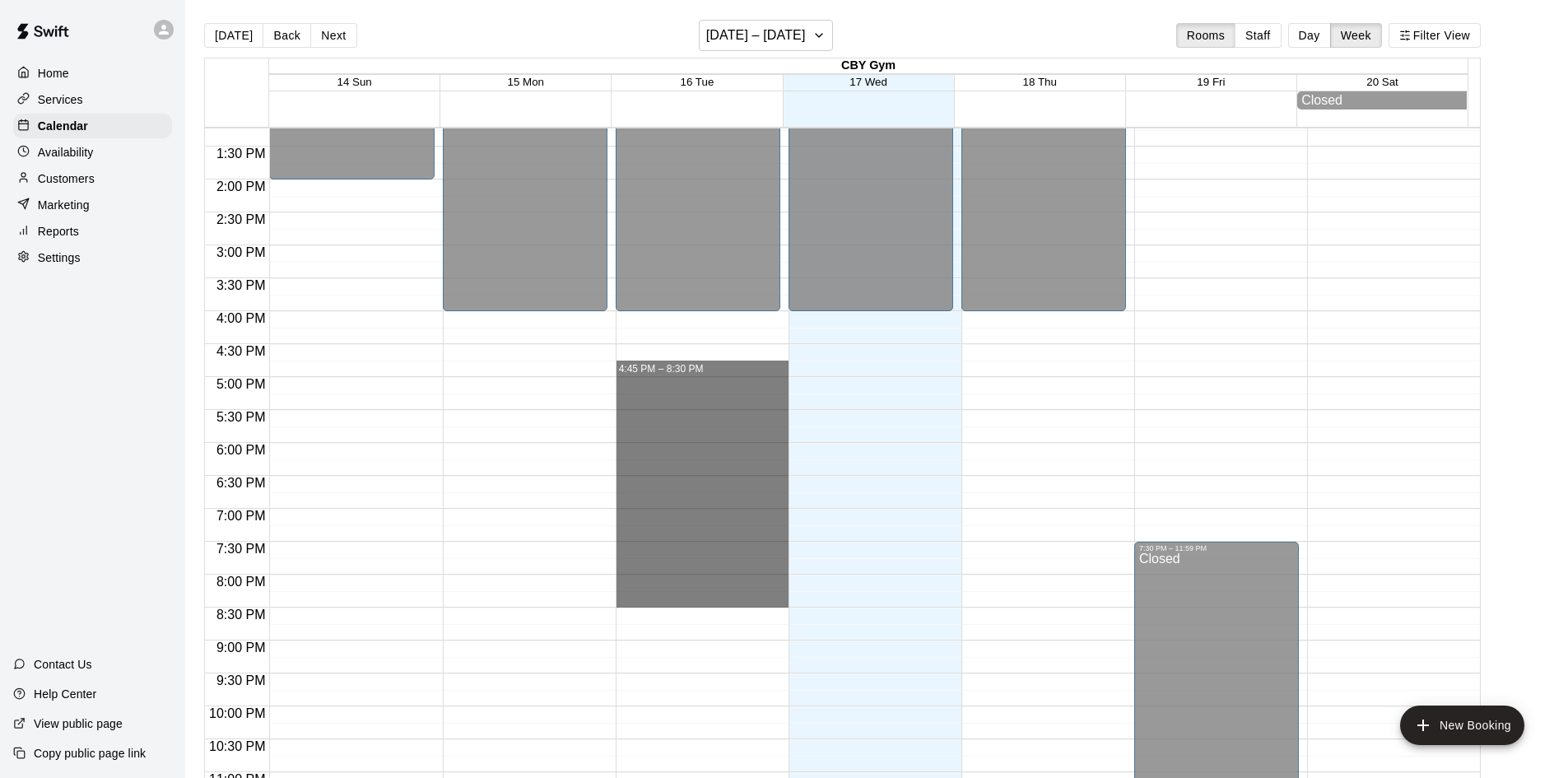
drag, startPoint x: 625, startPoint y: 376, endPoint x: 636, endPoint y: 642, distance: 266.2
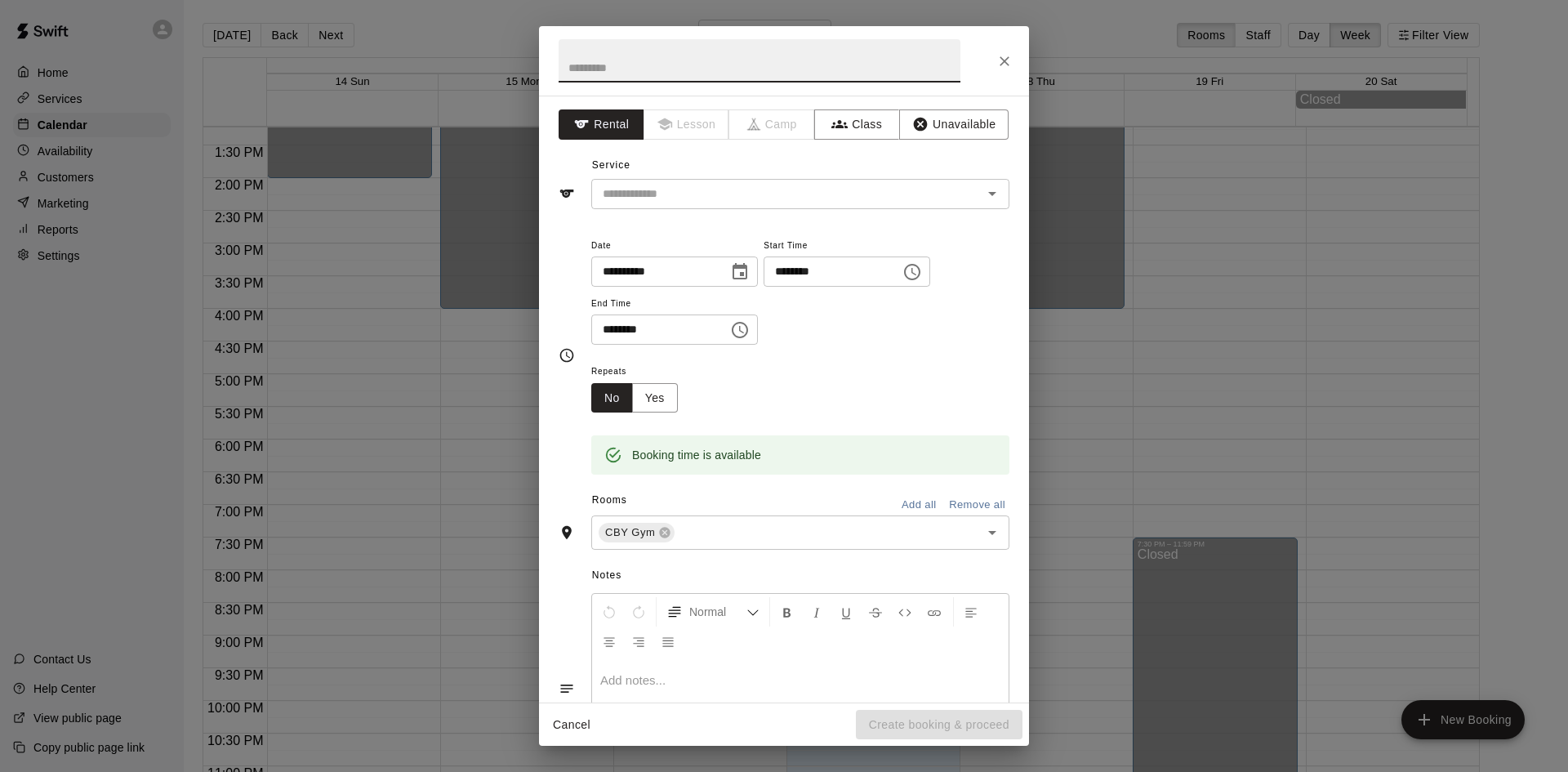
click at [998, 58] on icon "Close" at bounding box center [1005, 61] width 16 height 16
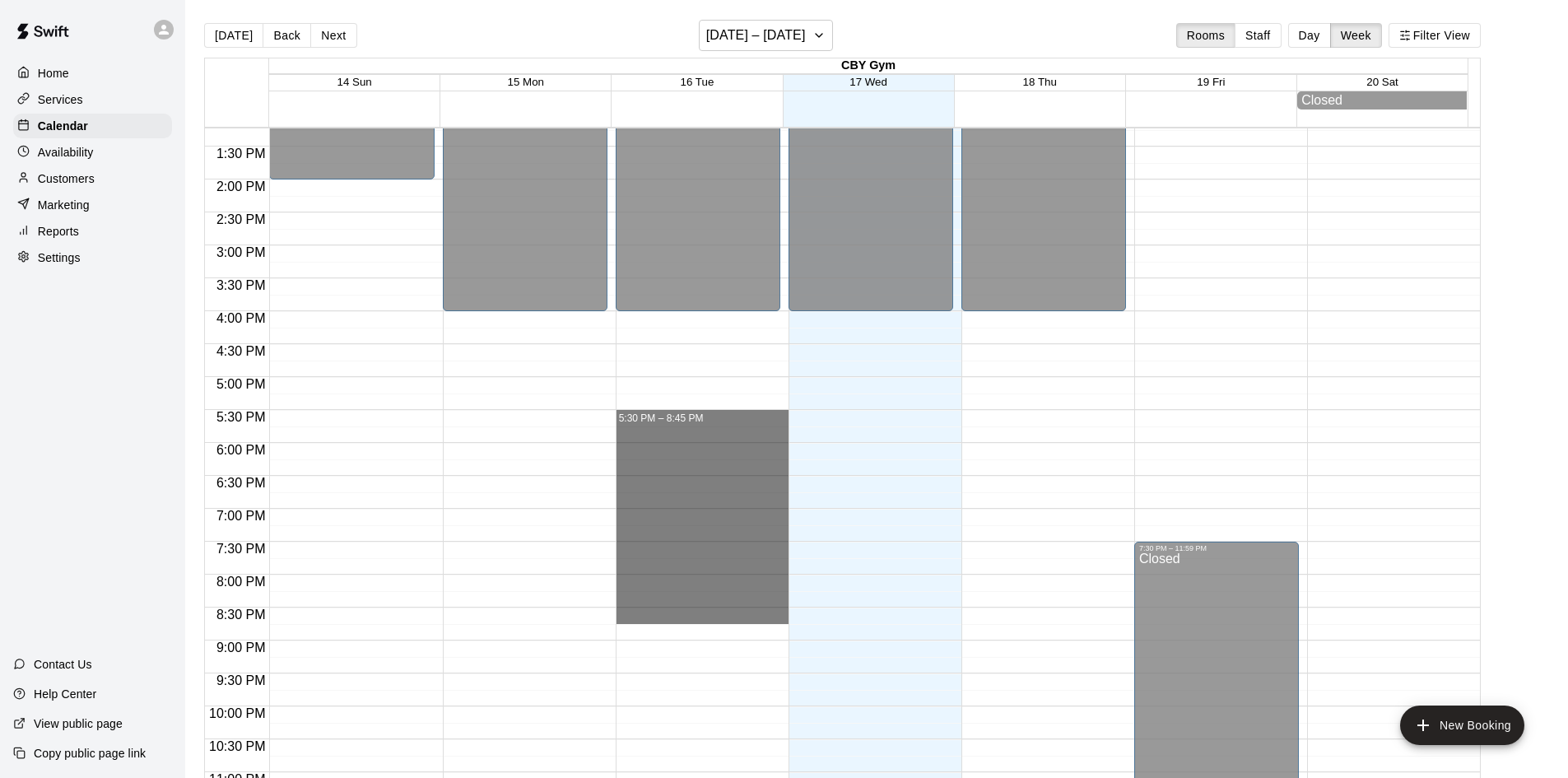
drag, startPoint x: 669, startPoint y: 520, endPoint x: 635, endPoint y: 728, distance: 210.8
click at [637, 720] on div "12:00 AM – 4:00 PM Closed" at bounding box center [697, 47] width 164 height 1580
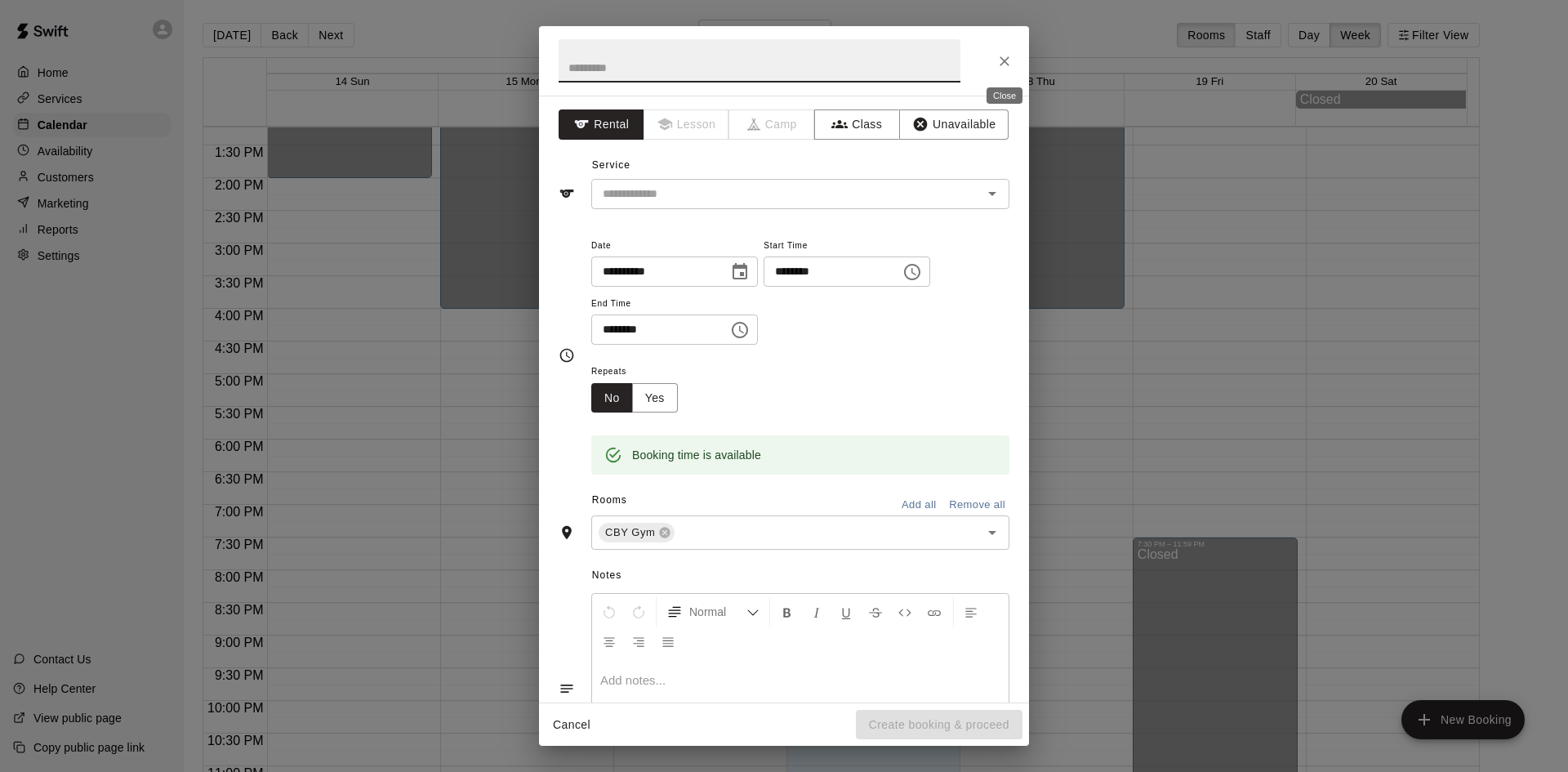
click at [1000, 75] on button "Close" at bounding box center [1004, 61] width 30 height 30
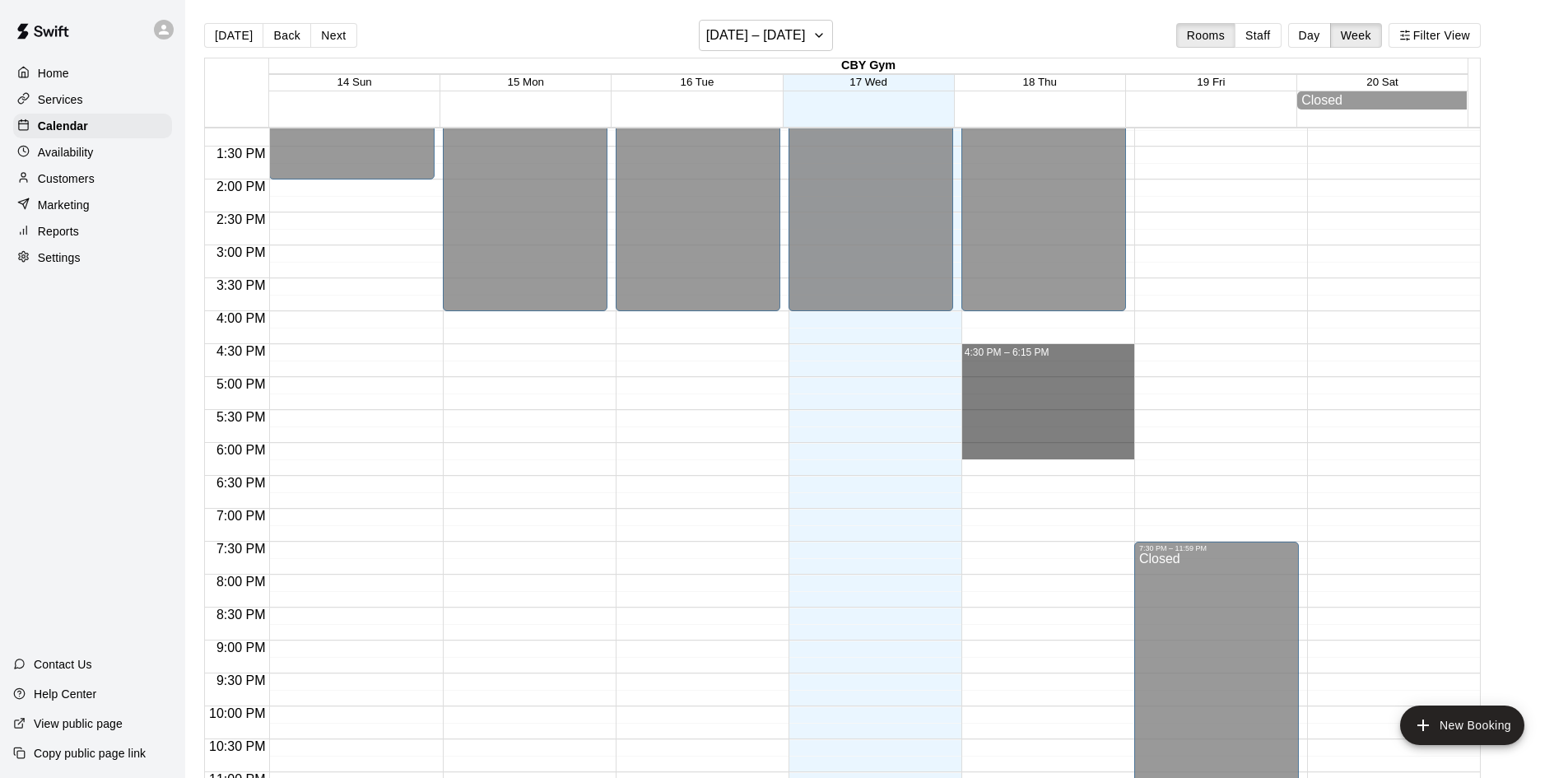
drag, startPoint x: 941, startPoint y: 461, endPoint x: 924, endPoint y: 715, distance: 254.6
click at [917, 675] on div "12:00 AM 12:30 AM 1:00 AM 1:30 AM 2:00 AM 2:30 AM 3:00 AM 3:30 AM 4:00 AM 4:30 …" at bounding box center [842, 461] width 1275 height 670
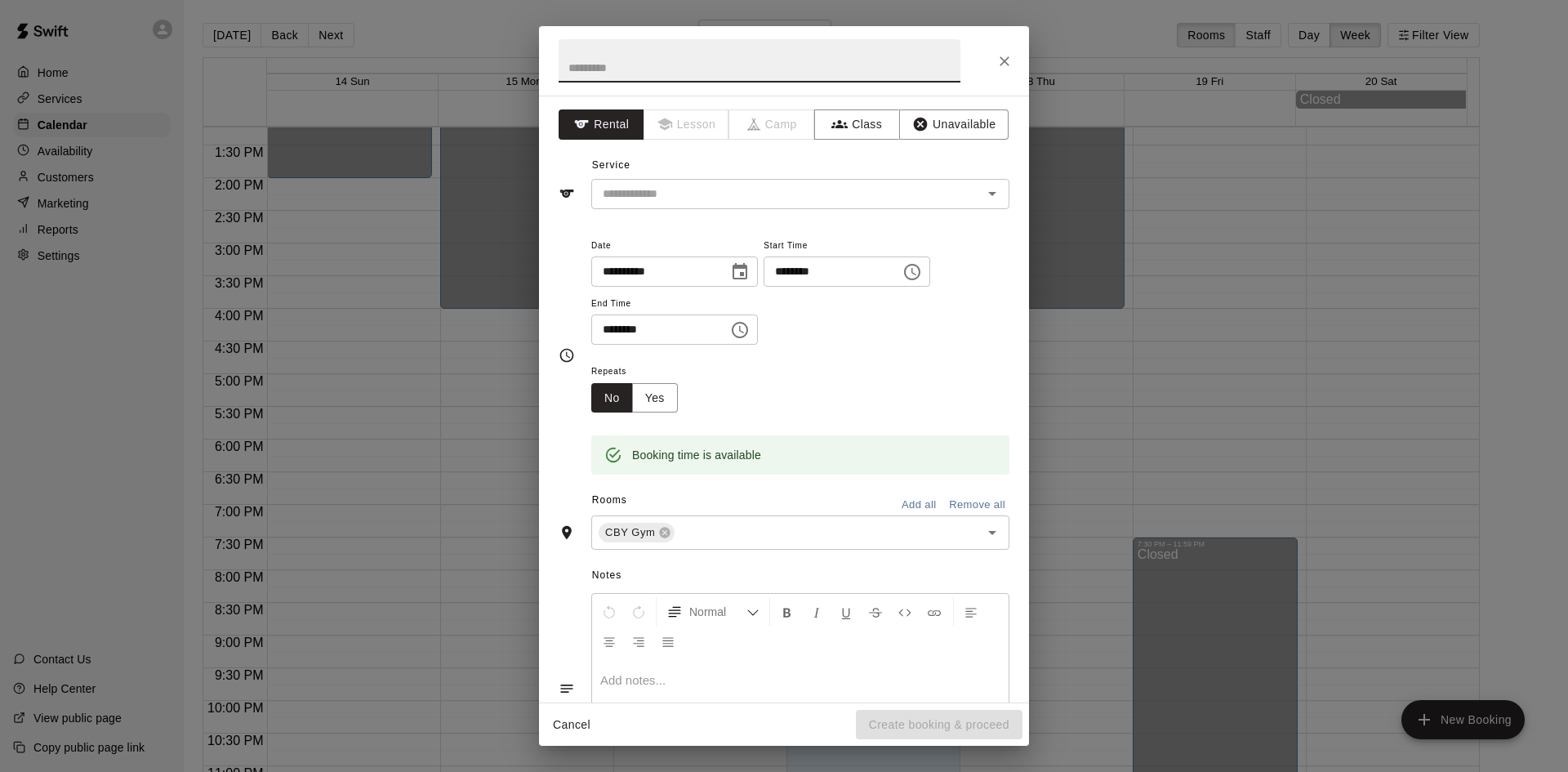
click at [1006, 57] on icon "Close" at bounding box center [1005, 61] width 16 height 16
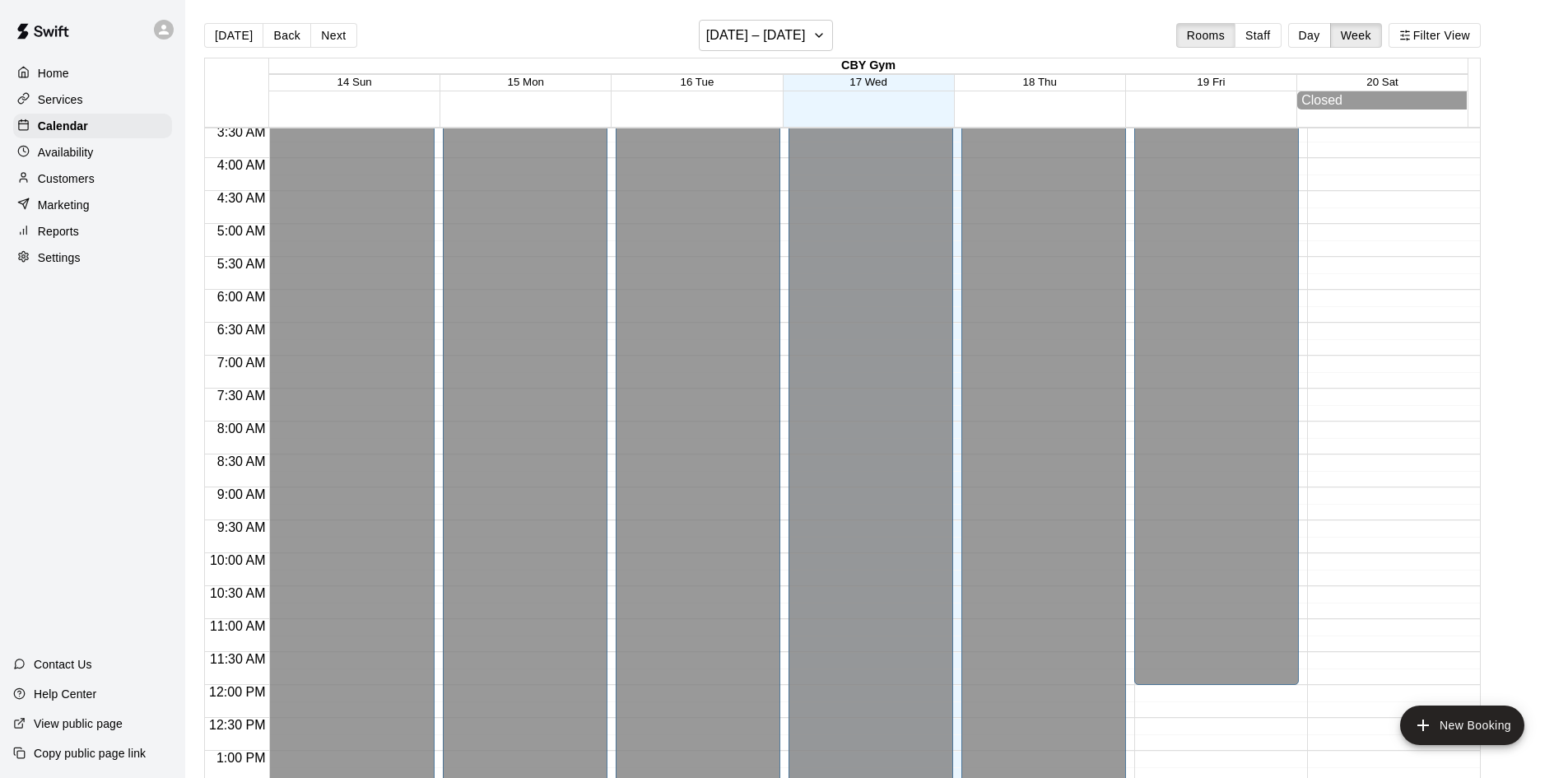
scroll to position [0, 0]
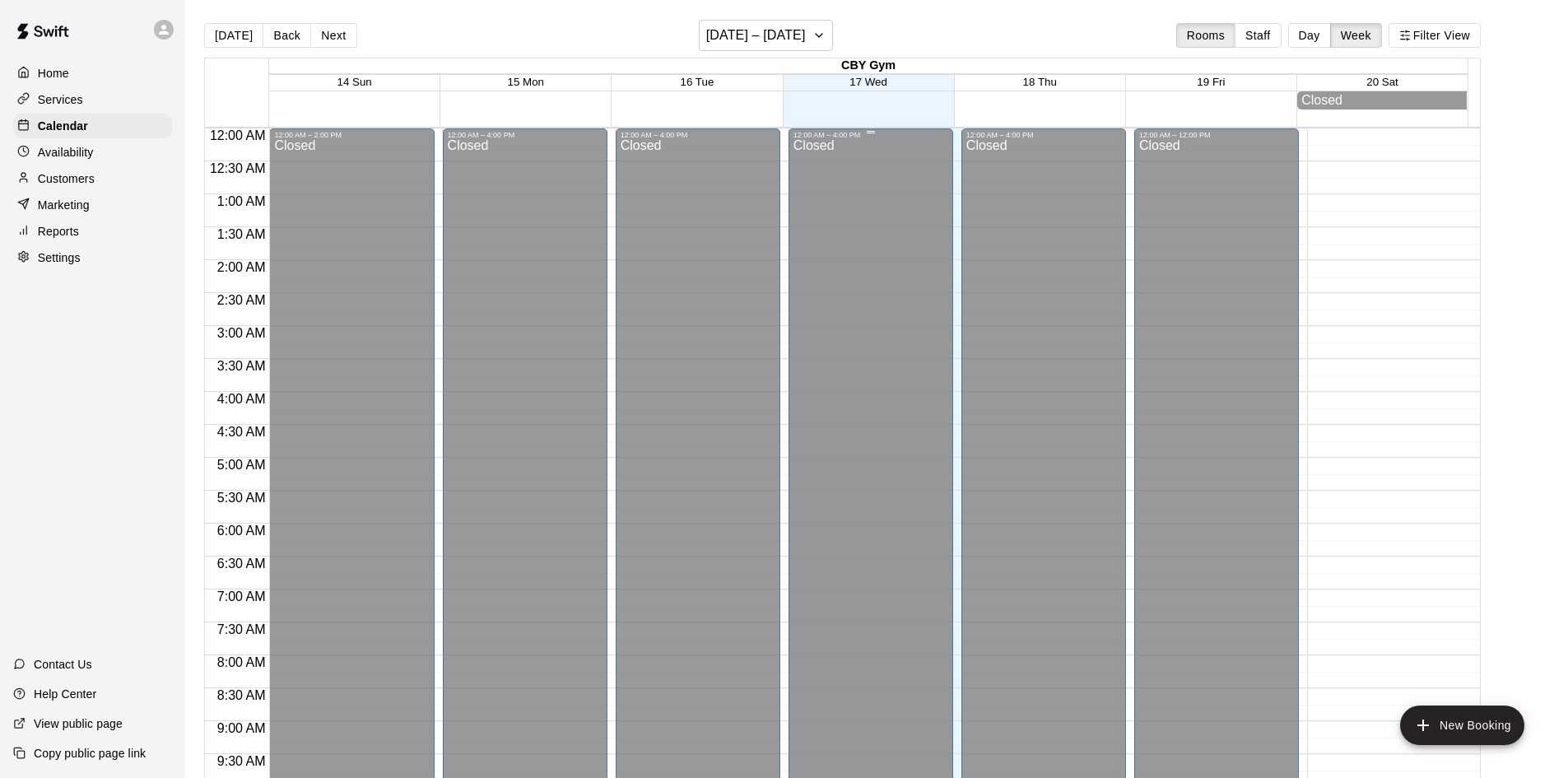
click at [874, 190] on div "Closed" at bounding box center [870, 663] width 154 height 1049
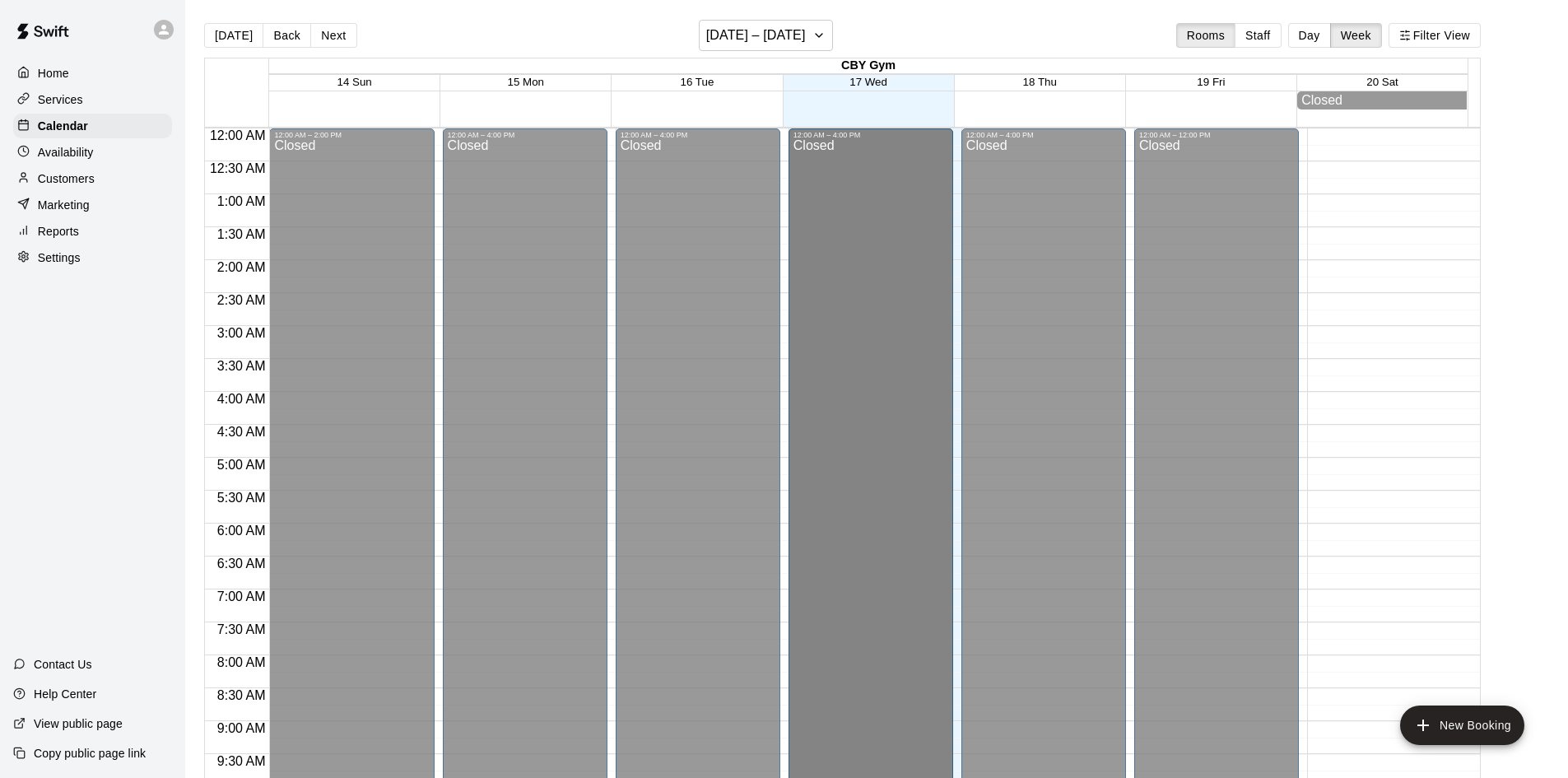
scroll to position [389, 0]
